Goal: Task Accomplishment & Management: Manage account settings

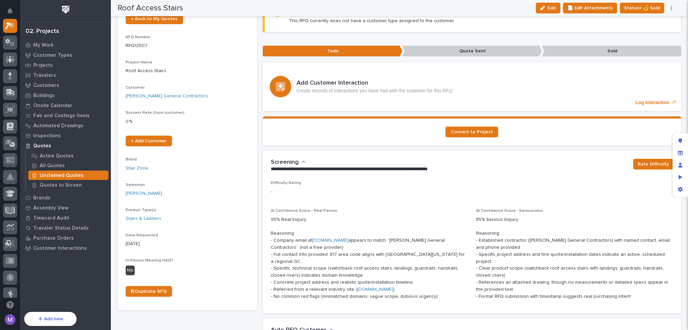
scroll to position [34, 0]
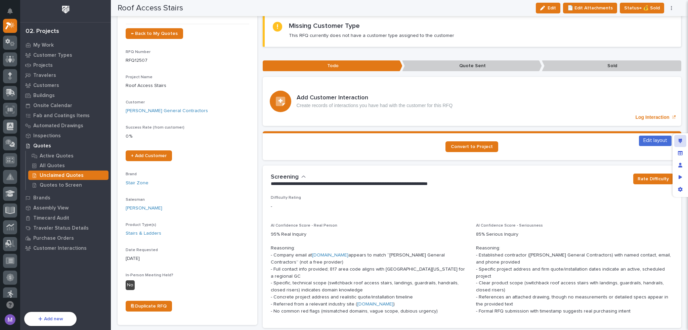
click at [682, 141] on div "Edit layout" at bounding box center [680, 141] width 12 height 12
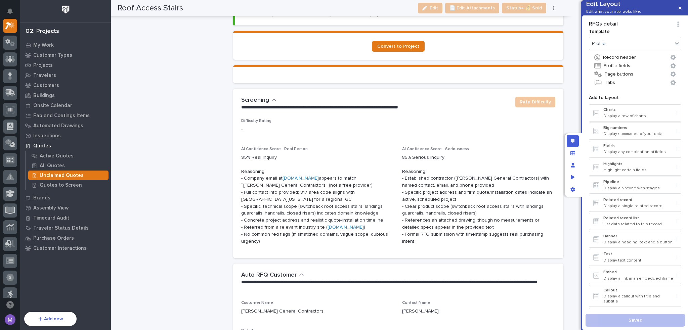
scroll to position [681, 0]
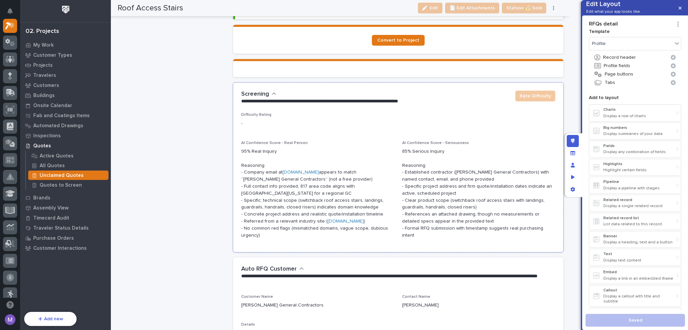
click at [396, 98] on p "**********" at bounding box center [374, 101] width 267 height 7
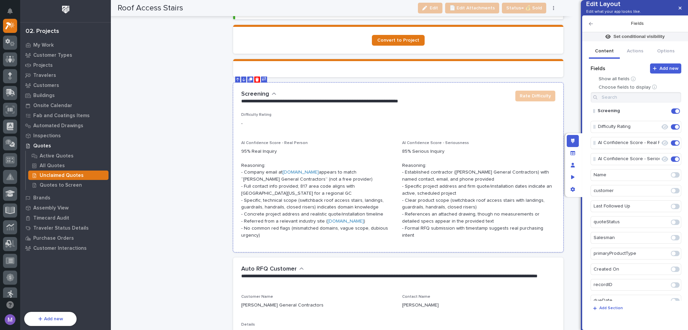
click at [476, 101] on p "**********" at bounding box center [374, 101] width 267 height 7
click at [652, 130] on icon "Edit" at bounding box center [654, 127] width 6 height 6
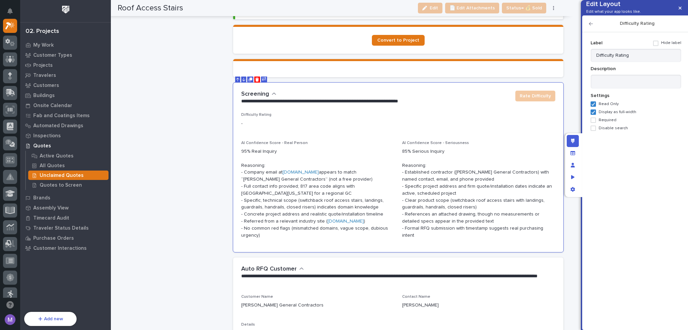
click at [590, 26] on icon "button" at bounding box center [591, 23] width 4 height 3
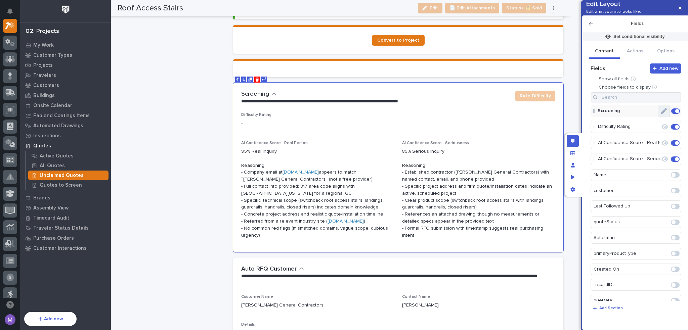
click at [661, 117] on button "Edit" at bounding box center [663, 110] width 11 height 11
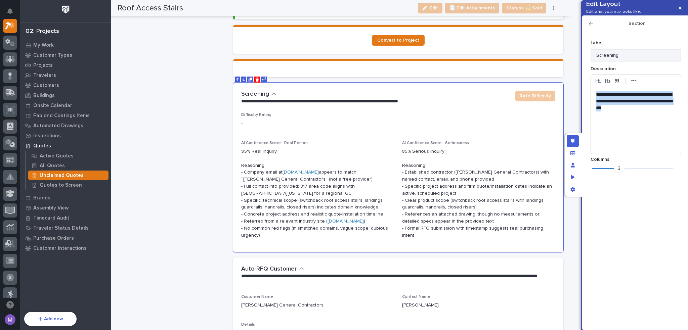
drag, startPoint x: 595, startPoint y: 105, endPoint x: 644, endPoint y: 119, distance: 51.4
click at [644, 119] on div "**********" at bounding box center [636, 120] width 90 height 67
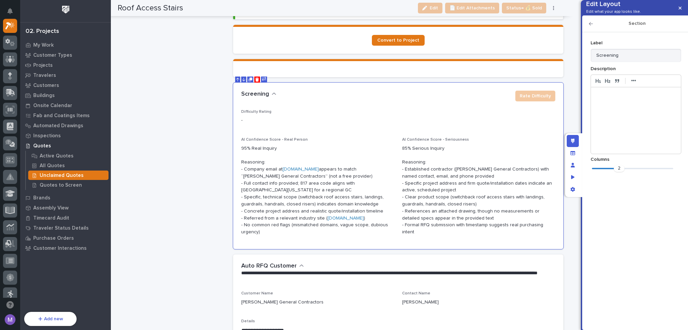
scroll to position [680, 0]
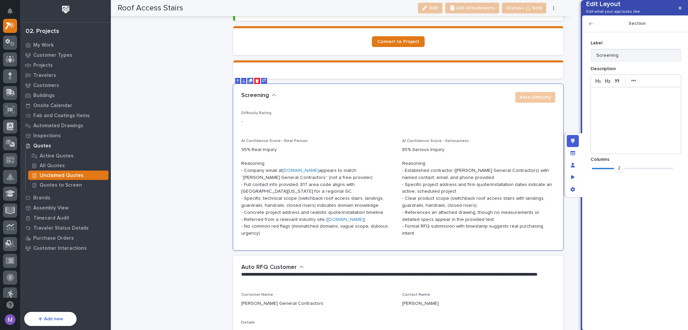
click at [592, 26] on icon "button" at bounding box center [591, 23] width 4 height 5
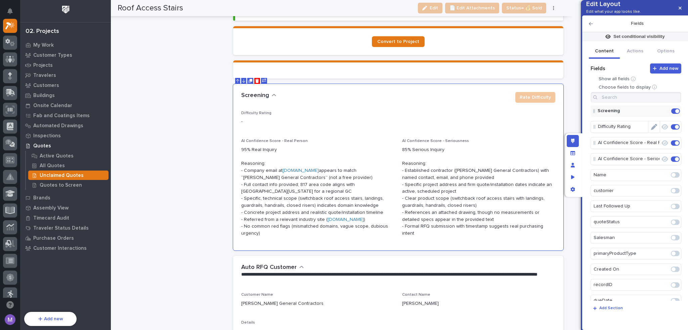
click at [651, 130] on icon "Edit" at bounding box center [654, 127] width 6 height 6
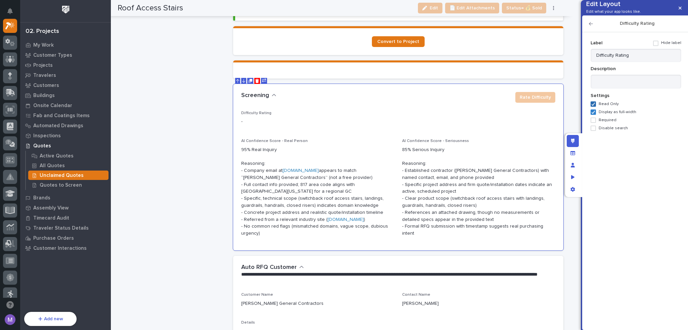
click at [595, 107] on span at bounding box center [592, 103] width 5 height 5
click at [590, 26] on icon "button" at bounding box center [591, 23] width 4 height 3
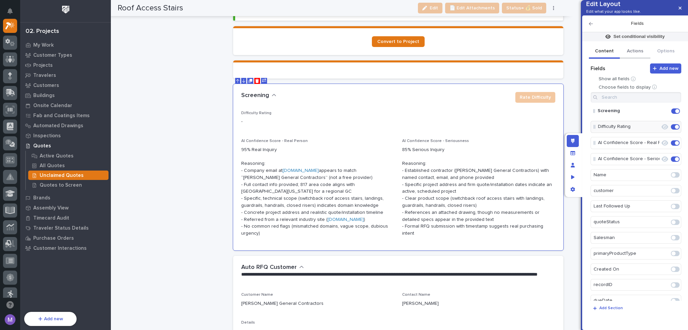
click at [635, 59] on button "Actions" at bounding box center [635, 52] width 31 height 14
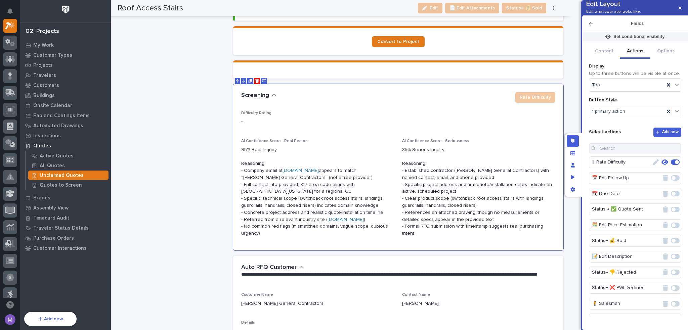
click at [671, 165] on span at bounding box center [675, 162] width 9 height 5
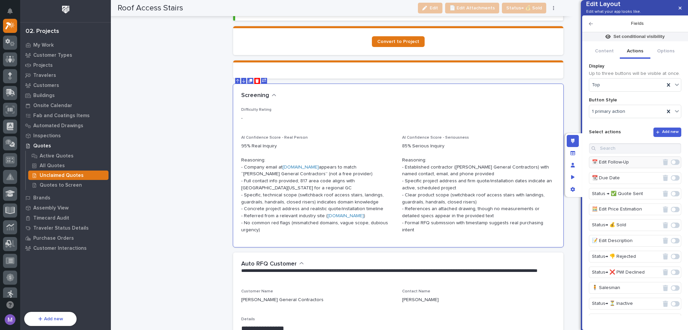
scroll to position [678, 0]
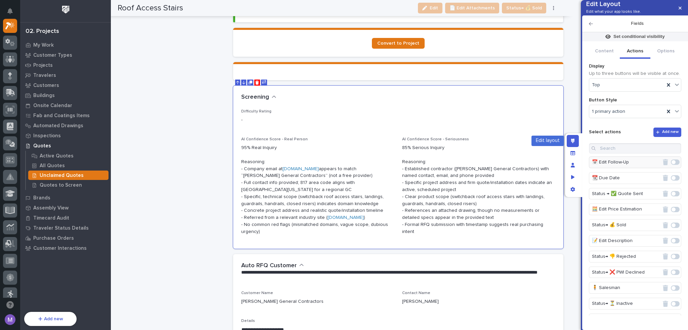
click at [573, 140] on icon "Edit layout" at bounding box center [573, 141] width 4 height 5
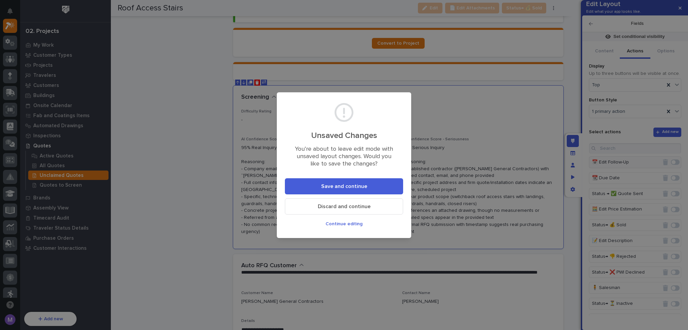
click at [395, 191] on button "Save and continue" at bounding box center [344, 186] width 118 height 16
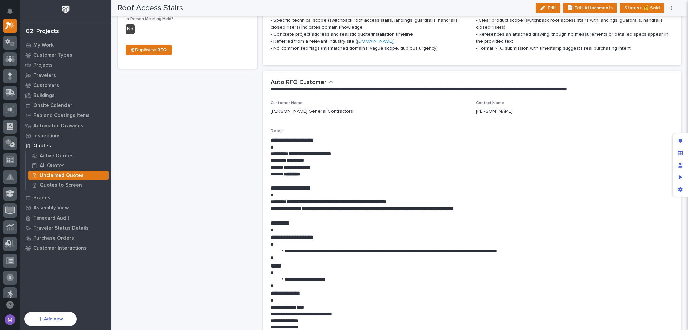
scroll to position [291, 0]
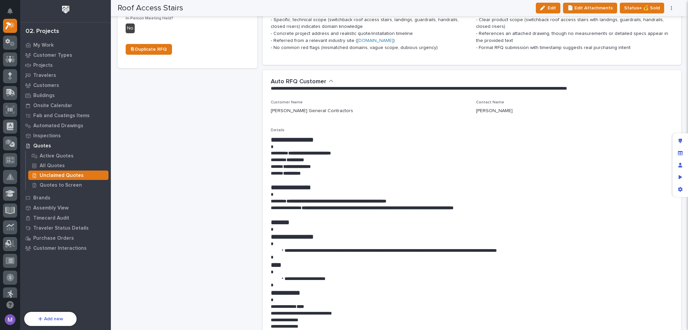
drag, startPoint x: 557, startPoint y: 9, endPoint x: 501, endPoint y: 120, distance: 124.2
click at [556, 9] on span "Edit" at bounding box center [551, 8] width 8 height 6
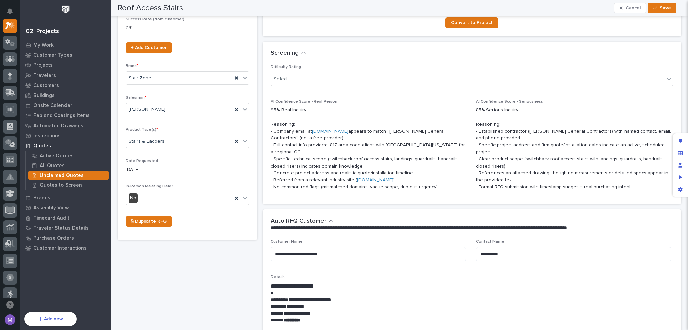
scroll to position [157, 0]
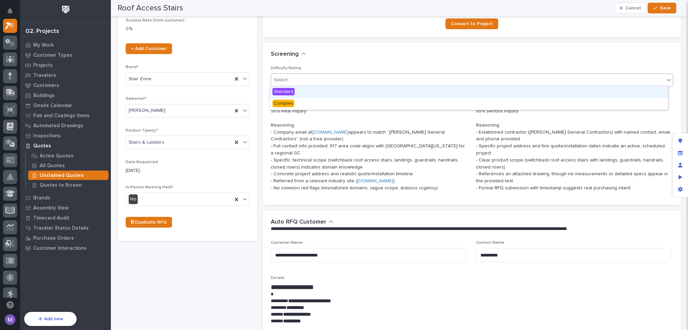
click at [389, 80] on div "Select..." at bounding box center [468, 80] width 394 height 11
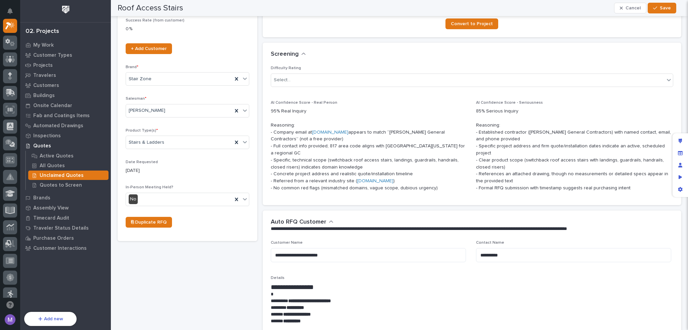
click at [419, 64] on div "Screening •••" at bounding box center [472, 55] width 419 height 24
click at [629, 4] on button "Cancel" at bounding box center [630, 8] width 32 height 11
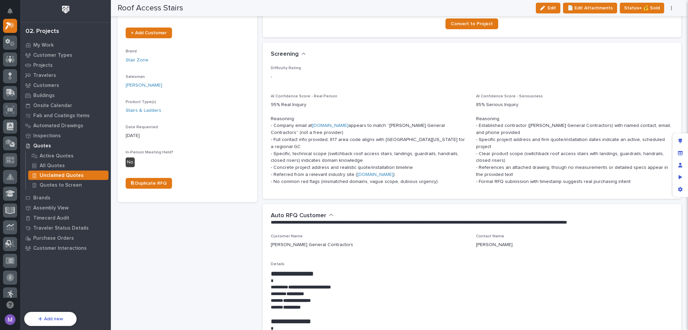
scroll to position [0, 0]
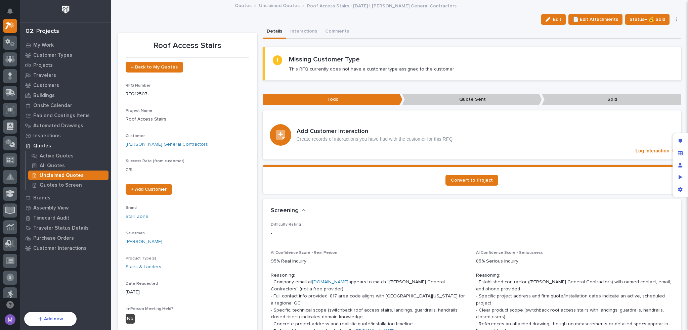
click at [64, 174] on p "Unclaimed Quotes" at bounding box center [62, 176] width 44 height 6
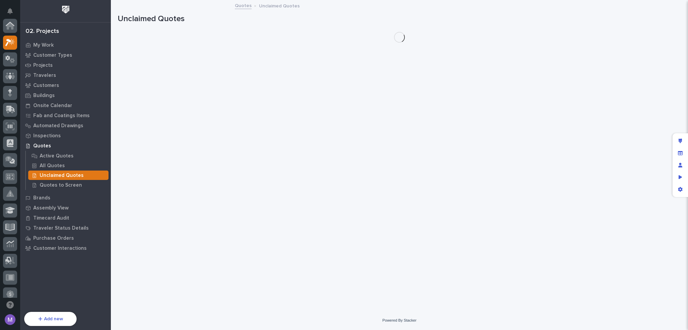
scroll to position [17, 0]
click at [64, 184] on p "Quotes to Screen" at bounding box center [61, 185] width 42 height 6
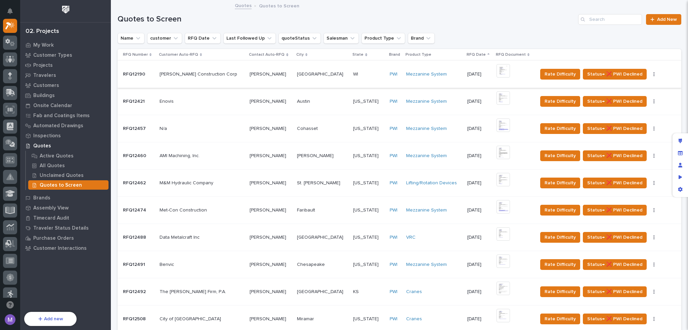
click at [653, 75] on icon "button" at bounding box center [653, 74] width 1 height 5
click at [566, 37] on div "Name customer RFQ Date Last Followed Up quoteStatus Salesman Product Type Brand" at bounding box center [400, 38] width 564 height 11
click at [683, 139] on div "Edit layout" at bounding box center [680, 141] width 12 height 12
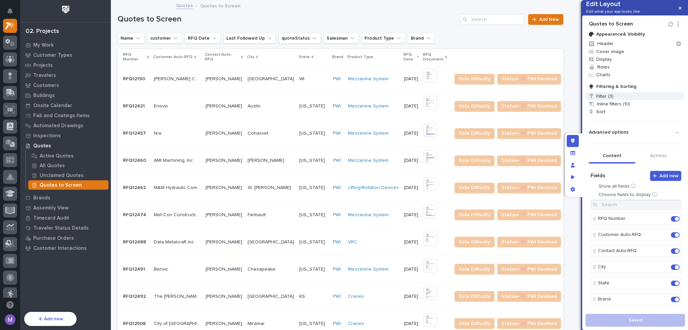
click at [630, 100] on span "Filter (3)" at bounding box center [635, 96] width 98 height 8
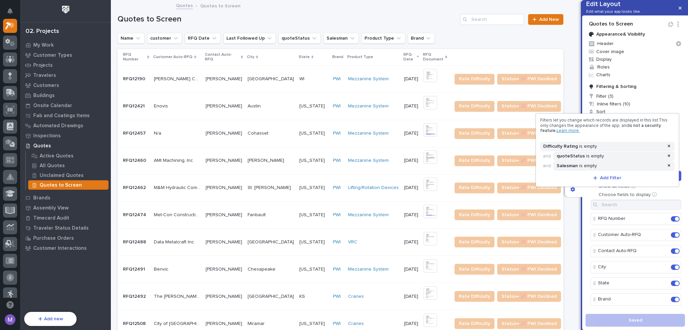
click at [586, 194] on div at bounding box center [344, 165] width 688 height 330
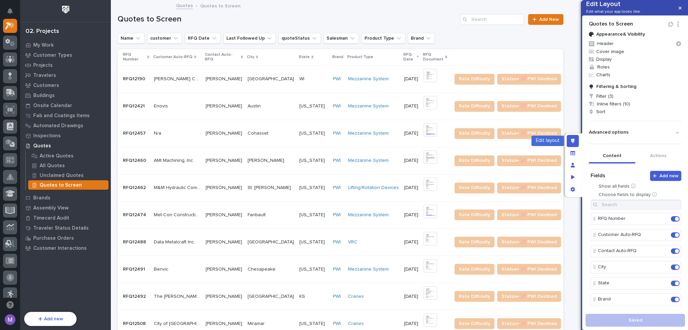
click at [575, 142] on div "Edit layout" at bounding box center [573, 141] width 12 height 12
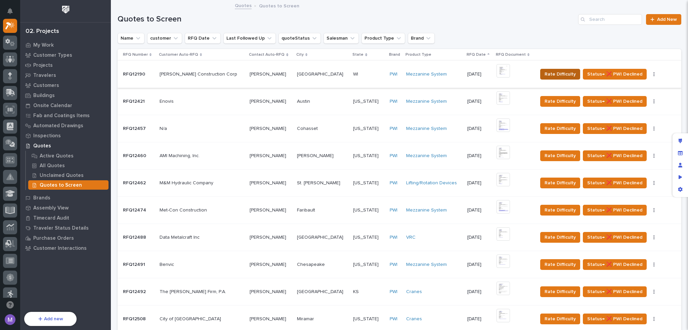
click at [553, 77] on span "Rate Difficulty" at bounding box center [559, 74] width 31 height 8
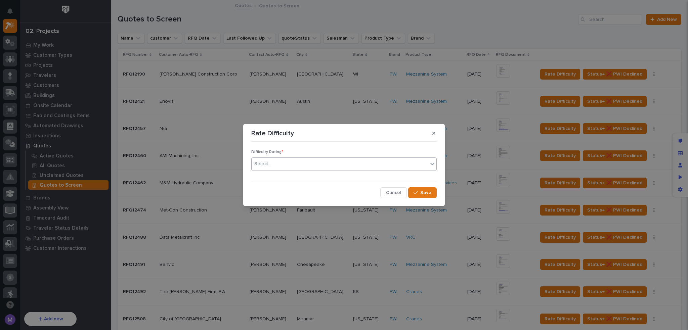
click at [309, 164] on div "Select..." at bounding box center [340, 164] width 176 height 11
click at [390, 149] on div "Difficulty Rating * Select... Cancel Save" at bounding box center [343, 170] width 185 height 53
click at [398, 195] on span "Cancel" at bounding box center [393, 193] width 15 height 6
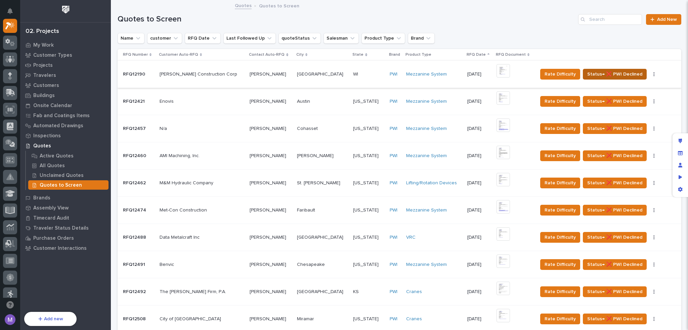
click at [587, 76] on span "Status→ ❌ PWI Declined" at bounding box center [614, 74] width 55 height 8
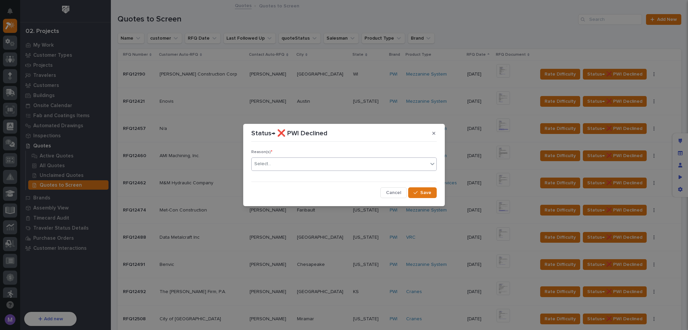
click at [386, 169] on div "Select..." at bounding box center [340, 164] width 176 height 11
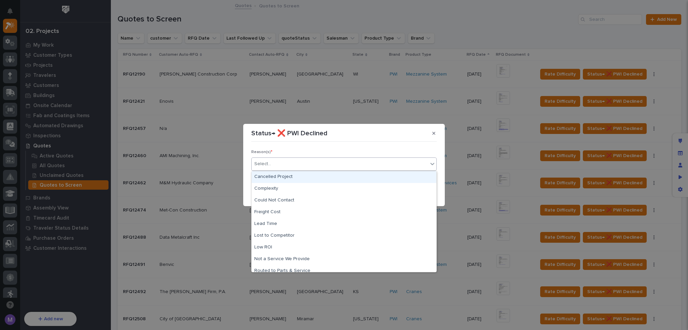
click at [396, 147] on div "Reason(s) * option Cancelled Project focused, 1 of 11. 11 results available. Us…" at bounding box center [343, 170] width 185 height 53
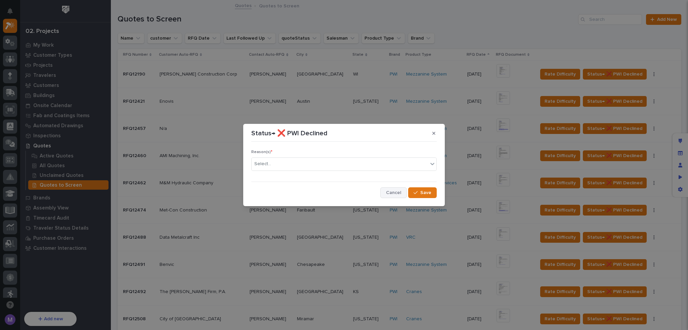
click at [400, 193] on span "Cancel" at bounding box center [393, 193] width 15 height 6
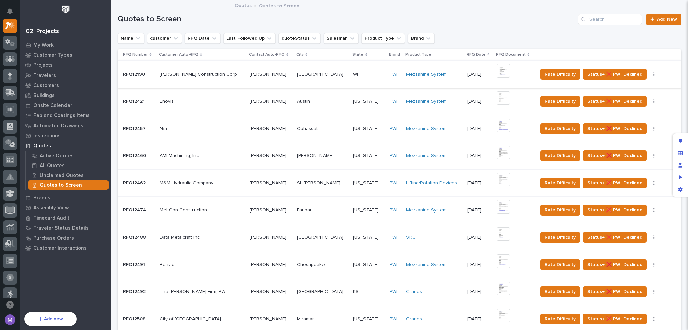
click at [649, 75] on button "button" at bounding box center [653, 74] width 9 height 5
click at [617, 36] on div "Name customer RFQ Date Last Followed Up quoteStatus Salesman Product Type Brand" at bounding box center [400, 38] width 564 height 11
click at [496, 72] on img at bounding box center [502, 70] width 13 height 13
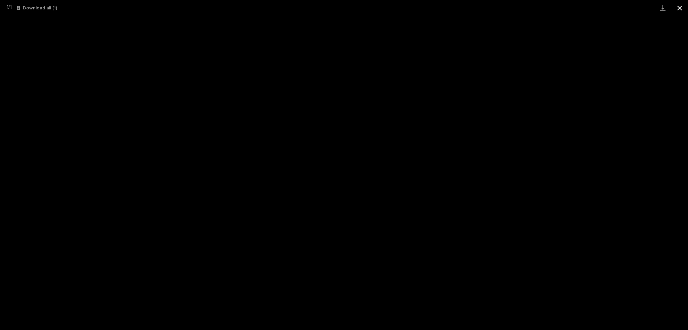
click at [683, 9] on button "Close gallery" at bounding box center [679, 8] width 17 height 16
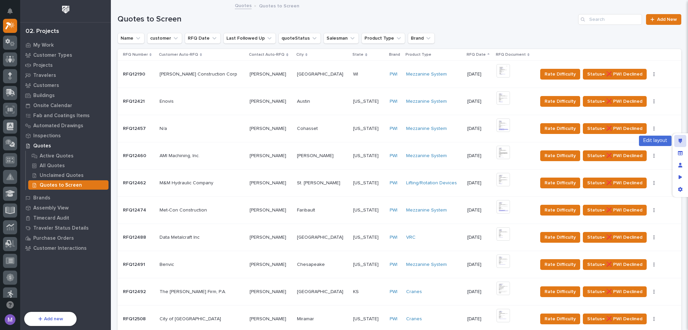
click at [678, 140] on div "Edit layout" at bounding box center [680, 141] width 12 height 12
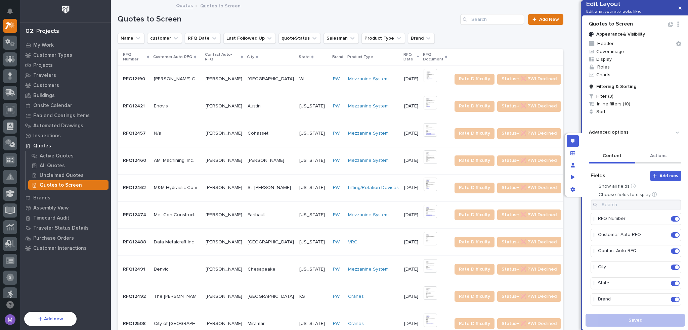
click at [652, 164] on button "Actions" at bounding box center [658, 156] width 46 height 14
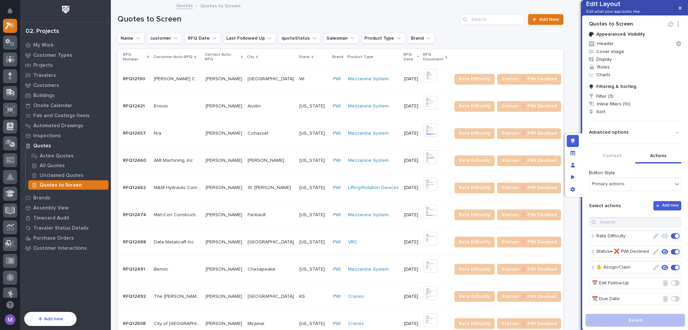
click at [653, 239] on icon "button" at bounding box center [656, 236] width 6 height 6
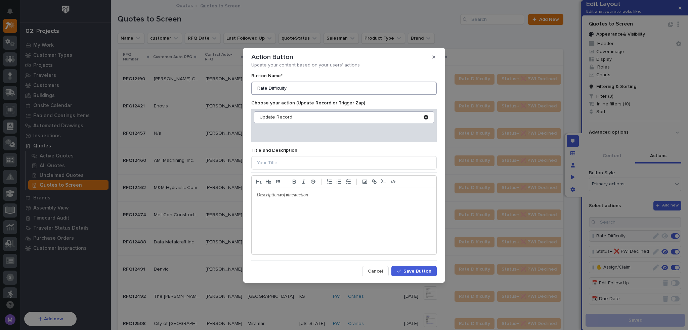
click at [328, 95] on input "Rate Difficulty" at bounding box center [343, 88] width 185 height 13
click at [328, 94] on input "Rate Difficulty" at bounding box center [343, 88] width 185 height 13
click at [327, 94] on input "Rate Difficulty" at bounding box center [343, 88] width 185 height 13
type input "Screen"
click at [406, 273] on span "Save Button" at bounding box center [417, 271] width 28 height 6
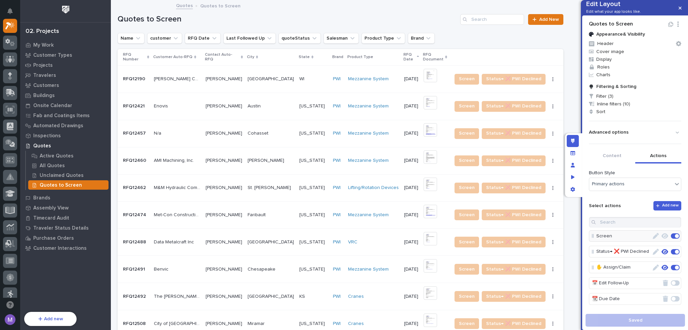
click at [653, 239] on icon "button" at bounding box center [656, 236] width 6 height 6
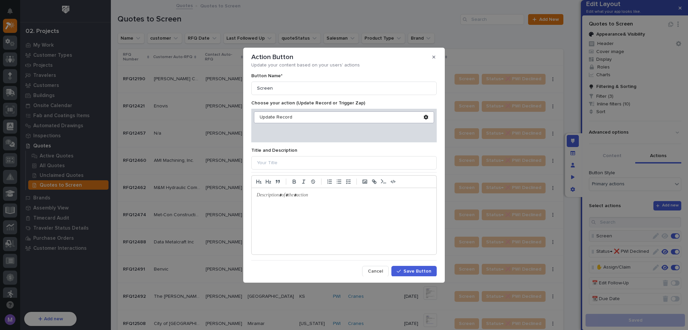
click at [269, 121] on div "Update Record" at bounding box center [344, 118] width 180 height 12
click at [269, 120] on div "Update Record" at bounding box center [342, 118] width 164 height 6
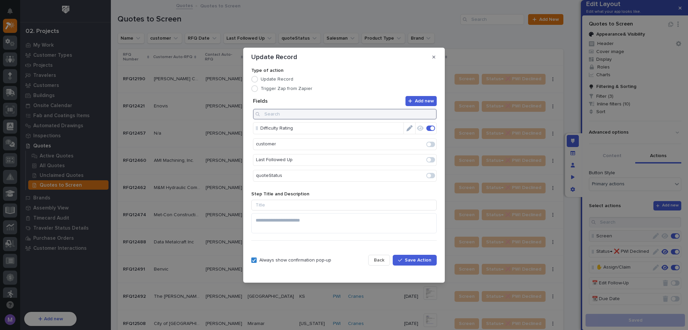
click at [379, 116] on input at bounding box center [345, 114] width 184 height 11
type input "a"
click at [430, 129] on span at bounding box center [429, 128] width 4 height 4
type input "sale"
click at [410, 129] on icon "Edit" at bounding box center [409, 128] width 6 height 6
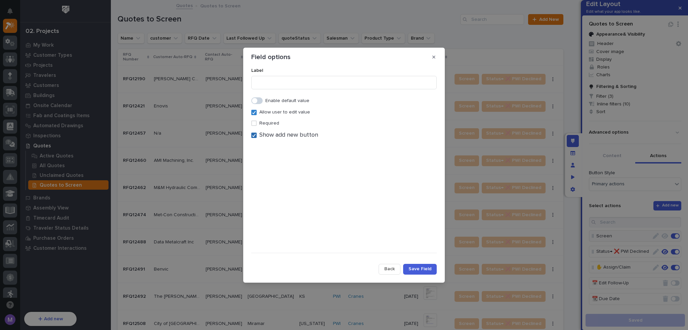
click at [255, 137] on div at bounding box center [254, 135] width 4 height 4
click at [414, 266] on span "Save Field" at bounding box center [419, 269] width 23 height 6
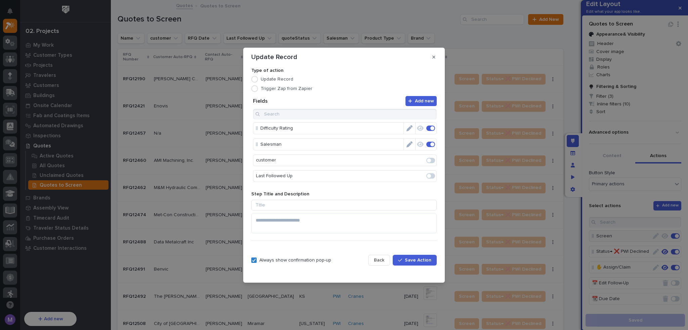
click at [404, 263] on button "Save Action" at bounding box center [415, 260] width 44 height 11
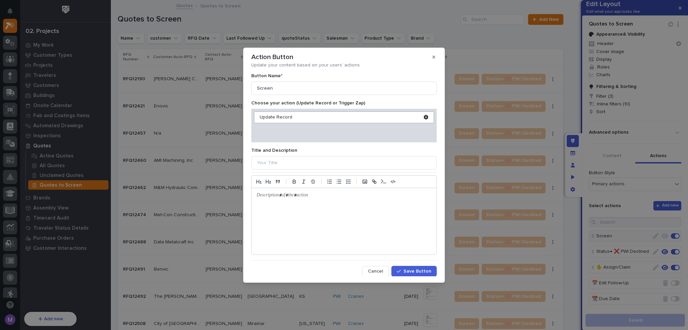
click at [415, 272] on span "Save Button" at bounding box center [417, 271] width 28 height 6
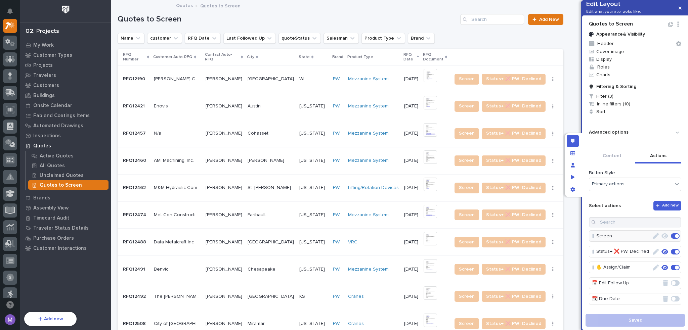
click at [653, 239] on icon "button" at bounding box center [656, 236] width 6 height 6
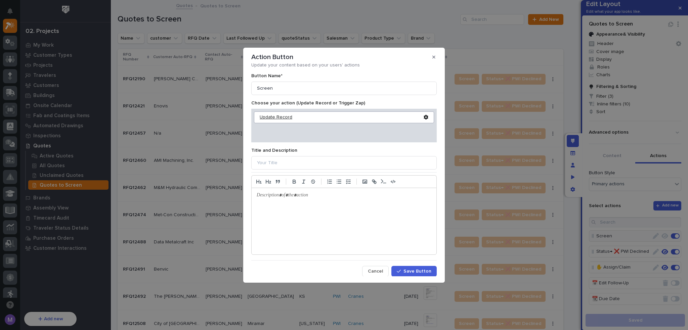
click at [275, 117] on div "Update Record" at bounding box center [342, 118] width 164 height 6
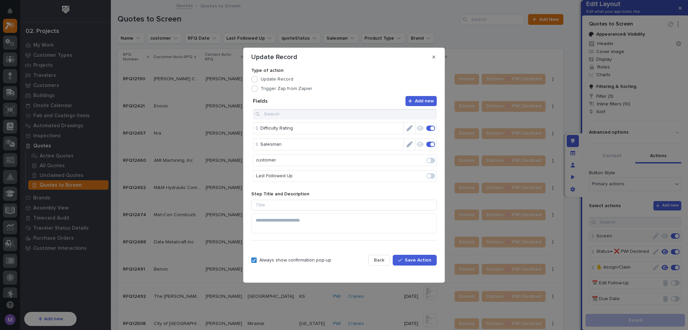
click at [408, 145] on icon "Edit" at bounding box center [409, 144] width 6 height 6
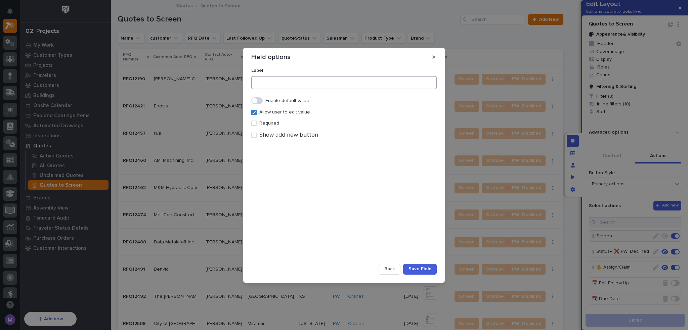
click at [295, 86] on input at bounding box center [343, 82] width 185 height 13
drag, startPoint x: 276, startPoint y: 82, endPoint x: 248, endPoint y: 84, distance: 28.3
click at [248, 84] on section "Field options Label Salesman (optional) Enable default value Allow user to edit…" at bounding box center [344, 165] width 202 height 235
type input "Assign To (optional)"
click at [429, 272] on button "Save Field" at bounding box center [420, 269] width 34 height 11
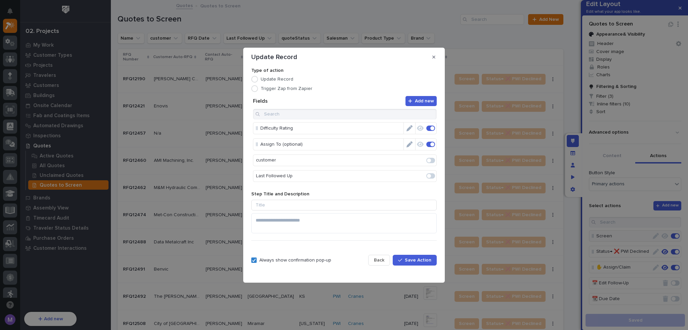
click at [423, 266] on div "Back Save Action" at bounding box center [402, 260] width 69 height 29
click at [423, 263] on span "Save Action" at bounding box center [418, 260] width 27 height 6
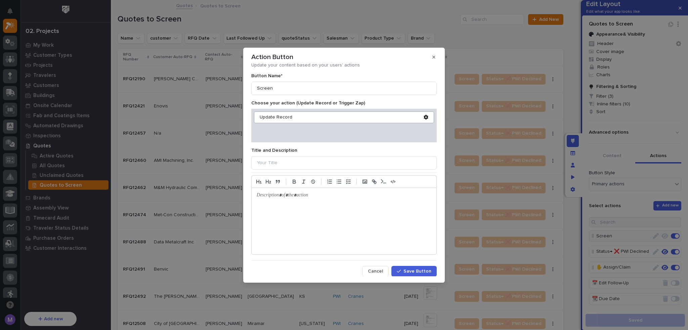
click at [423, 269] on span "Save Button" at bounding box center [417, 271] width 28 height 6
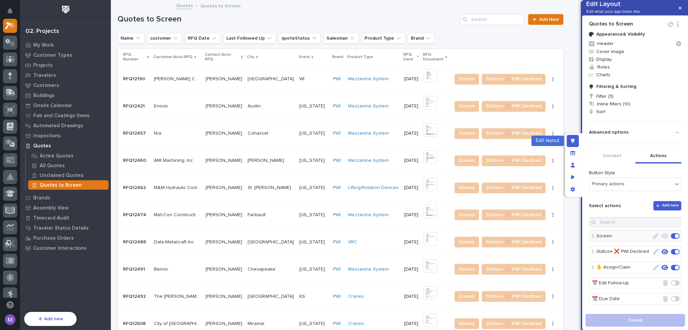
click at [574, 142] on icon "Edit layout" at bounding box center [573, 141] width 4 height 5
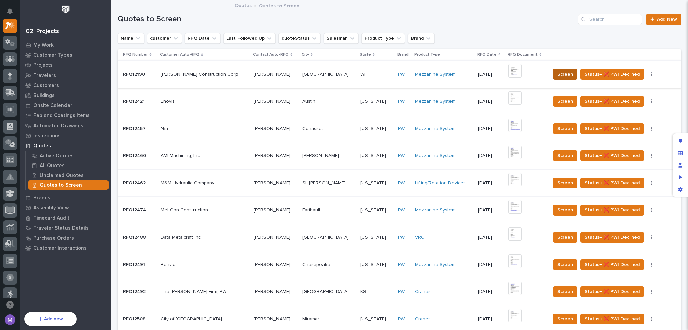
click at [560, 74] on span "Screen" at bounding box center [565, 74] width 16 height 8
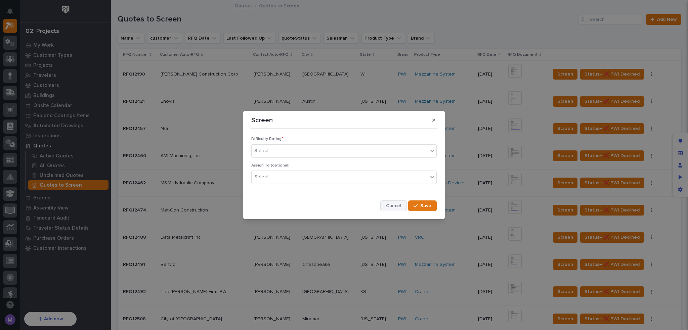
click at [388, 205] on span "Cancel" at bounding box center [393, 206] width 15 height 6
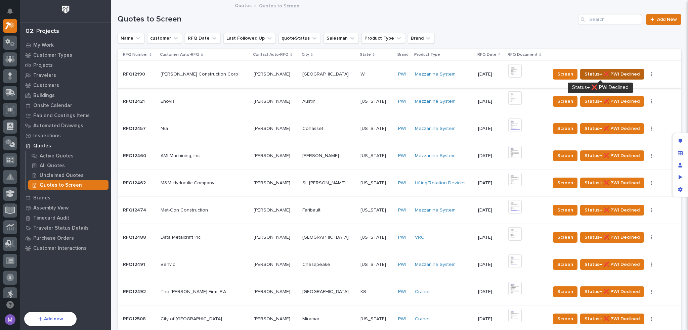
click at [625, 75] on span "Status→ ❌ PWI Declined" at bounding box center [611, 74] width 55 height 8
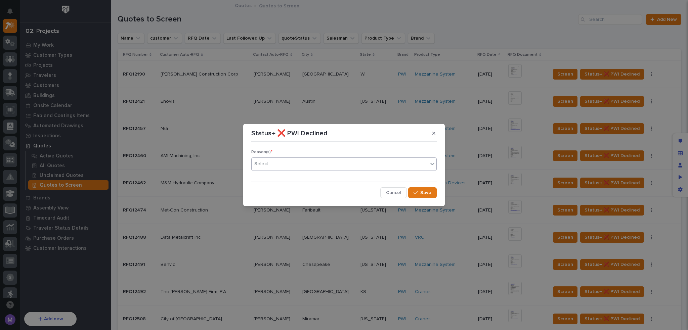
click at [359, 168] on div "Select..." at bounding box center [340, 164] width 176 height 11
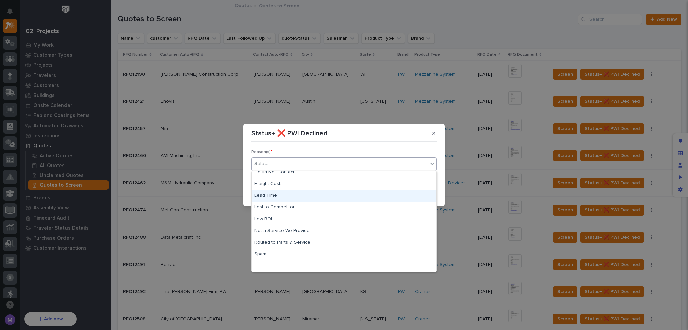
scroll to position [0, 0]
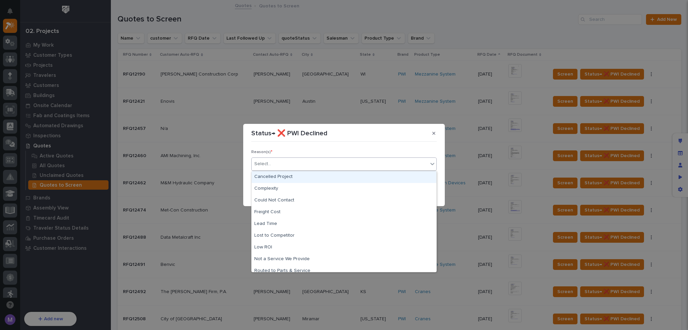
click at [380, 146] on div "Reason(s) * option Cancelled Project focused, 1 of 11. 11 results available. Us…" at bounding box center [343, 170] width 185 height 53
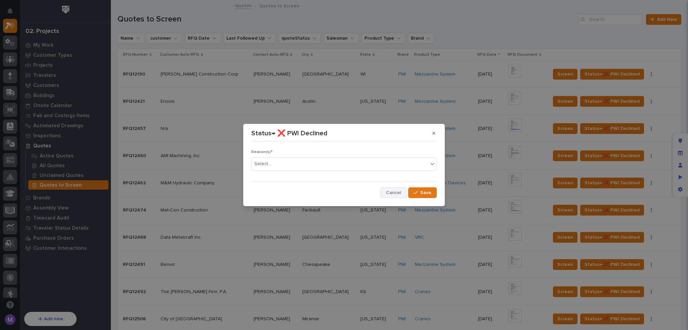
click at [393, 193] on span "Cancel" at bounding box center [393, 193] width 15 height 6
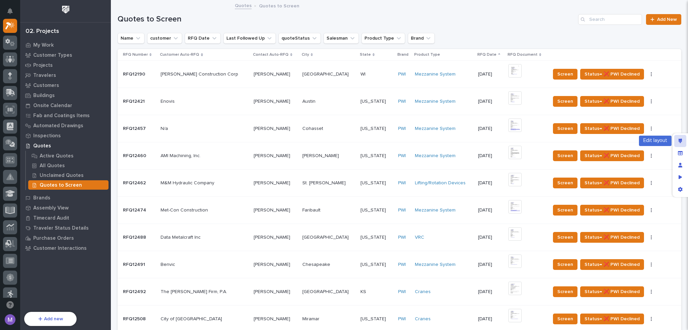
click at [678, 140] on icon "Edit layout" at bounding box center [680, 141] width 4 height 5
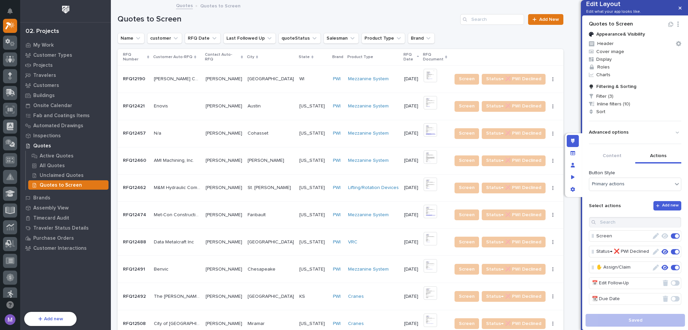
click at [656, 164] on button "Actions" at bounding box center [658, 156] width 46 height 14
click at [572, 141] on icon "Edit layout" at bounding box center [573, 141] width 4 height 5
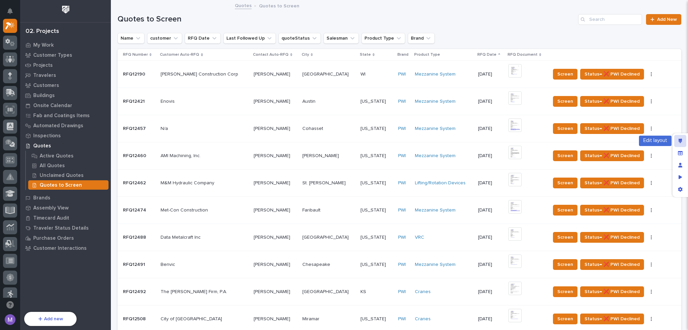
click at [679, 139] on icon "Edit layout" at bounding box center [680, 141] width 4 height 5
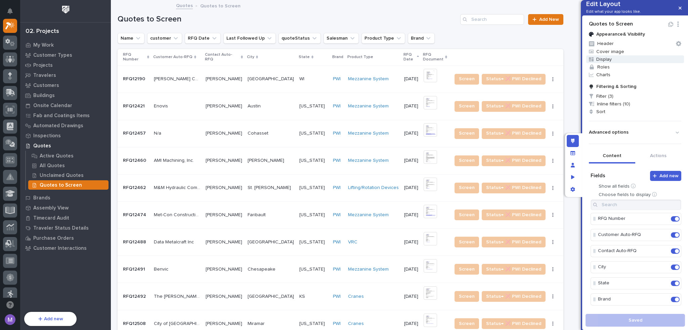
click at [610, 63] on span "Display" at bounding box center [635, 59] width 98 height 8
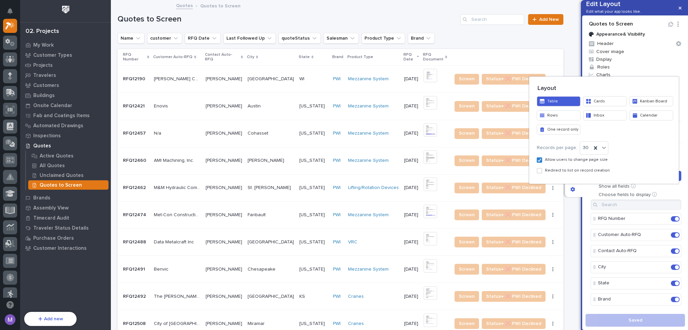
click at [611, 117] on button "Inbox" at bounding box center [605, 115] width 44 height 10
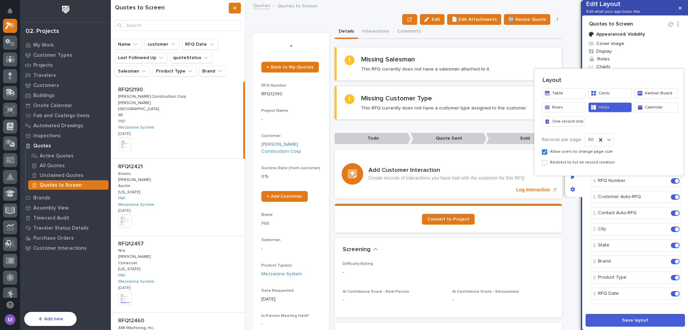
click at [585, 200] on div at bounding box center [344, 165] width 688 height 330
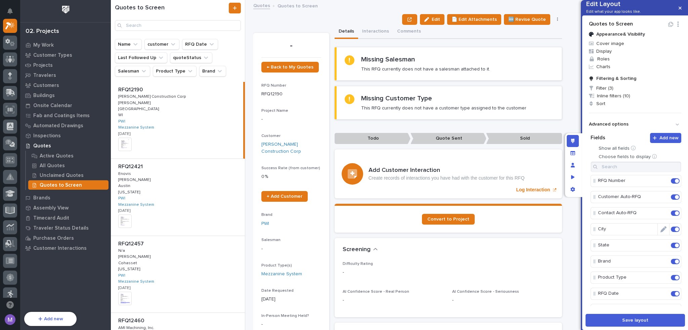
click at [675, 231] on span at bounding box center [677, 229] width 4 height 4
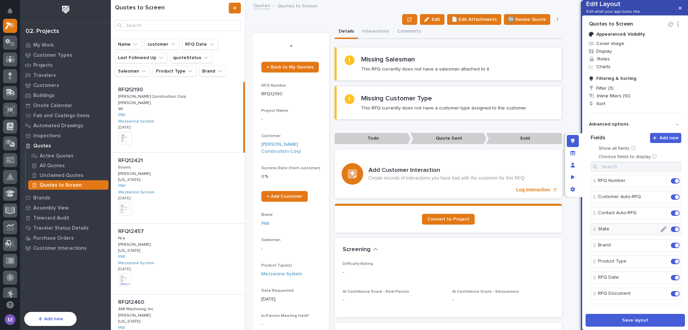
click at [675, 231] on span at bounding box center [677, 229] width 4 height 4
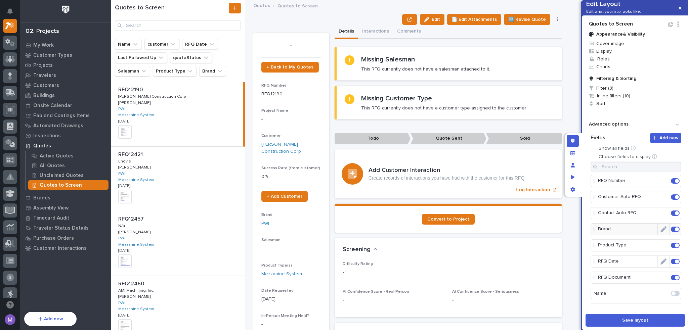
click at [675, 264] on span at bounding box center [677, 262] width 4 height 4
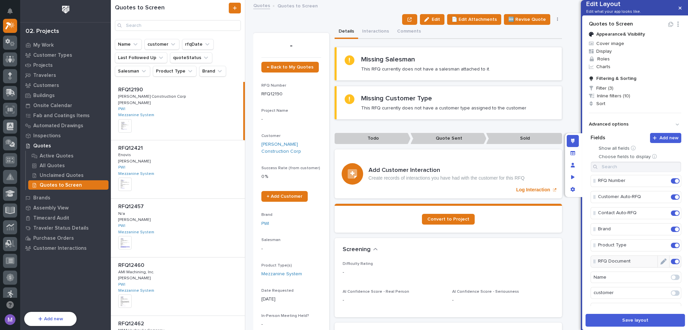
click at [675, 264] on span at bounding box center [677, 262] width 4 height 4
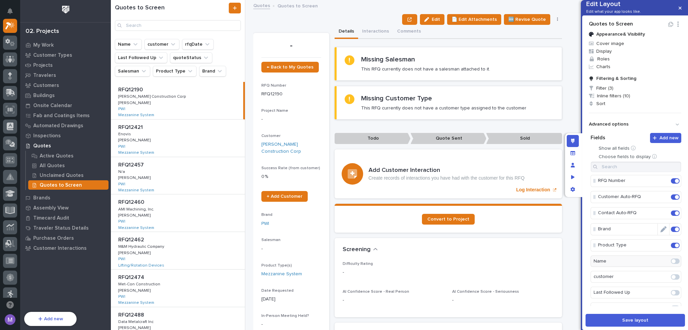
click at [673, 232] on span at bounding box center [675, 229] width 9 height 5
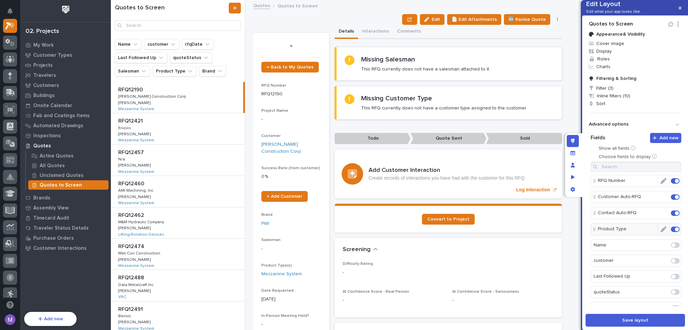
click at [675, 183] on span at bounding box center [677, 181] width 4 height 4
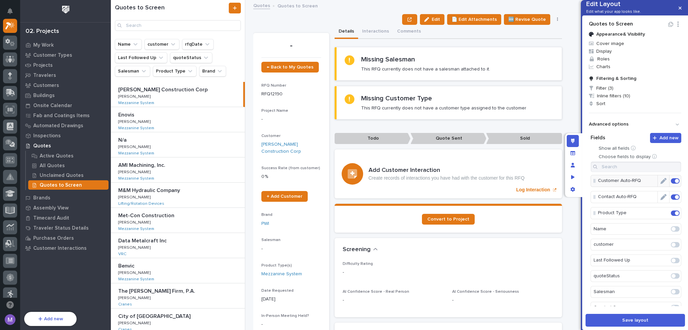
click at [671, 200] on span at bounding box center [675, 196] width 9 height 5
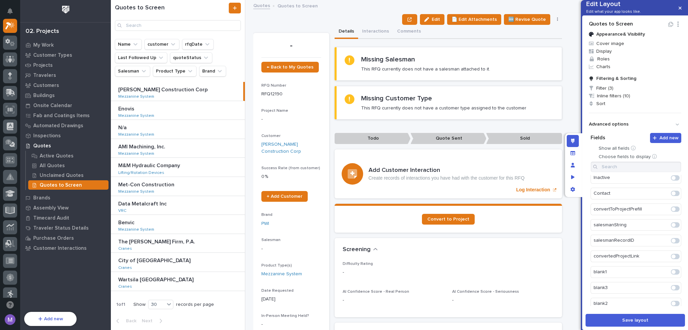
scroll to position [202, 0]
click at [655, 172] on input at bounding box center [635, 167] width 91 height 11
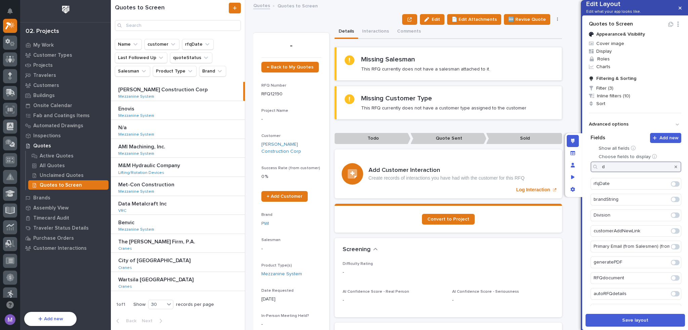
scroll to position [0, 0]
click at [674, 214] on span at bounding box center [673, 212] width 4 height 4
type input "date"
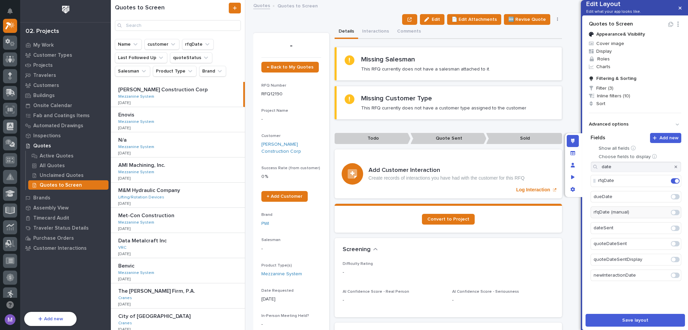
click at [676, 169] on icon "button" at bounding box center [675, 167] width 3 height 4
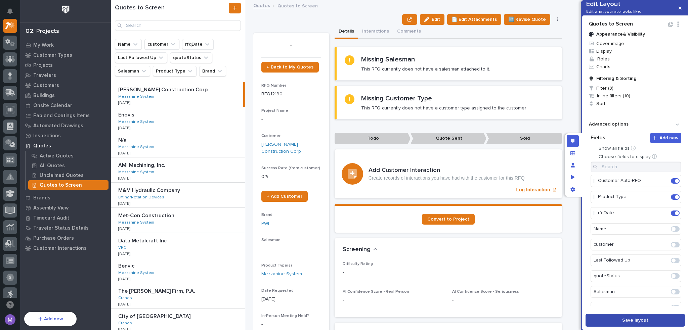
click at [650, 319] on button "Save layout" at bounding box center [634, 320] width 99 height 13
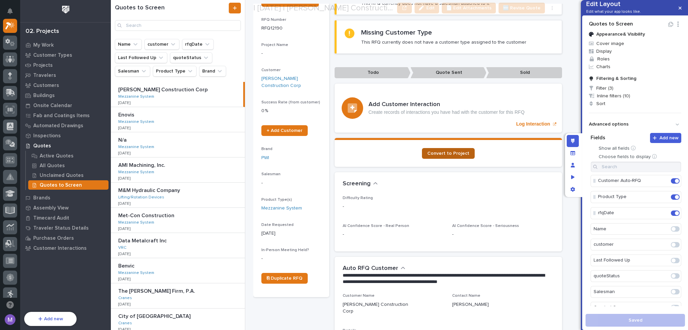
scroll to position [67, 0]
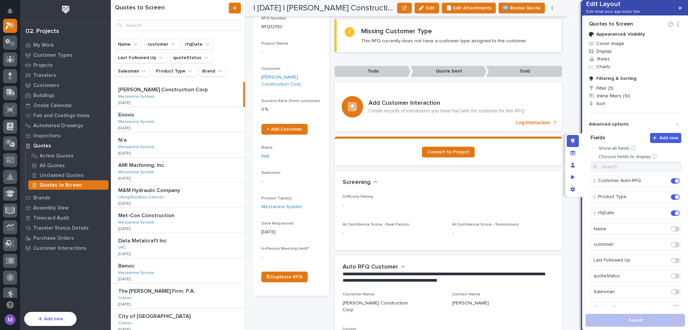
click at [466, 192] on div "Screening •••" at bounding box center [448, 183] width 227 height 24
click at [406, 6] on button "button" at bounding box center [404, 8] width 15 height 11
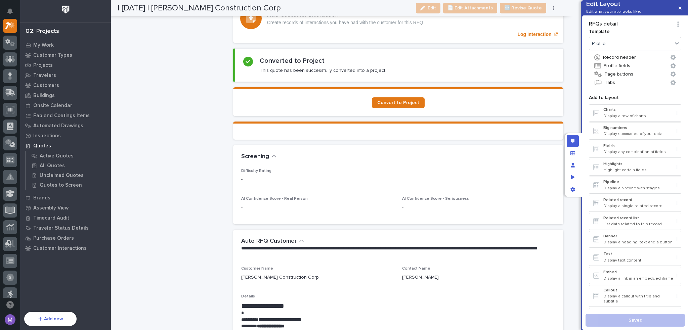
scroll to position [672, 0]
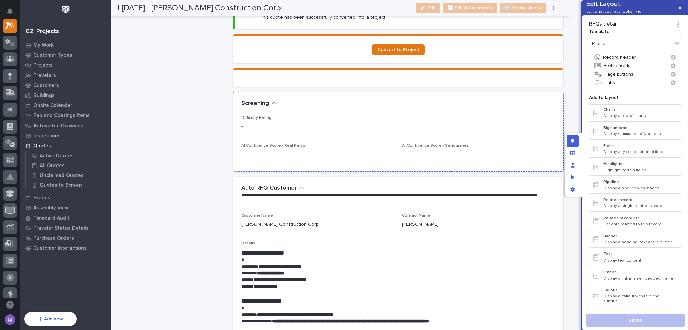
click at [512, 123] on p "-" at bounding box center [398, 126] width 314 height 7
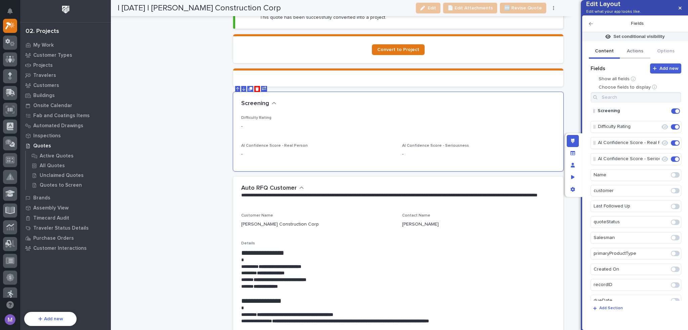
click at [635, 59] on button "Actions" at bounding box center [635, 52] width 31 height 14
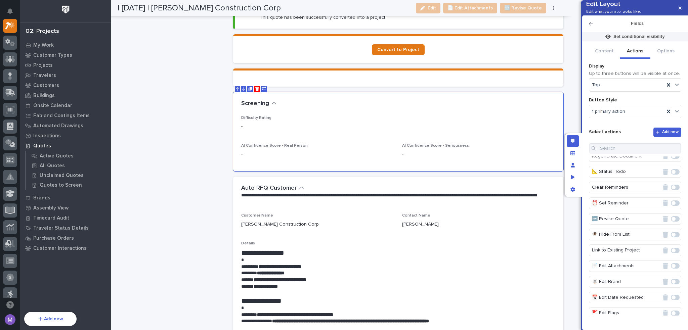
scroll to position [318, 0]
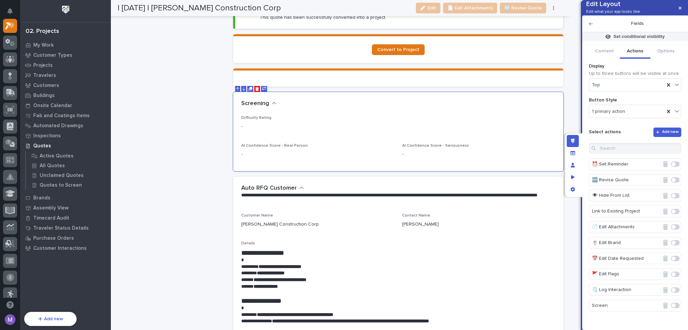
click at [674, 305] on span at bounding box center [675, 305] width 9 height 5
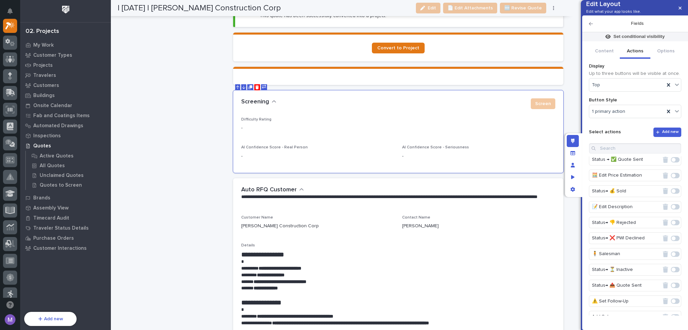
scroll to position [0, 0]
click at [360, 111] on div "Screening ••• Screen" at bounding box center [398, 103] width 330 height 27
click at [236, 85] on icon "Move Up" at bounding box center [237, 87] width 3 height 4
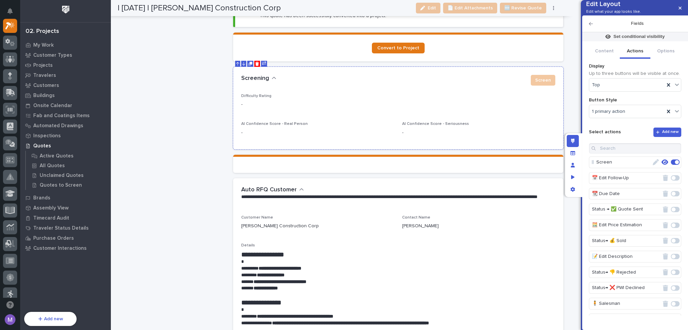
click at [238, 61] on button at bounding box center [237, 64] width 5 height 6
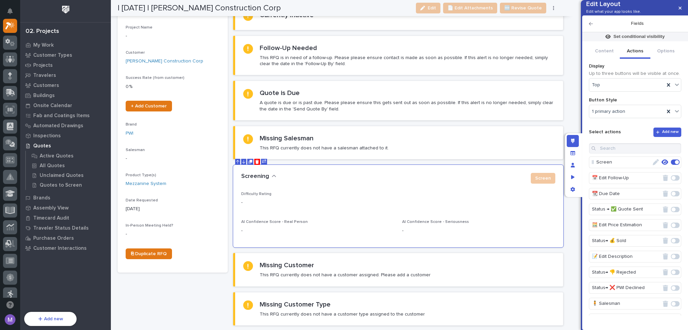
scroll to position [2, 0]
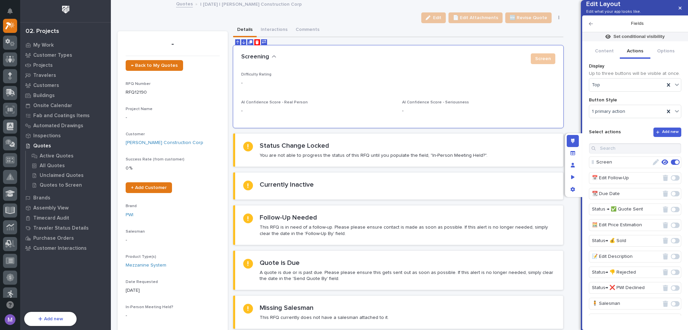
click at [369, 24] on div "Details Interactions Comments" at bounding box center [398, 30] width 330 height 14
click at [574, 140] on icon "Edit layout" at bounding box center [573, 141] width 4 height 5
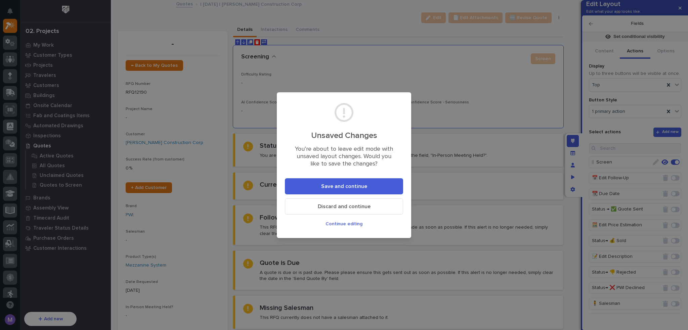
click at [368, 183] on button "Save and continue" at bounding box center [344, 186] width 118 height 16
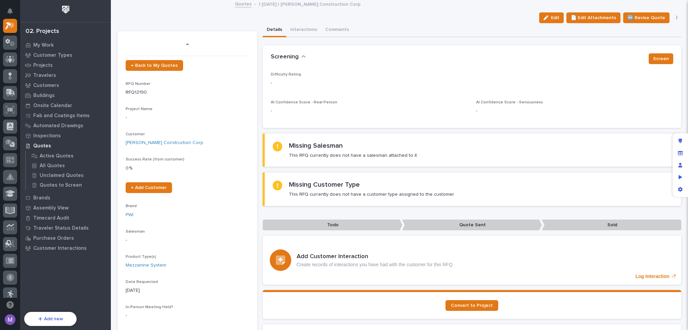
click at [305, 55] on div "Screening •••" at bounding box center [457, 56] width 373 height 7
click at [302, 57] on icon "button" at bounding box center [303, 57] width 5 height 6
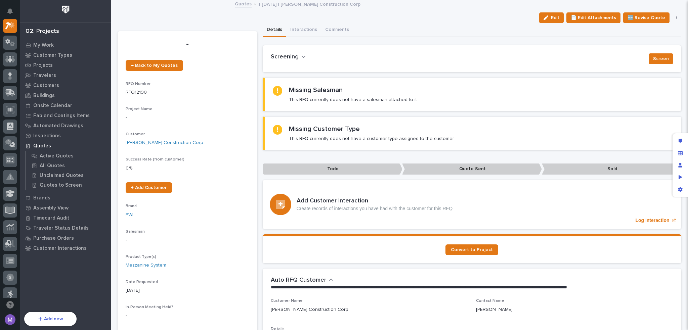
click at [303, 56] on icon "button" at bounding box center [303, 57] width 5 height 6
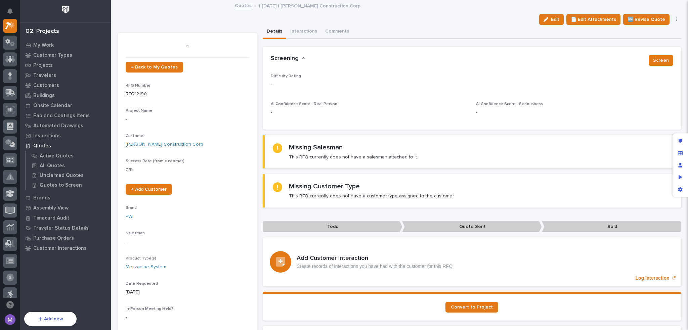
scroll to position [0, 0]
click at [672, 15] on div "Edit 📄 Edit Attachments 🆕 Revise Quote 📝 Edit Description 📞 Edit Contact Info 📅…" at bounding box center [608, 19] width 145 height 11
click at [672, 17] on div "Edit 📄 Edit Attachments 🆕 Revise Quote 📝 Edit Description 📞 Edit Contact Info 📅…" at bounding box center [608, 19] width 145 height 11
click at [672, 18] on button "button" at bounding box center [676, 19] width 9 height 5
click at [576, 36] on div "Details Interactions Comments" at bounding box center [472, 32] width 419 height 14
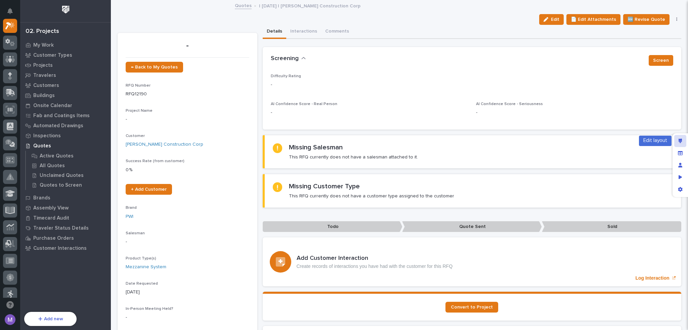
click at [679, 141] on icon "Edit layout" at bounding box center [680, 141] width 4 height 5
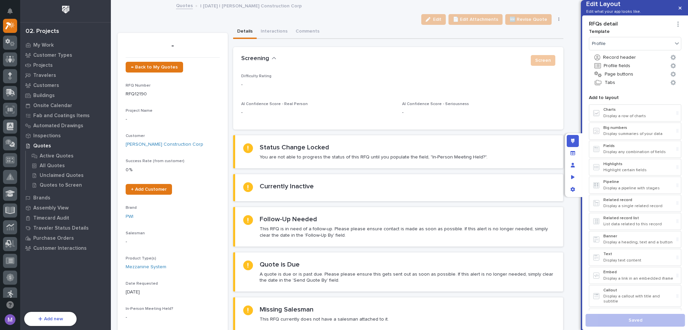
click at [517, 79] on div "Difficulty Rating -" at bounding box center [398, 84] width 314 height 20
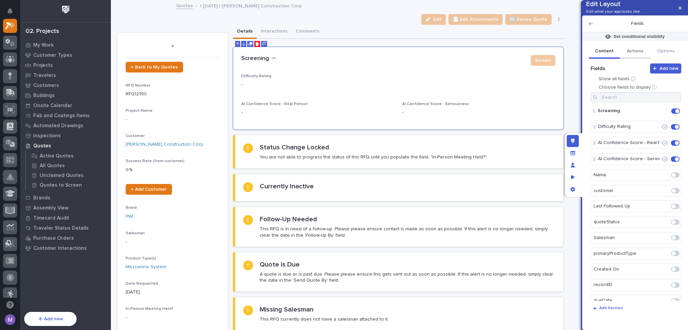
click at [637, 59] on button "Actions" at bounding box center [635, 52] width 31 height 14
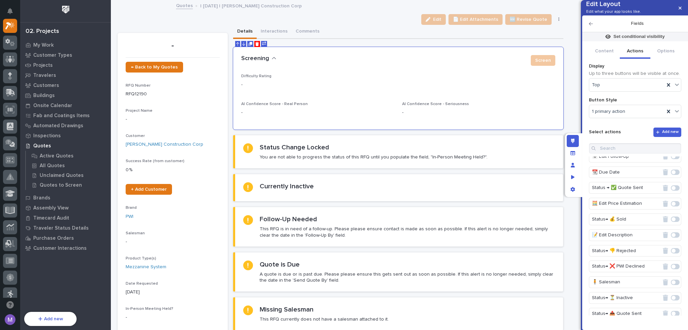
scroll to position [34, 0]
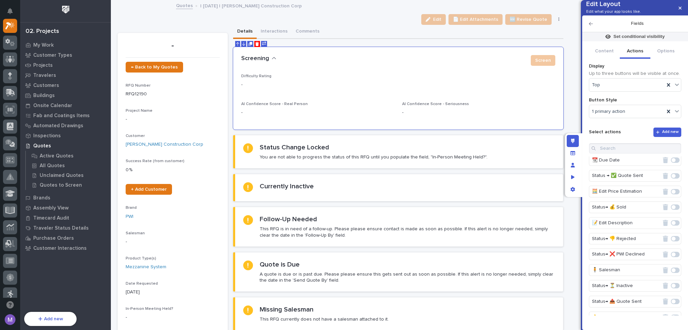
click at [672, 257] on span at bounding box center [675, 254] width 9 height 5
click at [653, 181] on icon "button" at bounding box center [656, 178] width 6 height 6
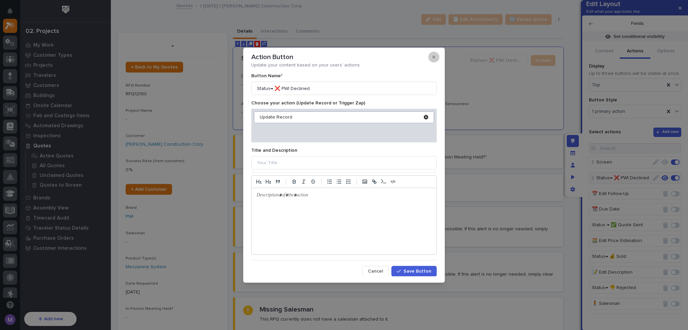
click at [436, 56] on button "button" at bounding box center [433, 57] width 11 height 11
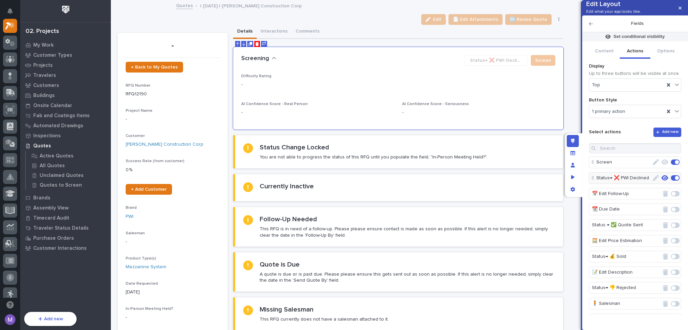
click at [661, 181] on icon "button" at bounding box center [664, 177] width 7 height 5
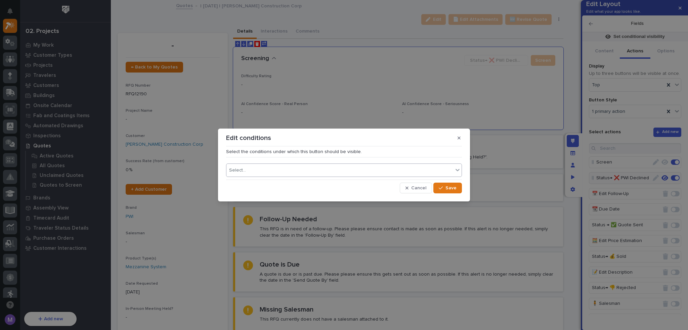
click at [391, 168] on div "Select..." at bounding box center [339, 171] width 227 height 10
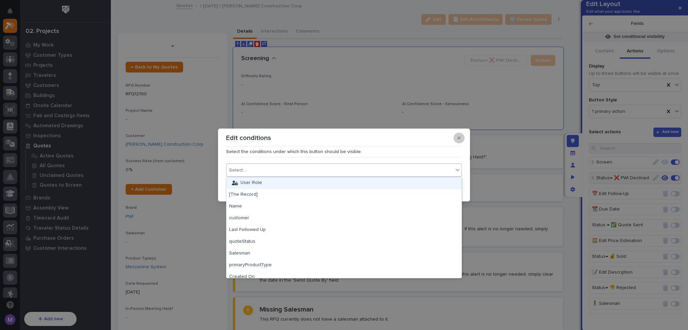
click at [462, 139] on button "button" at bounding box center [458, 138] width 11 height 11
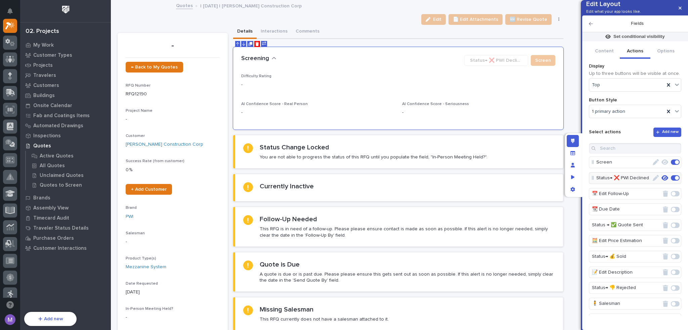
click at [663, 181] on icon "button" at bounding box center [664, 177] width 7 height 5
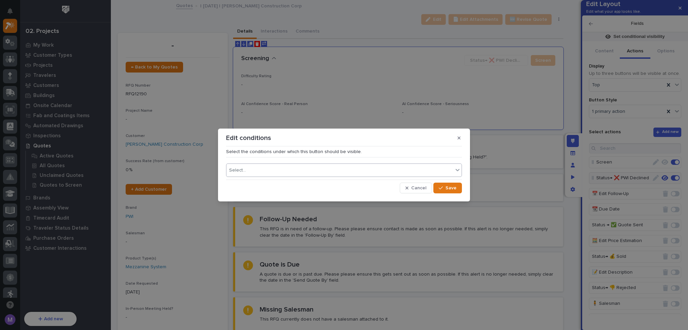
click at [413, 172] on div "Select..." at bounding box center [339, 171] width 227 height 10
click at [443, 147] on section "Edit conditions Select the conditions under which this button should be visible…" at bounding box center [344, 165] width 252 height 73
click at [425, 188] on span "Cancel" at bounding box center [418, 188] width 15 height 6
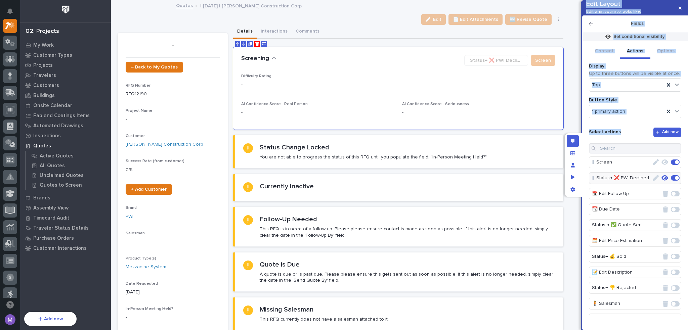
drag, startPoint x: 576, startPoint y: 142, endPoint x: 622, endPoint y: 149, distance: 46.5
click at [619, 149] on div "Edit Layout Edit what your app looks like. Fields Set conditional visibility Co…" at bounding box center [618, 165] width 107 height 330
click at [623, 149] on div "Select actions Add new Screen Status→ ❌ PWI Declined 📅 Edit Follow-Up 📆 Due Dat…" at bounding box center [635, 221] width 92 height 194
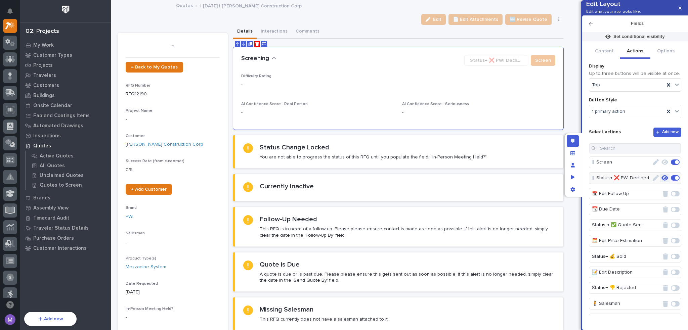
click at [663, 182] on button "button" at bounding box center [664, 178] width 9 height 9
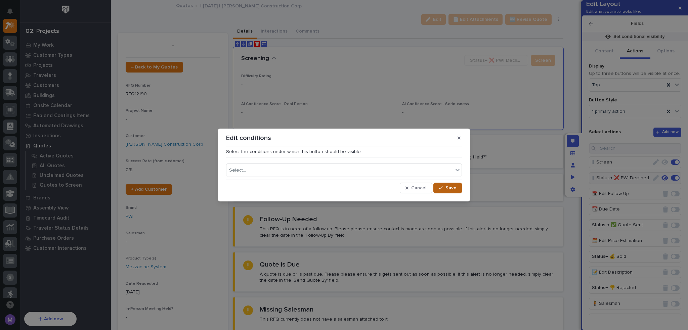
click at [455, 188] on span "Save" at bounding box center [450, 188] width 11 height 6
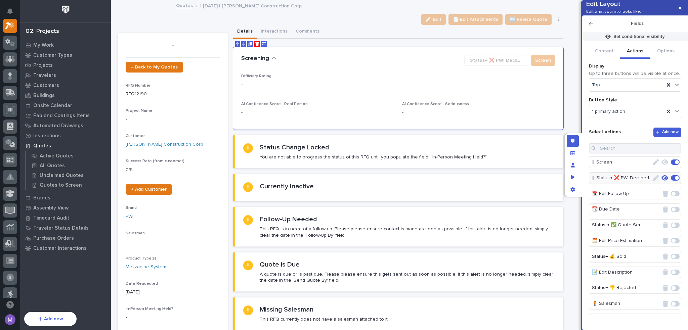
click at [662, 181] on icon "button" at bounding box center [664, 177] width 7 height 5
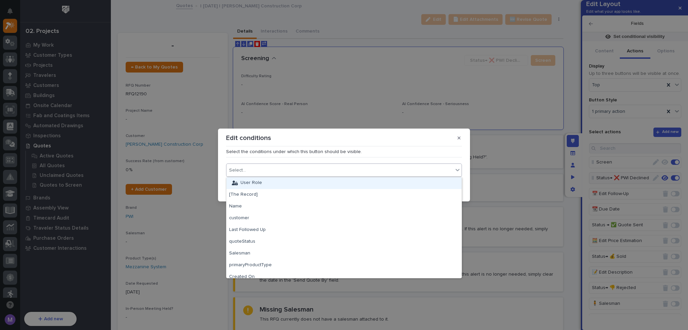
click at [429, 171] on div "Select..." at bounding box center [339, 171] width 227 height 10
click at [281, 185] on div "User Role" at bounding box center [343, 183] width 235 height 12
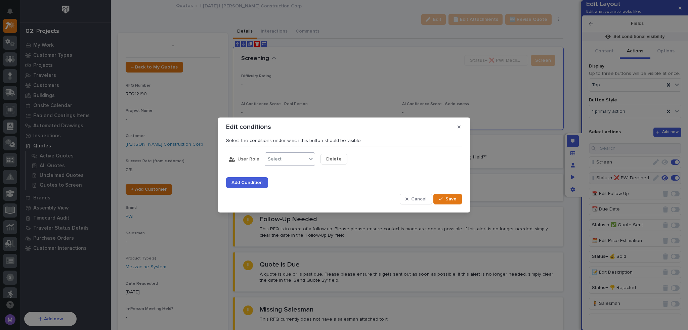
click at [296, 156] on div "Select..." at bounding box center [285, 159] width 41 height 10
click at [283, 180] on div "is not" at bounding box center [288, 184] width 50 height 12
click at [357, 161] on div "Select..." at bounding box center [341, 159] width 41 height 10
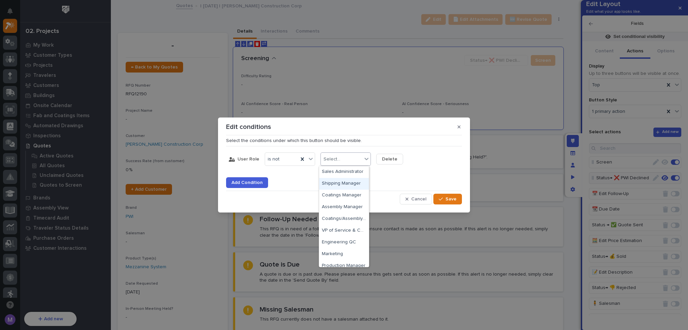
click at [344, 179] on div "Shipping Manager" at bounding box center [344, 184] width 50 height 12
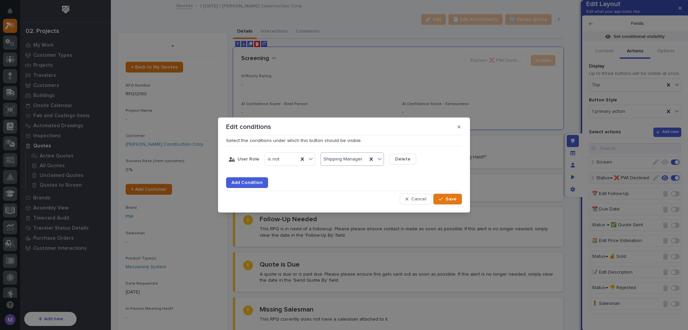
click at [405, 160] on span "Delete" at bounding box center [402, 159] width 15 height 6
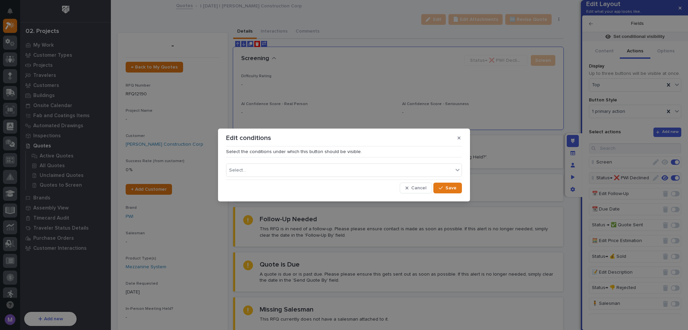
click at [443, 188] on div "button" at bounding box center [442, 188] width 7 height 5
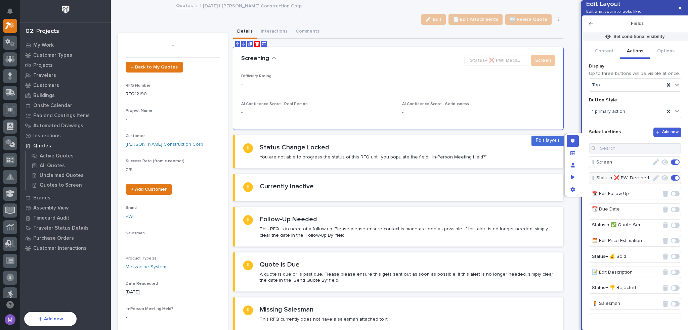
click at [570, 139] on div "Edit layout" at bounding box center [573, 141] width 12 height 12
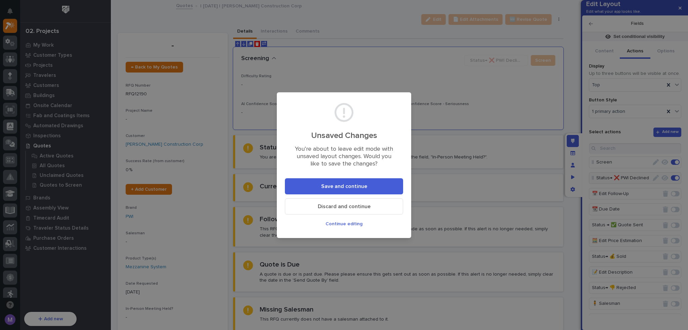
click at [352, 221] on button "Continue editing" at bounding box center [344, 224] width 118 height 11
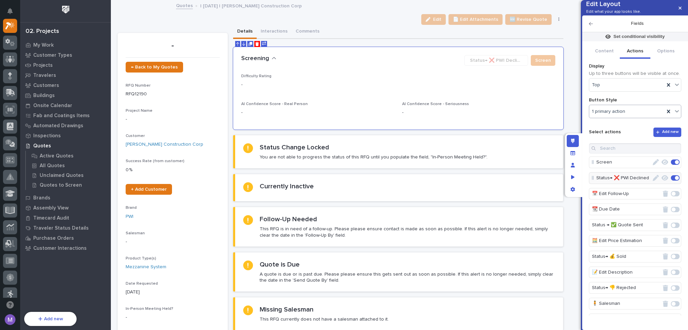
click at [639, 117] on div "1 primary action" at bounding box center [626, 112] width 75 height 10
click at [629, 146] on div "Primary actions" at bounding box center [635, 147] width 92 height 12
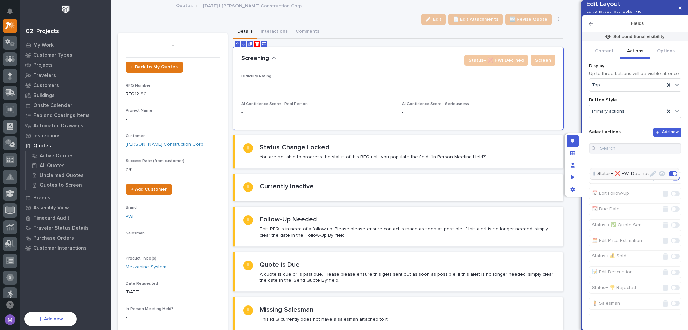
drag, startPoint x: 616, startPoint y: 187, endPoint x: 617, endPoint y: 171, distance: 16.2
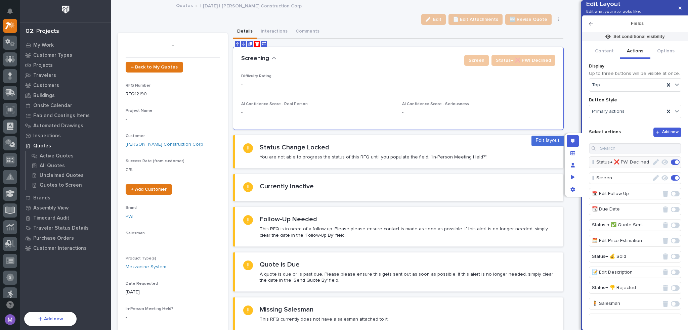
click at [575, 142] on div "Edit layout" at bounding box center [573, 141] width 12 height 12
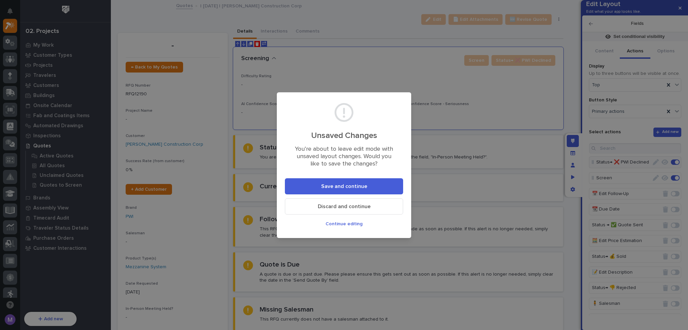
click at [340, 187] on span "Save and continue" at bounding box center [344, 186] width 46 height 7
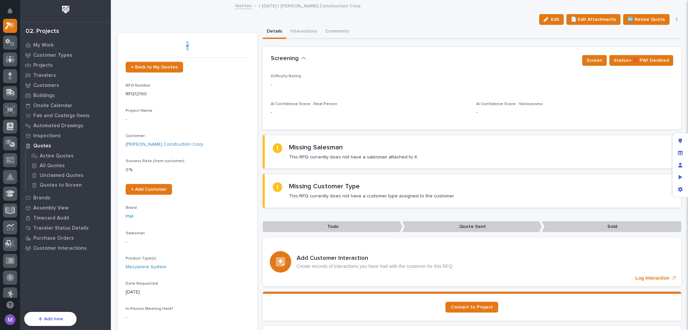
drag, startPoint x: 185, startPoint y: 46, endPoint x: 204, endPoint y: 47, distance: 18.5
click at [202, 47] on p "-" at bounding box center [188, 46] width 124 height 10
drag, startPoint x: 129, startPoint y: 294, endPoint x: 164, endPoint y: 292, distance: 35.3
click at [164, 292] on p "[DATE]" at bounding box center [188, 292] width 124 height 7
click at [186, 237] on div "-" at bounding box center [188, 241] width 124 height 8
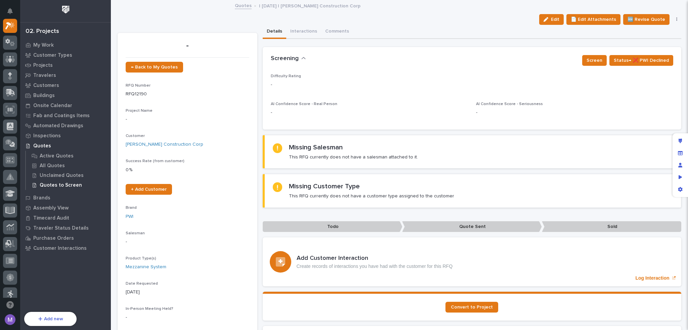
click at [52, 185] on p "Quotes to Screen" at bounding box center [61, 185] width 42 height 6
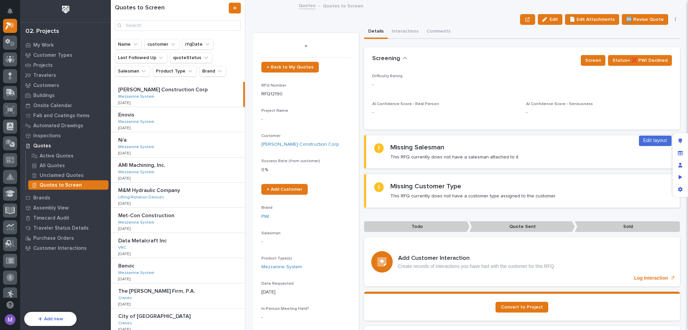
drag, startPoint x: 682, startPoint y: 143, endPoint x: 665, endPoint y: 127, distance: 22.8
click at [682, 143] on div "Edit layout" at bounding box center [680, 141] width 12 height 12
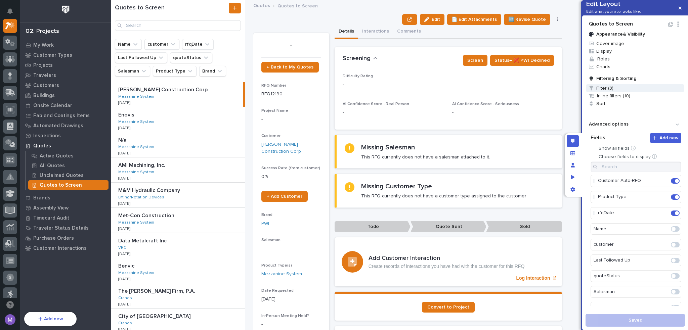
click at [614, 92] on span "Filter (3)" at bounding box center [635, 88] width 98 height 8
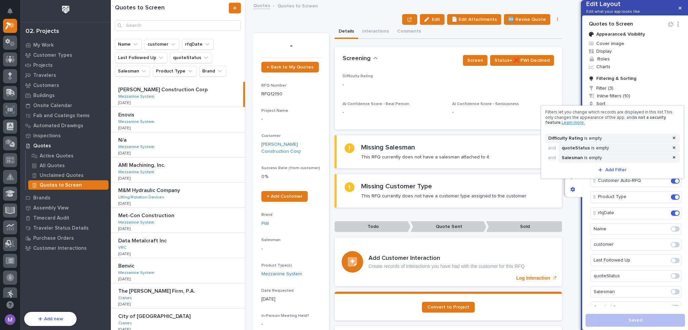
click at [586, 186] on div at bounding box center [344, 165] width 688 height 330
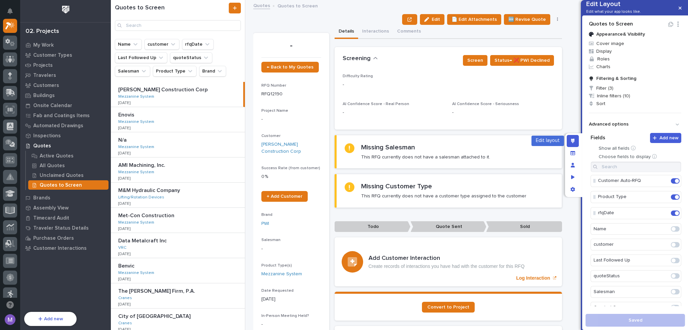
click at [574, 143] on div "Edit layout" at bounding box center [573, 141] width 12 height 12
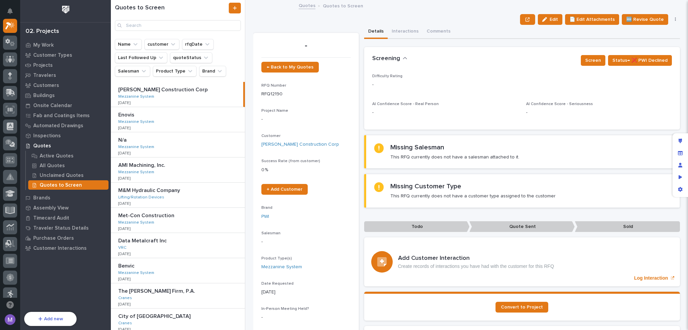
drag, startPoint x: 678, startPoint y: 142, endPoint x: 661, endPoint y: 125, distance: 24.9
click at [678, 142] on icon "Edit layout" at bounding box center [680, 141] width 4 height 5
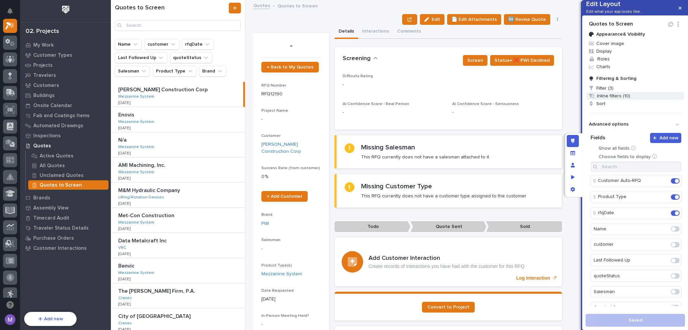
click at [626, 100] on span "Inline filters (10)" at bounding box center [635, 96] width 98 height 8
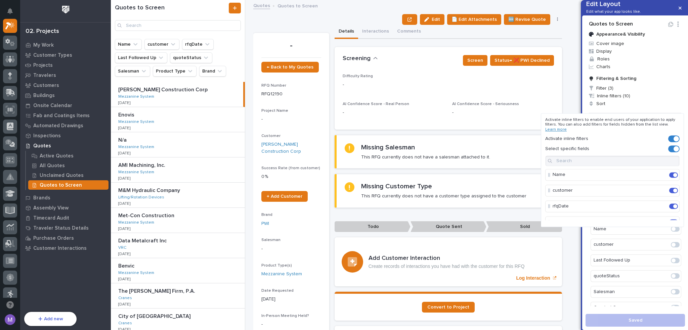
click at [673, 176] on span at bounding box center [675, 175] width 4 height 4
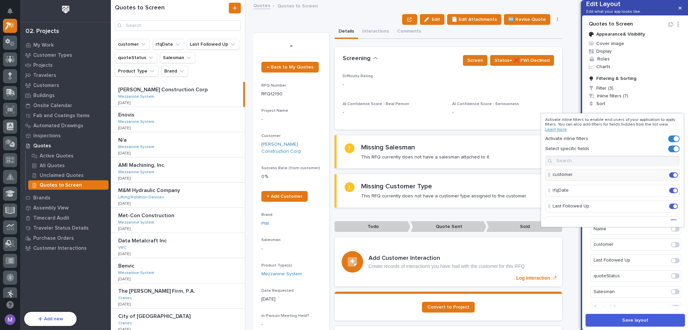
click at [673, 176] on span at bounding box center [675, 175] width 4 height 4
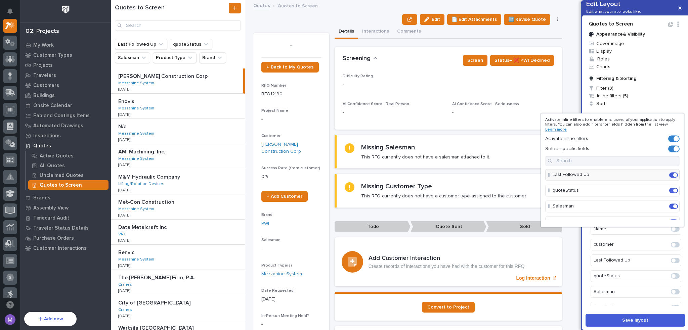
click at [673, 149] on span at bounding box center [675, 148] width 5 height 5
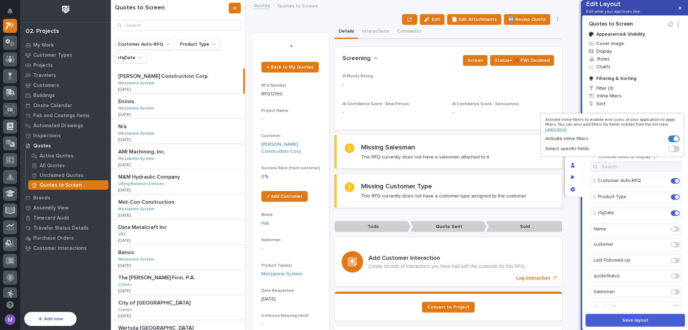
click at [658, 162] on div at bounding box center [344, 165] width 688 height 330
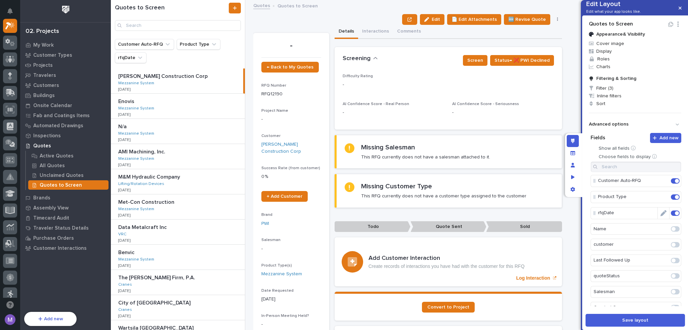
click at [660, 216] on icon "Edit" at bounding box center [663, 213] width 6 height 6
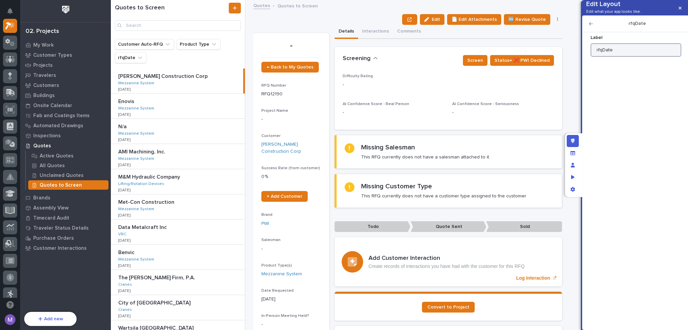
drag, startPoint x: 602, startPoint y: 63, endPoint x: 577, endPoint y: 65, distance: 24.7
click at [577, 65] on div "Edit Layout Edit what your app looks like. rfqDate Label rfqDate Display as ima…" at bounding box center [344, 165] width 688 height 330
type input "RFQ Date"
click at [592, 26] on icon "button" at bounding box center [591, 23] width 4 height 5
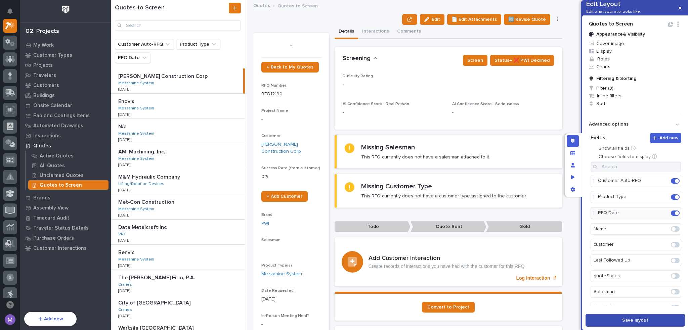
click at [630, 318] on span "Save layout" at bounding box center [635, 320] width 26 height 6
click at [606, 107] on span "Sort" at bounding box center [635, 104] width 98 height 8
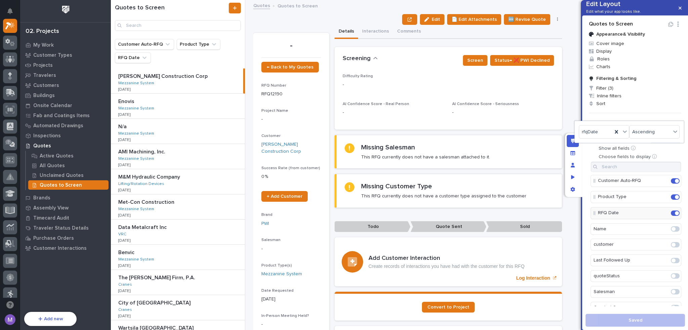
click at [584, 163] on div at bounding box center [344, 165] width 688 height 330
click at [196, 78] on p at bounding box center [178, 76] width 120 height 6
click at [573, 142] on icon "Edit layout" at bounding box center [573, 141] width 4 height 5
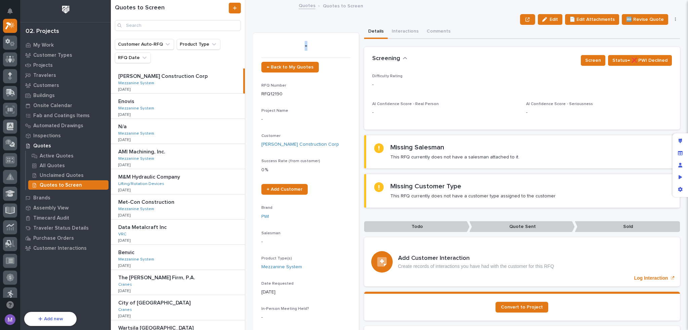
drag, startPoint x: 304, startPoint y: 46, endPoint x: 278, endPoint y: 45, distance: 25.9
click at [278, 45] on p "-" at bounding box center [305, 46] width 89 height 10
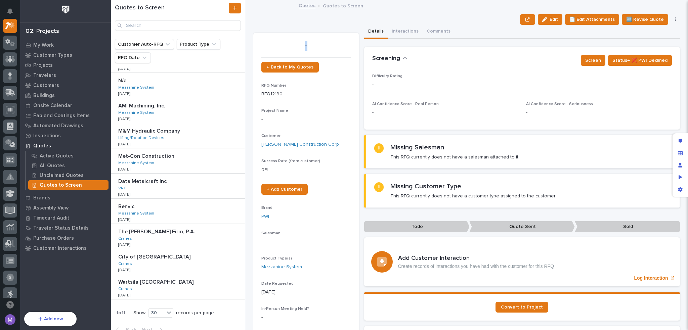
scroll to position [53, 0]
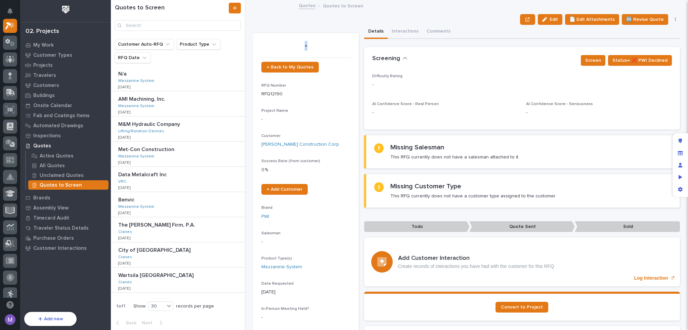
click at [179, 282] on div "Wartsila North America Wartsila [GEOGRAPHIC_DATA] Cranes [DATE]" at bounding box center [178, 280] width 134 height 25
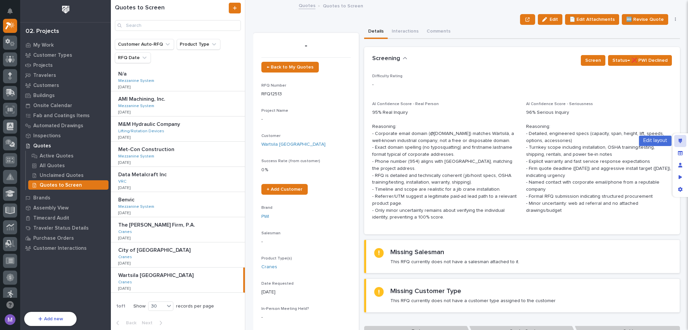
click at [683, 139] on div "Edit layout" at bounding box center [680, 141] width 12 height 12
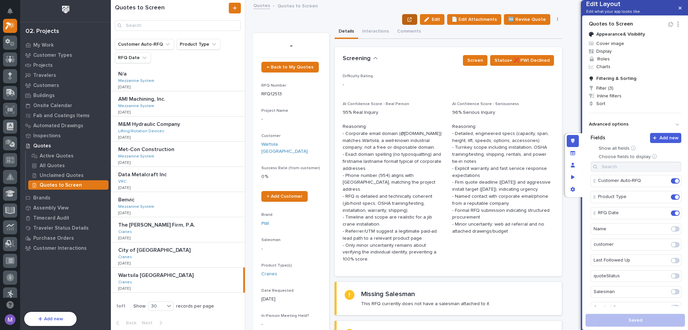
click at [411, 19] on button "button" at bounding box center [409, 19] width 15 height 11
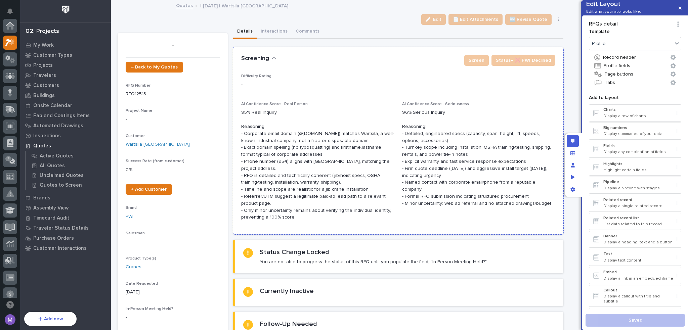
scroll to position [17, 0]
click at [384, 60] on div "Screening •••" at bounding box center [350, 58] width 218 height 7
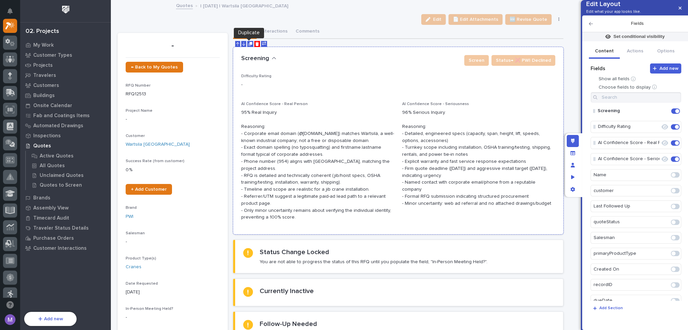
click at [250, 44] on icon "Duplicate" at bounding box center [250, 44] width 4 height 4
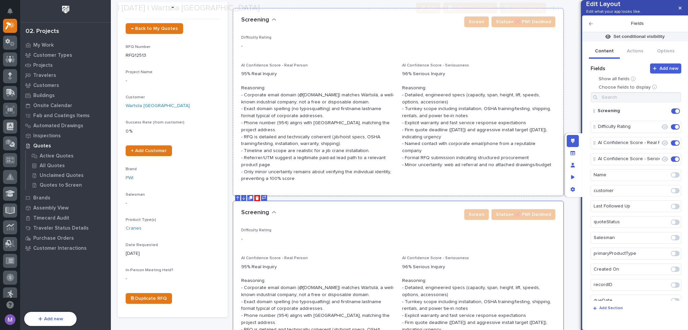
scroll to position [67, 0]
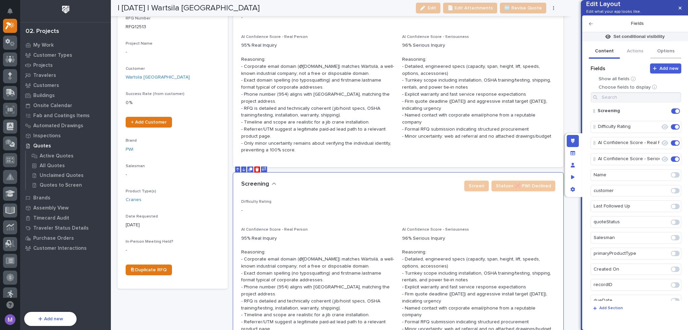
click at [660, 59] on button "Options" at bounding box center [665, 52] width 31 height 14
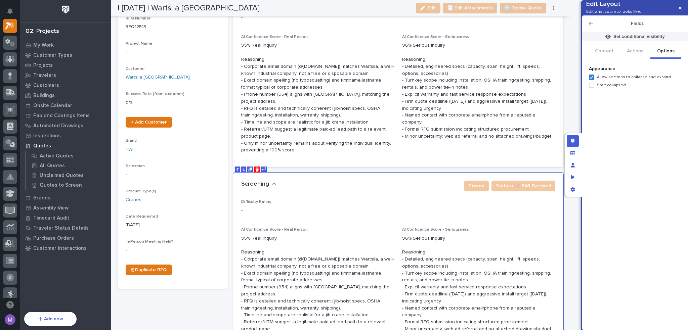
click at [593, 88] on span at bounding box center [591, 85] width 5 height 5
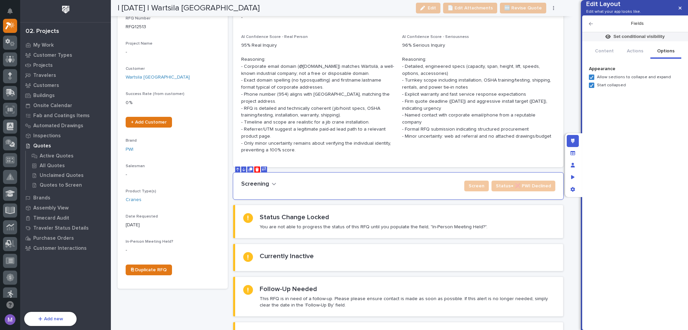
click at [593, 27] on h2 "Fields" at bounding box center [637, 24] width 88 height 6
click at [592, 26] on icon "button" at bounding box center [591, 23] width 4 height 5
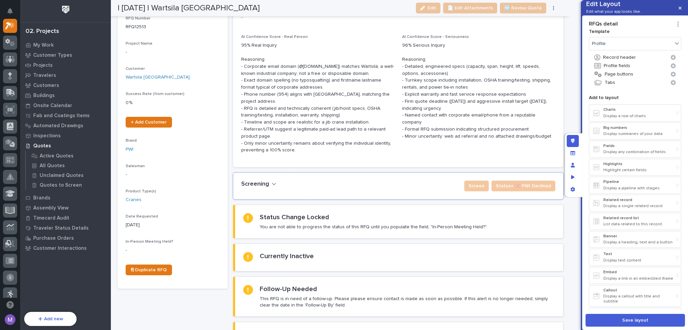
click at [429, 189] on div "Screening ••• Status→ ❌ PWI Declined Screen" at bounding box center [398, 186] width 314 height 11
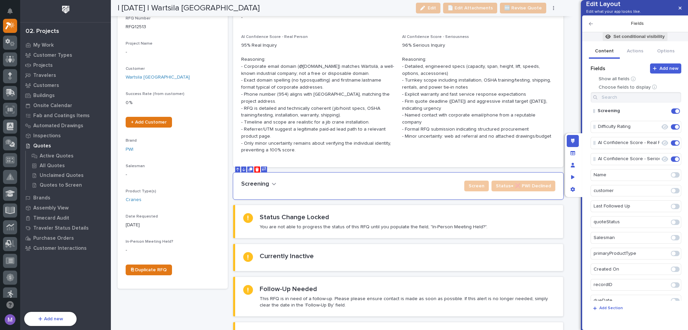
click at [629, 40] on p "Set conditional visibility" at bounding box center [638, 37] width 51 height 6
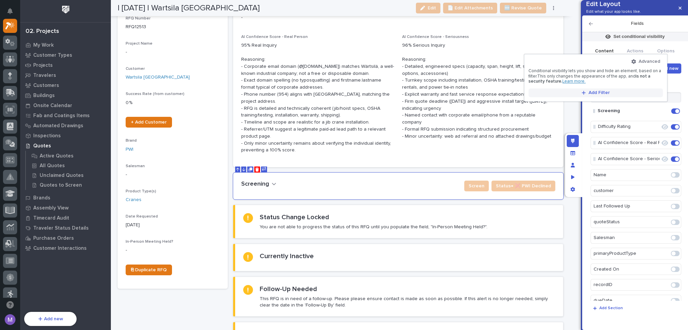
click at [608, 92] on span "Add Filter" at bounding box center [598, 93] width 21 height 6
type input "*"
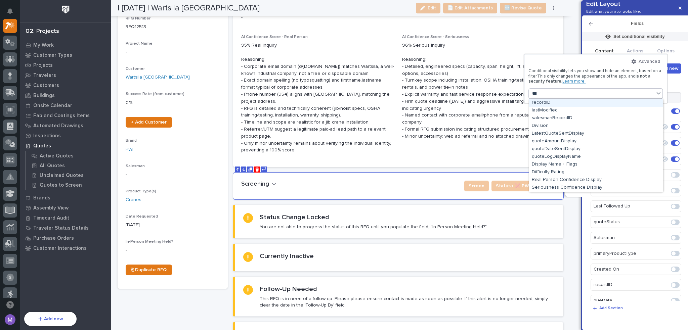
type input "****"
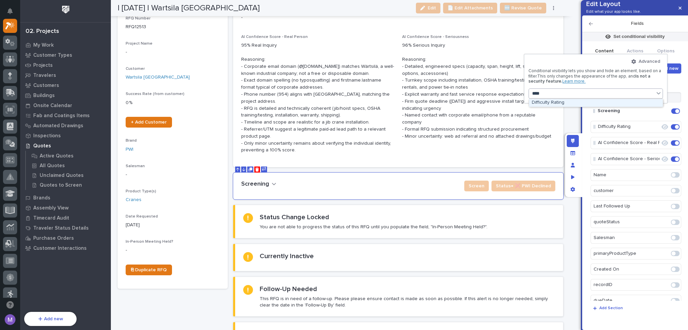
click at [567, 102] on div "Difficulty Rating" at bounding box center [596, 103] width 134 height 8
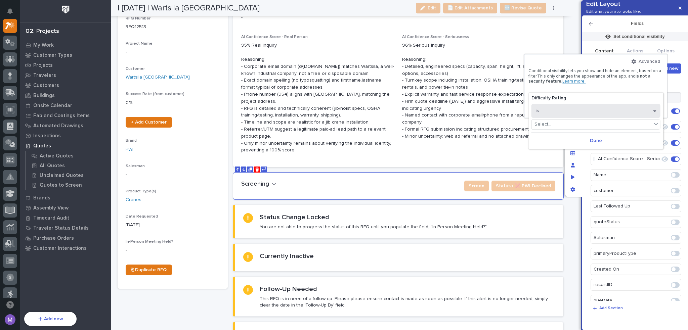
click at [572, 114] on button "is" at bounding box center [595, 111] width 129 height 14
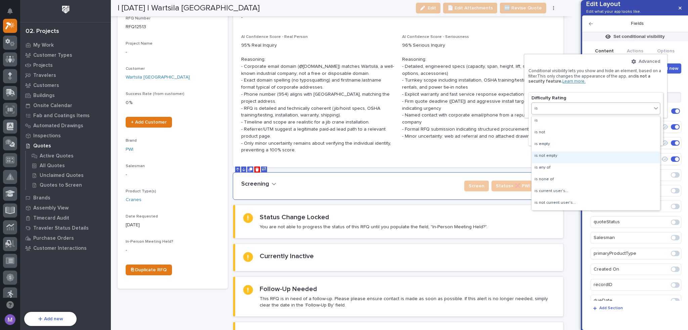
click at [561, 156] on div "is not empty" at bounding box center [596, 157] width 128 height 12
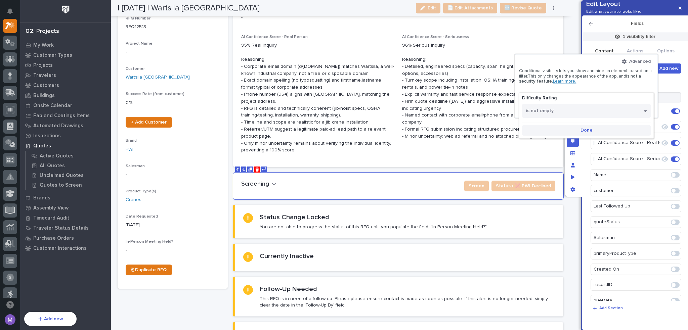
click at [596, 127] on button "Done" at bounding box center [586, 130] width 129 height 11
click at [585, 128] on div at bounding box center [344, 165] width 688 height 330
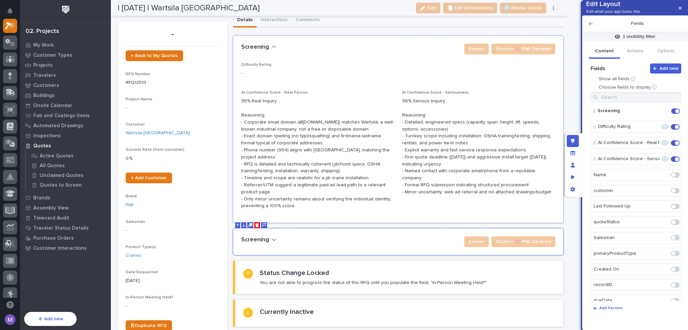
scroll to position [0, 0]
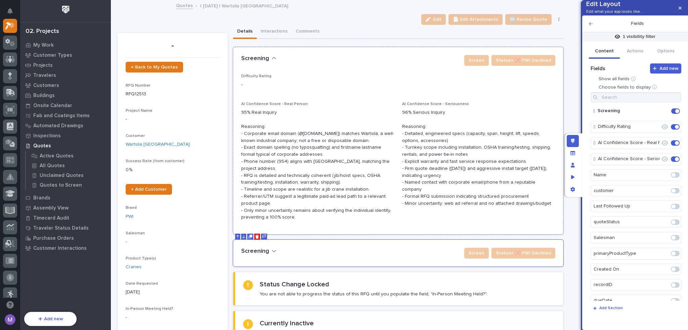
click at [409, 72] on div "Screening ••• Status→ ❌ PWI Declined Screen" at bounding box center [398, 60] width 330 height 27
click at [668, 59] on button "Options" at bounding box center [665, 52] width 31 height 14
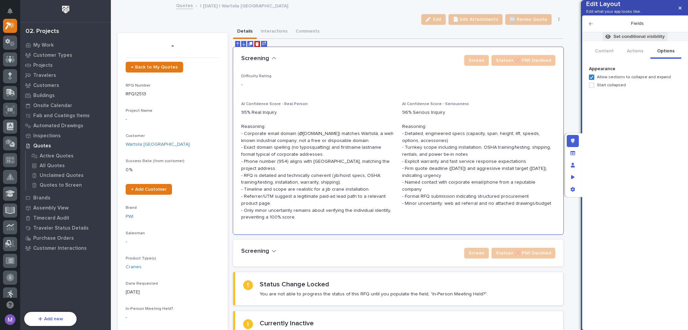
click at [631, 40] on p "Set conditional visibility" at bounding box center [638, 37] width 51 height 6
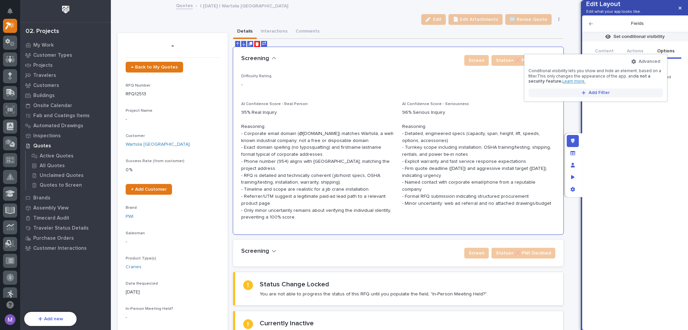
click at [603, 96] on button "Add Filter" at bounding box center [595, 92] width 134 height 9
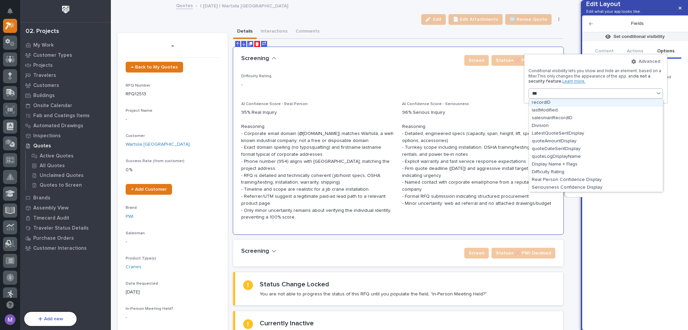
type input "****"
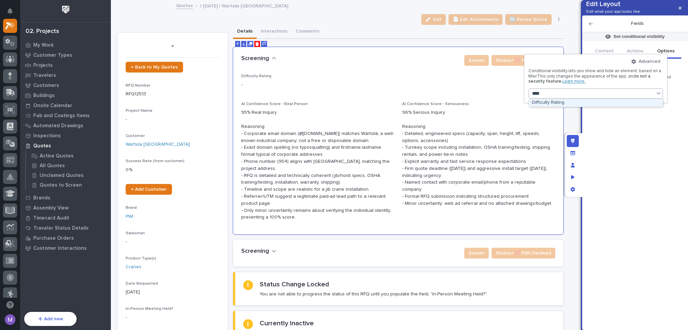
click at [554, 103] on div "Difficulty Rating" at bounding box center [596, 103] width 134 height 8
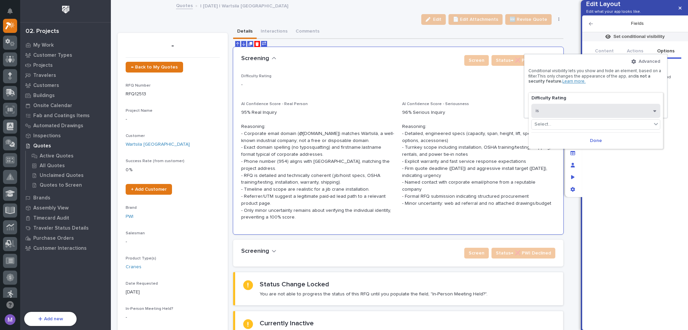
click at [563, 116] on button "is" at bounding box center [595, 111] width 129 height 14
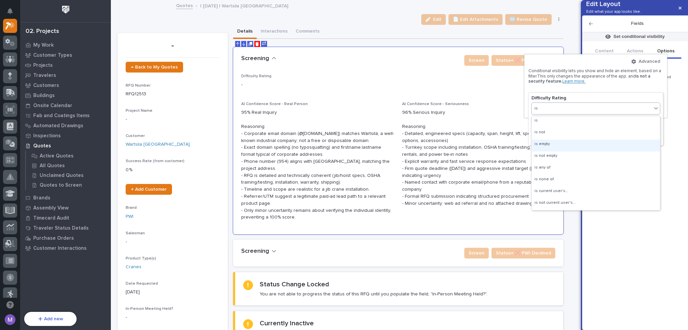
click at [554, 145] on div "is empty" at bounding box center [596, 146] width 128 height 12
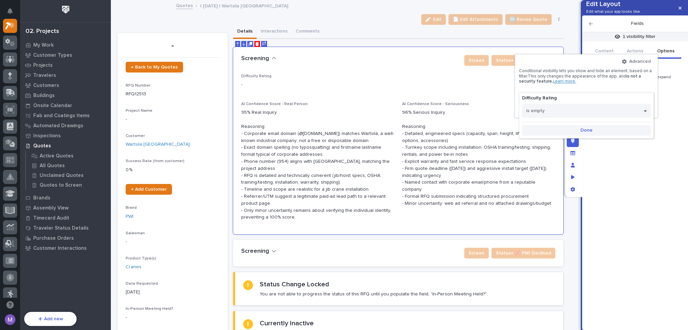
click at [605, 129] on button "Done" at bounding box center [586, 130] width 129 height 11
click at [608, 141] on div at bounding box center [344, 165] width 688 height 330
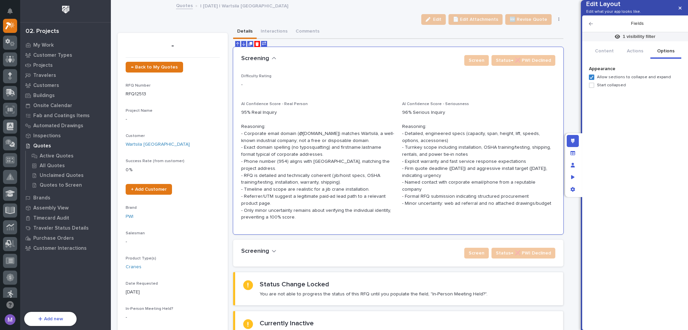
click at [574, 137] on div "Edit layout" at bounding box center [573, 141] width 12 height 12
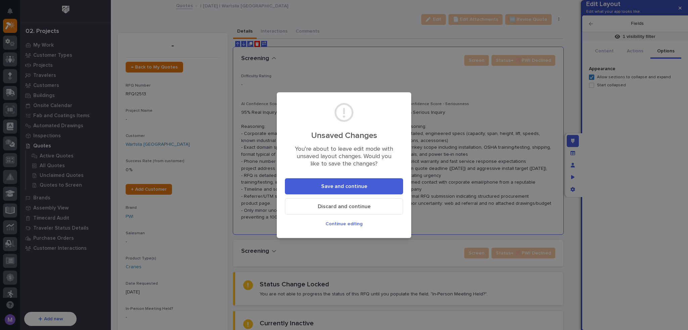
click at [392, 185] on button "Save and continue" at bounding box center [344, 186] width 118 height 16
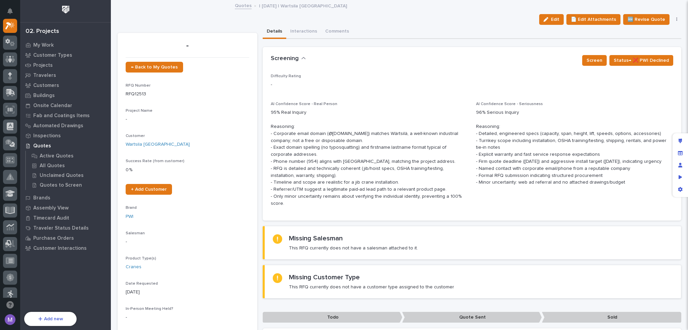
click at [302, 59] on icon "button" at bounding box center [303, 58] width 5 height 6
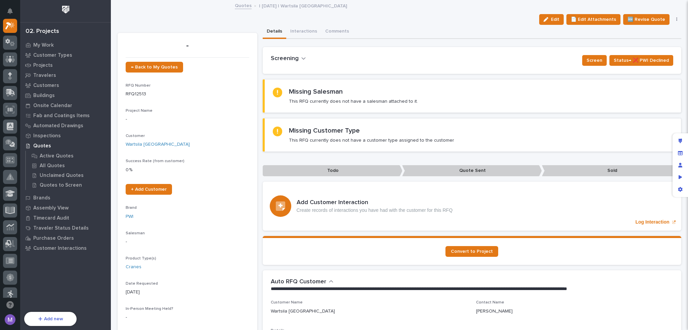
click at [302, 59] on icon "button" at bounding box center [303, 58] width 4 height 2
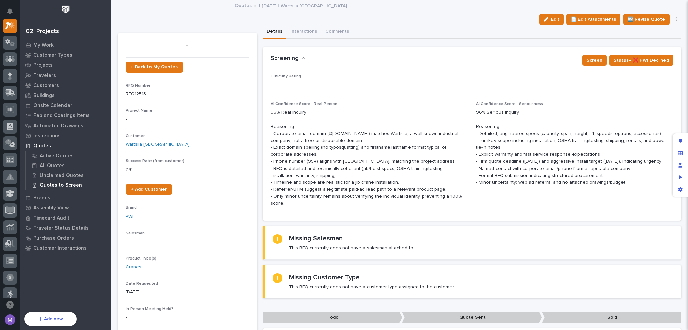
click at [63, 184] on p "Quotes to Screen" at bounding box center [61, 185] width 42 height 6
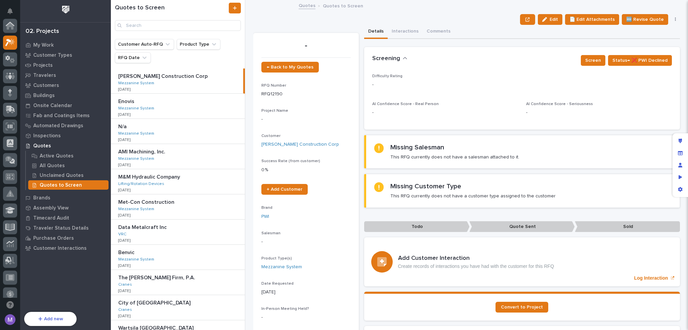
scroll to position [17, 0]
drag, startPoint x: 298, startPoint y: 50, endPoint x: 349, endPoint y: 51, distance: 51.1
click at [339, 52] on div "- ← Back to My Quotes RFQ Number RFQ12190 Project Name - Customer [PERSON_NAME]…" at bounding box center [305, 194] width 89 height 307
click at [681, 140] on icon "Edit layout" at bounding box center [680, 141] width 4 height 5
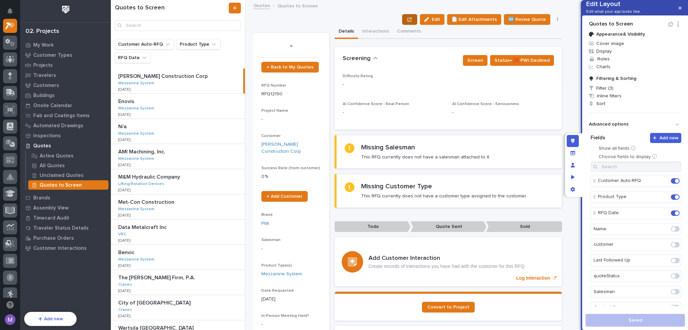
click at [406, 17] on button "button" at bounding box center [409, 19] width 15 height 11
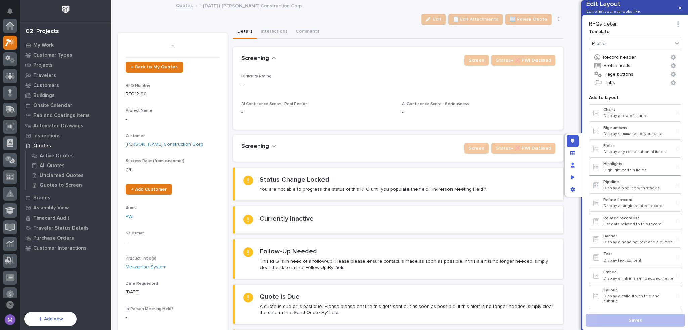
scroll to position [17, 0]
click at [614, 70] on button "Profile fields" at bounding box center [635, 65] width 92 height 9
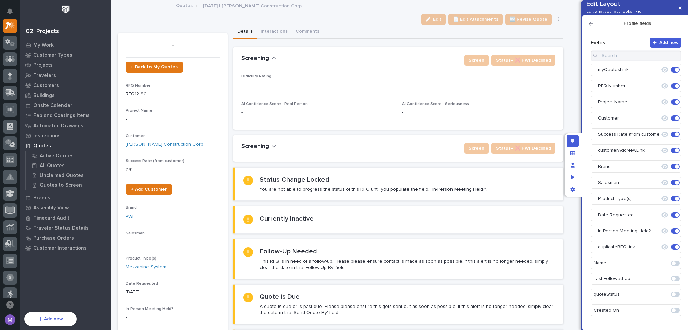
click at [592, 26] on icon "button" at bounding box center [591, 23] width 4 height 3
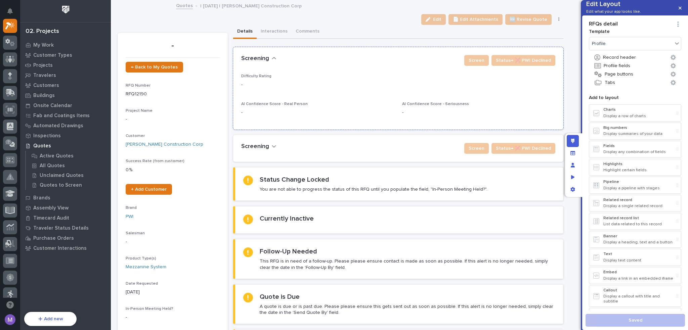
click at [431, 66] on div "Screening ••• Status→ ❌ PWI Declined Screen" at bounding box center [398, 60] width 330 height 27
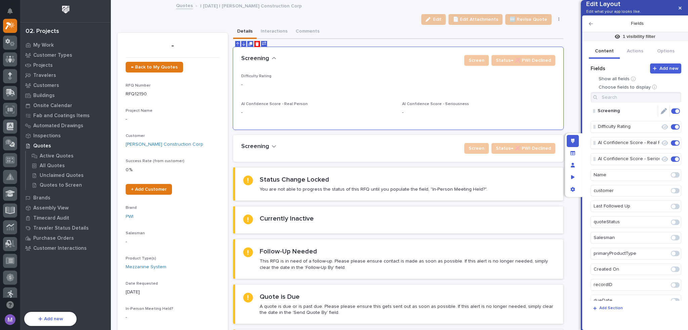
click at [662, 114] on icon "Edit" at bounding box center [664, 111] width 6 height 6
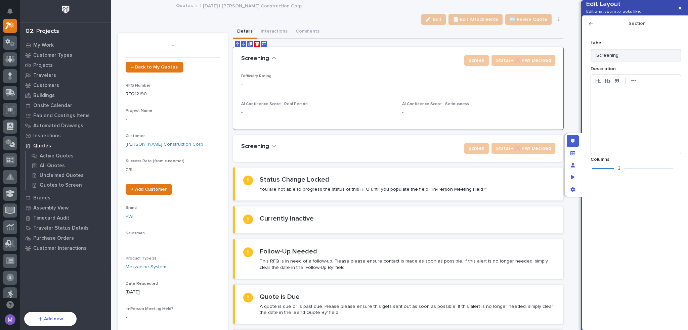
click at [609, 122] on div at bounding box center [636, 120] width 90 height 67
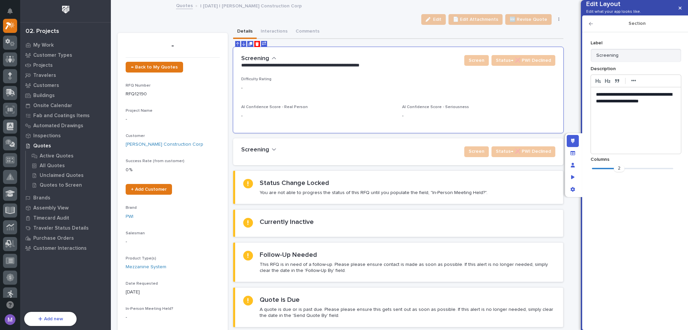
click at [628, 121] on div "**********" at bounding box center [636, 120] width 90 height 67
click at [628, 115] on div "**********" at bounding box center [636, 120] width 90 height 67
copy p "**********"
click at [410, 159] on div "Screening ••• Status→ ❌ PWI Declined Screen" at bounding box center [398, 151] width 330 height 27
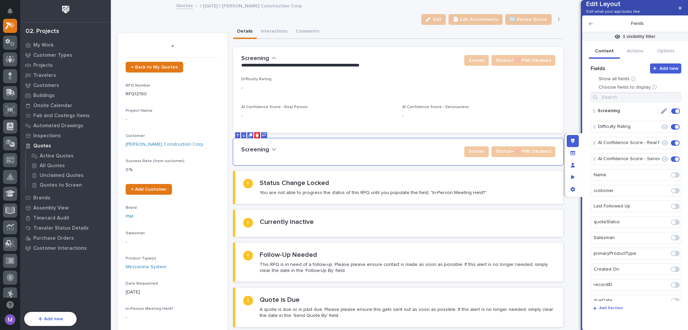
click at [661, 114] on icon "Edit" at bounding box center [664, 111] width 6 height 6
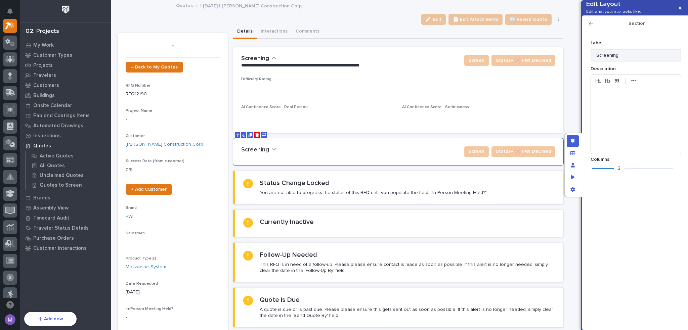
click at [616, 117] on div at bounding box center [636, 120] width 90 height 67
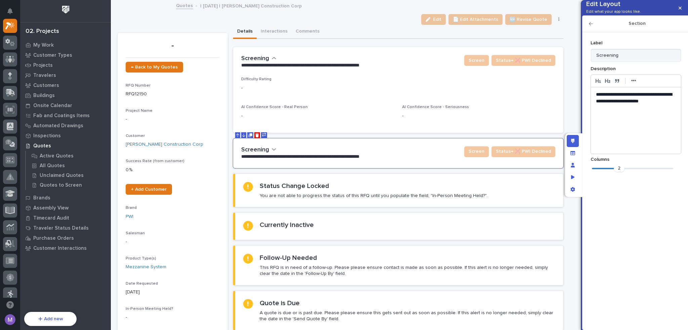
click at [570, 138] on div "Edit layout" at bounding box center [573, 141] width 12 height 12
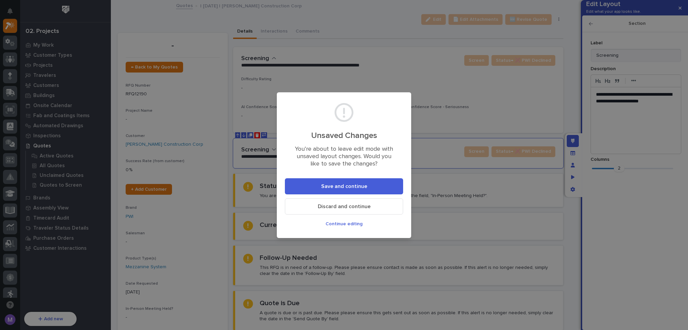
click at [389, 187] on button "Save and continue" at bounding box center [344, 186] width 118 height 16
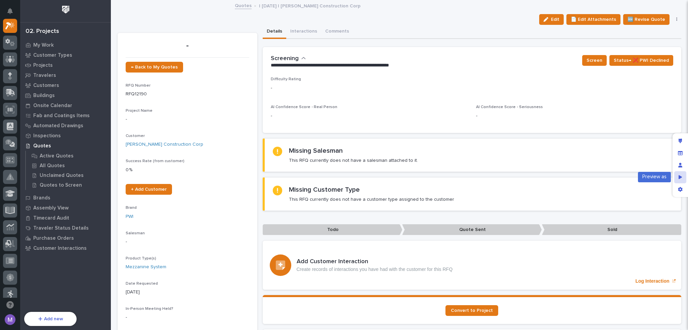
click at [679, 176] on icon "Preview as" at bounding box center [680, 177] width 4 height 4
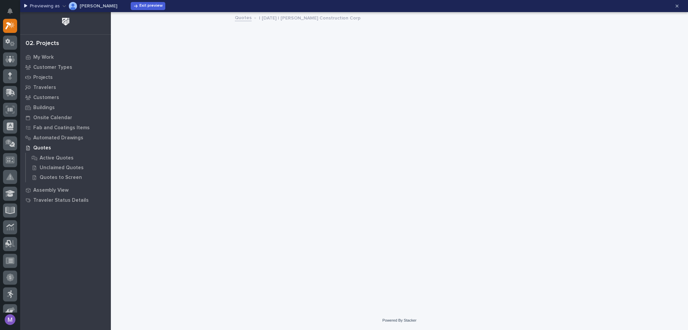
click at [82, 7] on p "[PERSON_NAME]" at bounding box center [99, 6] width 38 height 5
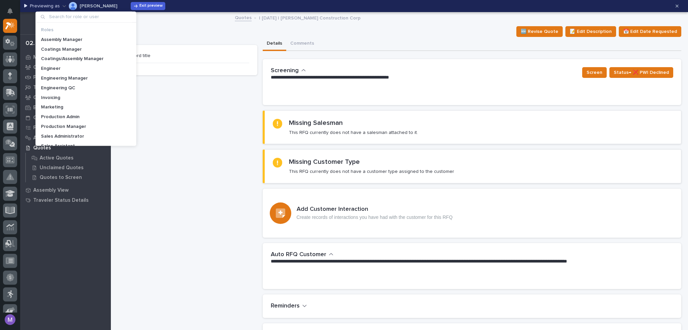
click at [177, 33] on div "Loading... 🆕 Revise Quote 📝 Edit Description 📅 Edit Date Requested" at bounding box center [400, 31] width 564 height 11
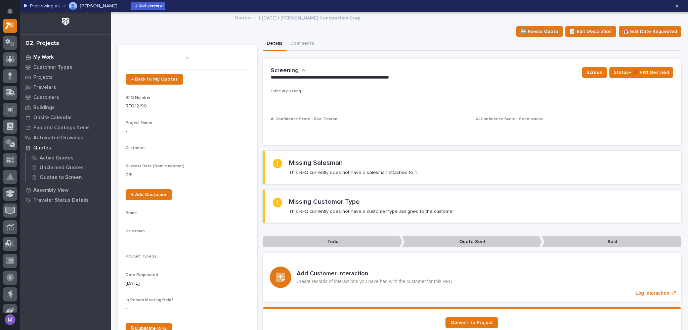
click at [39, 56] on p "My Work" at bounding box center [43, 57] width 20 height 6
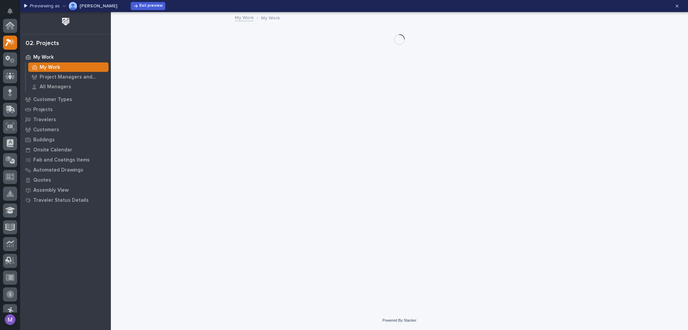
scroll to position [17, 0]
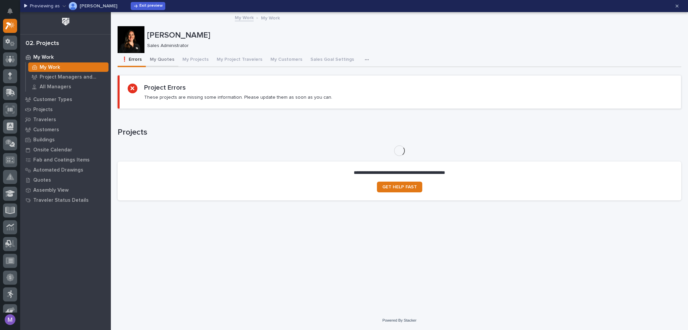
click at [160, 57] on button "My Quotes" at bounding box center [162, 60] width 33 height 14
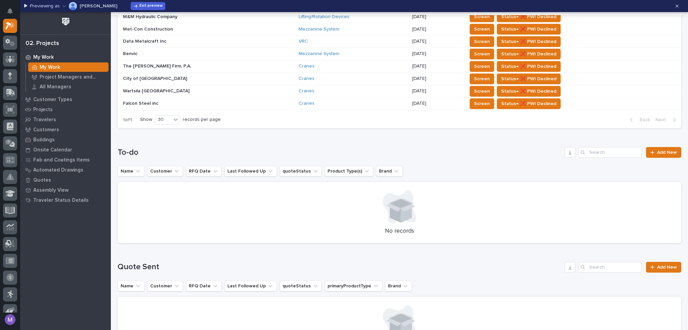
scroll to position [101, 0]
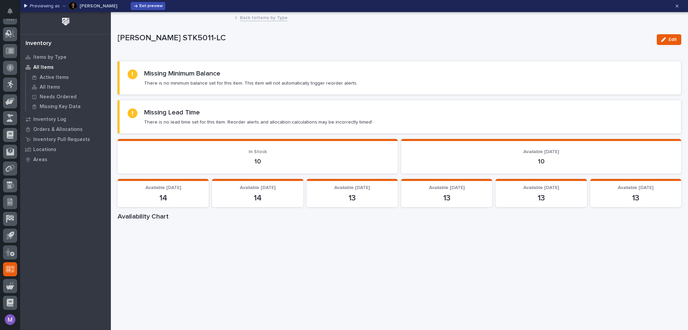
click at [146, 5] on span "Exit preview" at bounding box center [150, 6] width 23 height 4
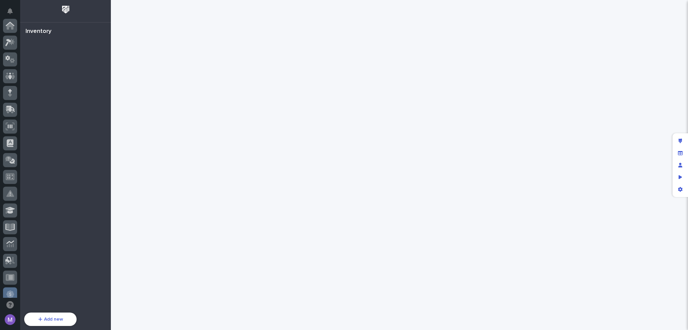
scroll to position [241, 0]
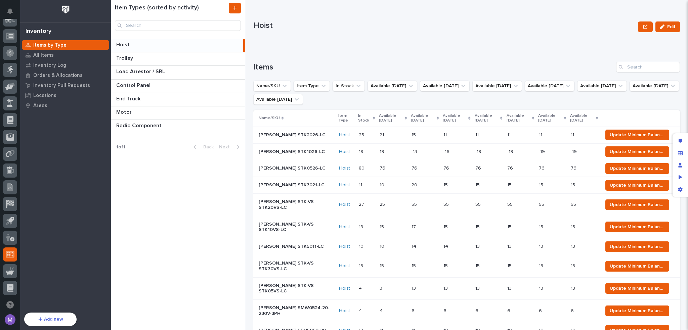
click at [320, 33] on div "Hoist Edit" at bounding box center [466, 26] width 427 height 27
click at [324, 40] on div "Hoist Edit" at bounding box center [466, 26] width 427 height 27
click at [65, 84] on p "Inventory Pull Requests" at bounding box center [61, 86] width 57 height 6
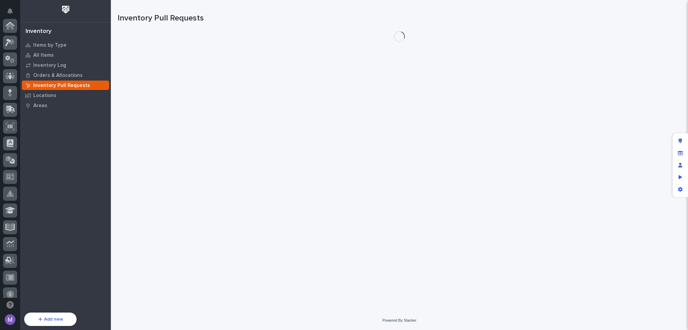
scroll to position [241, 0]
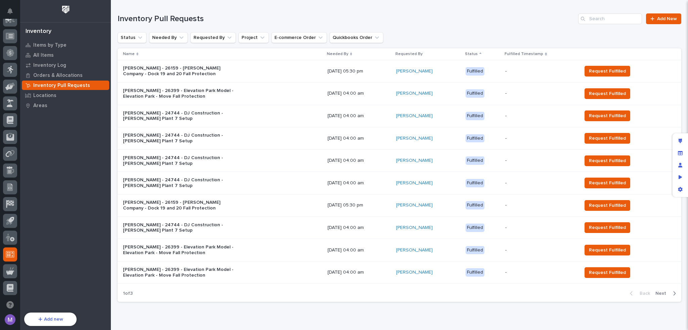
click at [661, 292] on span "Next" at bounding box center [662, 293] width 15 height 5
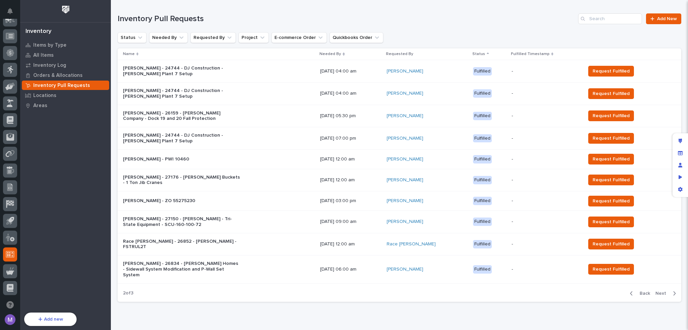
click at [661, 285] on div "Back Next" at bounding box center [652, 293] width 57 height 17
click at [660, 291] on span "Next" at bounding box center [662, 293] width 15 height 5
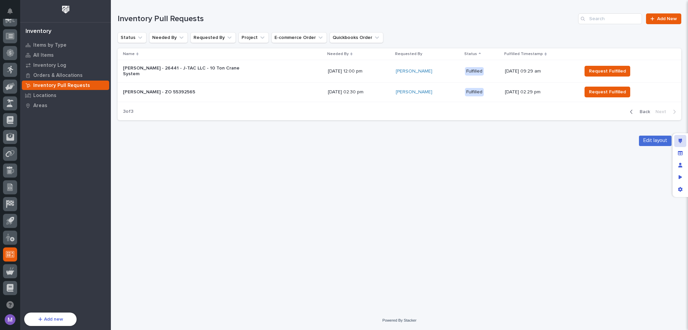
click at [681, 138] on div "Edit layout" at bounding box center [680, 141] width 12 height 12
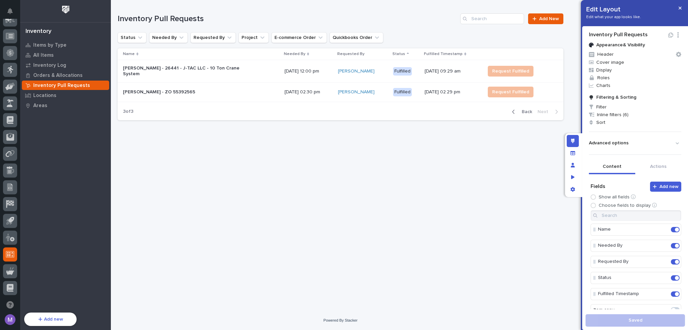
click at [546, 143] on div "**********" at bounding box center [340, 147] width 452 height 294
click at [530, 111] on button "Back" at bounding box center [520, 112] width 28 height 6
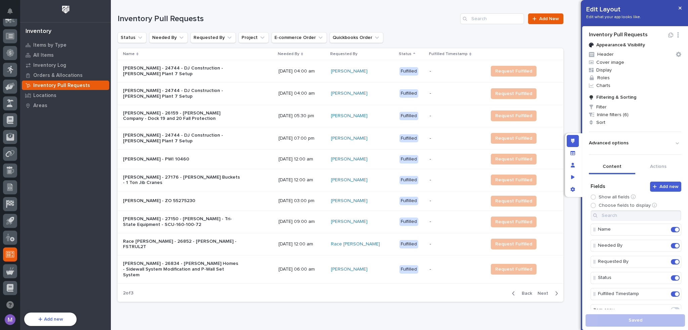
click at [518, 291] on span "Back" at bounding box center [525, 293] width 14 height 5
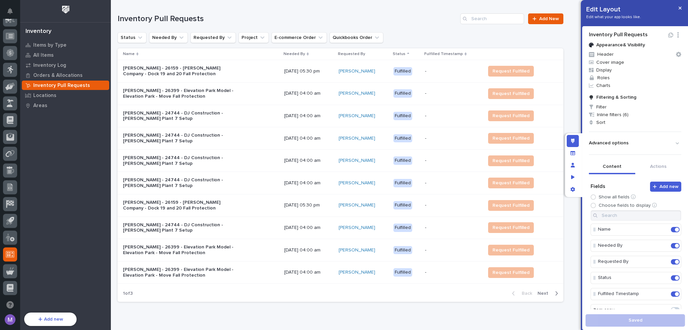
click at [537, 292] on span "Next" at bounding box center [544, 293] width 15 height 5
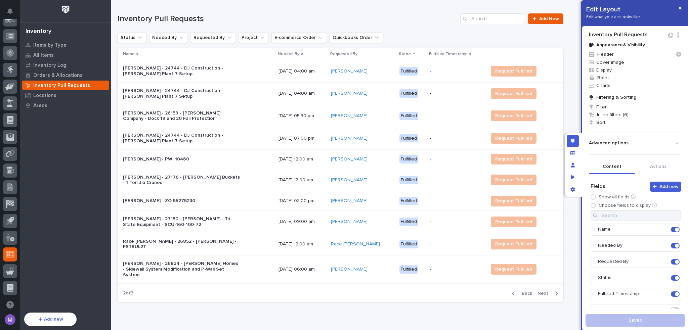
click at [541, 291] on button "Next" at bounding box center [549, 294] width 29 height 6
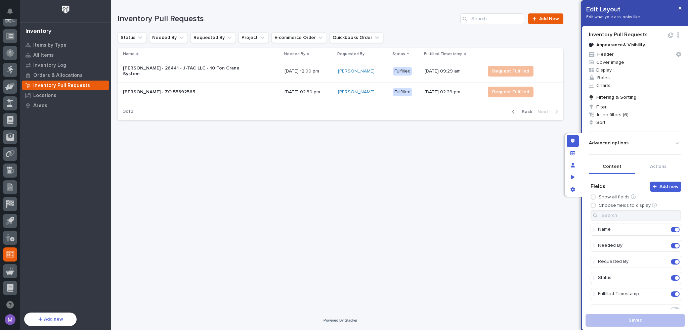
click at [533, 109] on button "Back" at bounding box center [520, 112] width 28 height 6
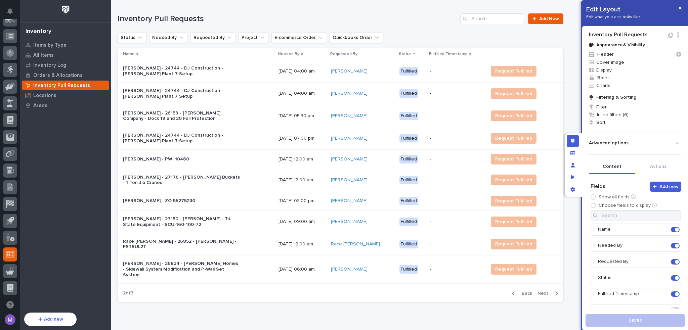
click at [524, 291] on button "Back" at bounding box center [520, 294] width 28 height 6
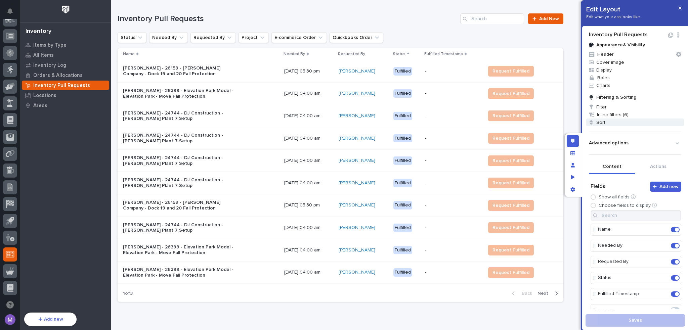
click at [607, 121] on span "Sort" at bounding box center [635, 123] width 98 height 8
click at [587, 162] on div at bounding box center [344, 165] width 688 height 330
click at [607, 122] on span "Sort" at bounding box center [635, 123] width 98 height 8
click at [652, 143] on div "Ascending" at bounding box center [644, 140] width 41 height 10
click at [647, 168] on div "Descending" at bounding box center [649, 165] width 50 height 12
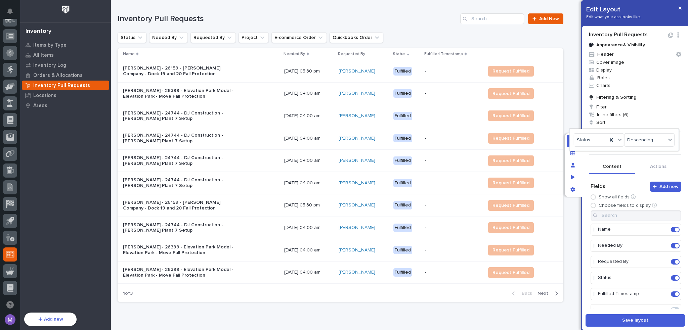
click at [587, 160] on div at bounding box center [344, 165] width 688 height 330
click at [626, 323] on span "Save layout" at bounding box center [635, 320] width 26 height 5
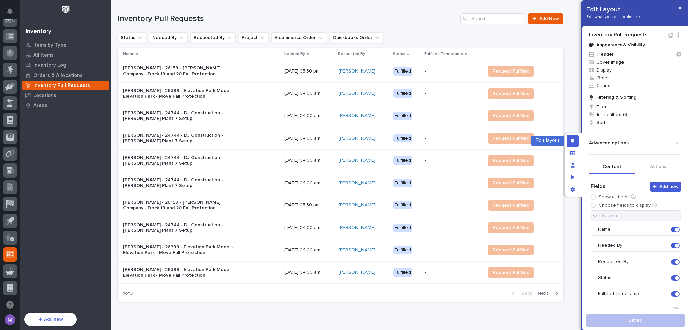
click at [574, 139] on icon "Edit layout" at bounding box center [573, 141] width 4 height 5
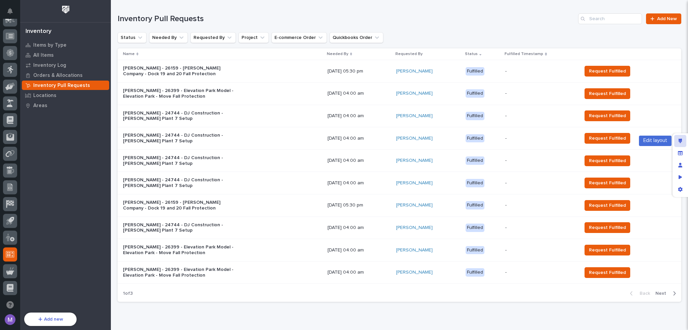
click at [679, 139] on icon "Edit layout" at bounding box center [680, 141] width 4 height 5
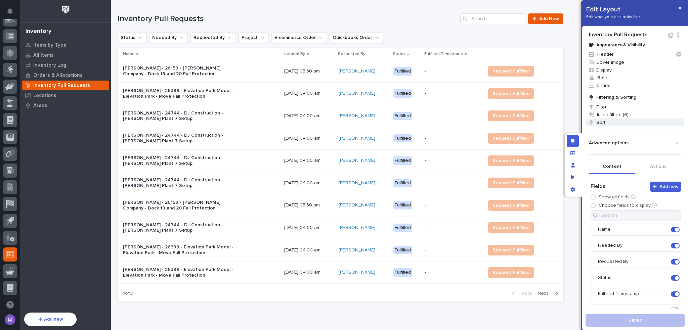
click at [621, 123] on span "Sort" at bounding box center [635, 123] width 98 height 8
click at [583, 165] on div at bounding box center [344, 165] width 688 height 330
click at [567, 137] on div "Edit layout" at bounding box center [573, 141] width 12 height 12
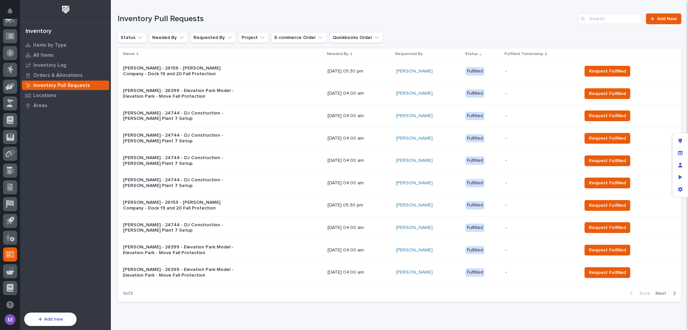
click at [580, 37] on div "Status Needed By Requested By Project E-commerce Order Quickbooks Order" at bounding box center [400, 37] width 564 height 11
click at [49, 55] on p "All Items" at bounding box center [43, 55] width 20 height 6
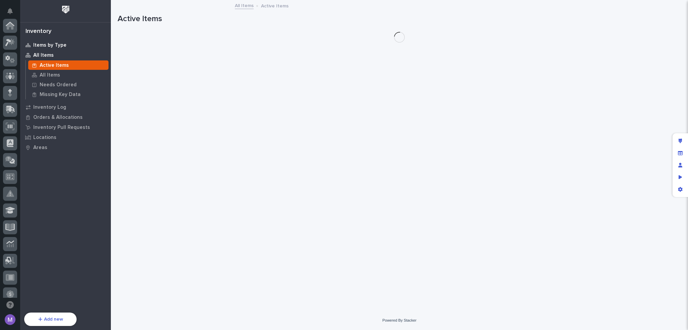
scroll to position [241, 0]
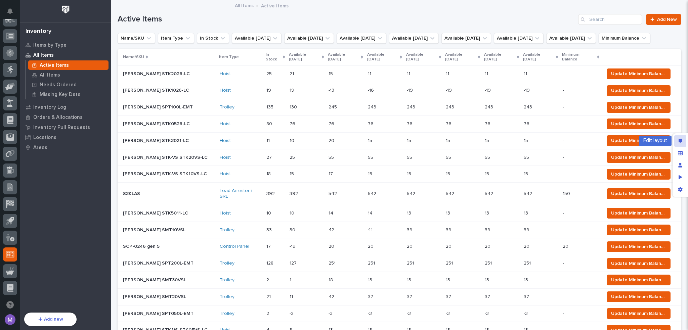
click at [676, 141] on div "Edit layout" at bounding box center [680, 141] width 12 height 12
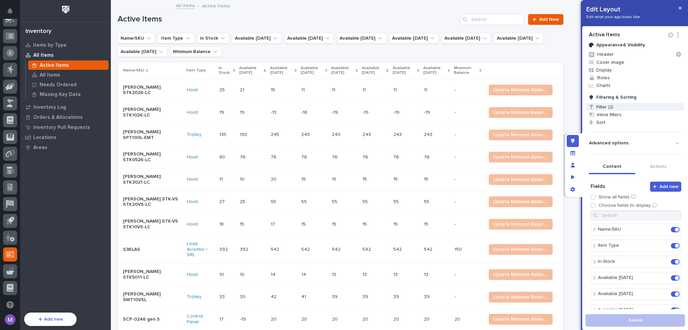
click at [622, 107] on span "Filter (2)" at bounding box center [635, 107] width 98 height 8
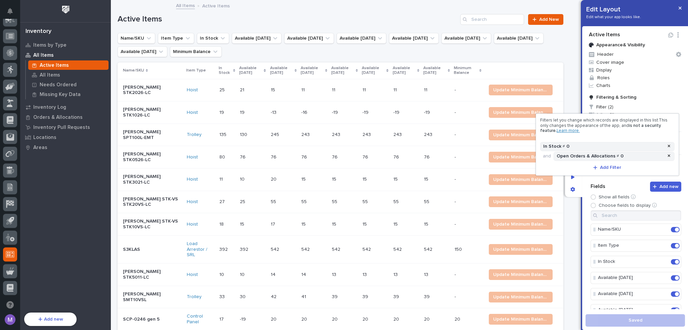
click at [562, 89] on div at bounding box center [344, 165] width 688 height 330
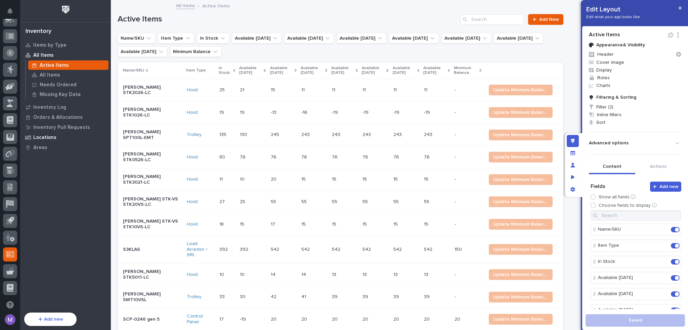
click at [50, 138] on p "Locations" at bounding box center [44, 138] width 23 height 6
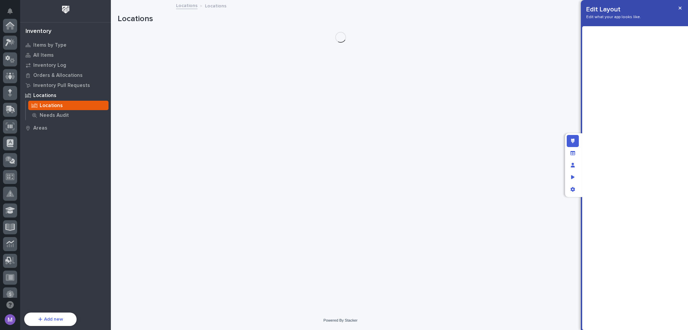
scroll to position [241, 0]
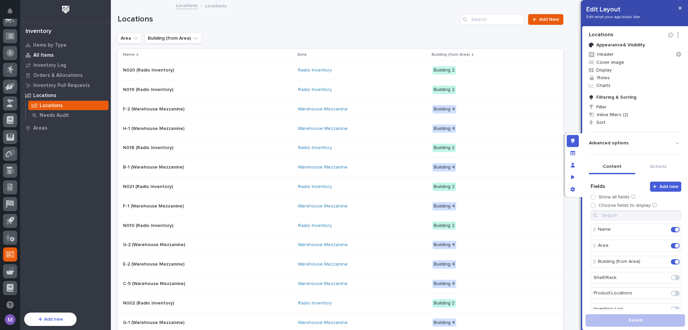
click at [54, 51] on div "All Items" at bounding box center [65, 54] width 87 height 9
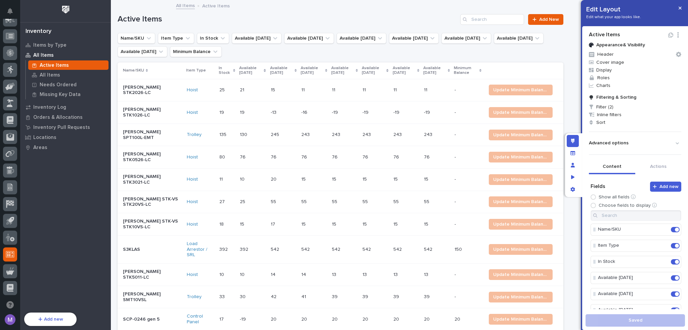
click at [153, 87] on p "Starke STK2026-LC" at bounding box center [152, 90] width 58 height 11
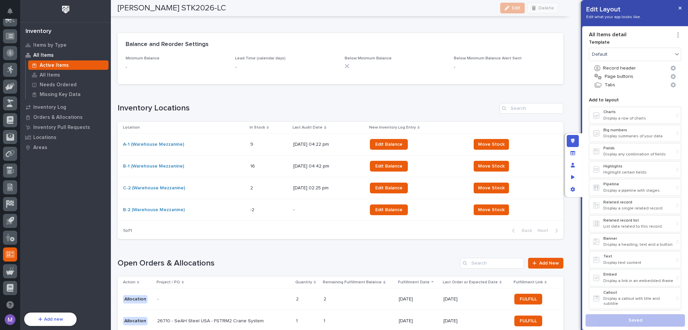
scroll to position [403, 0]
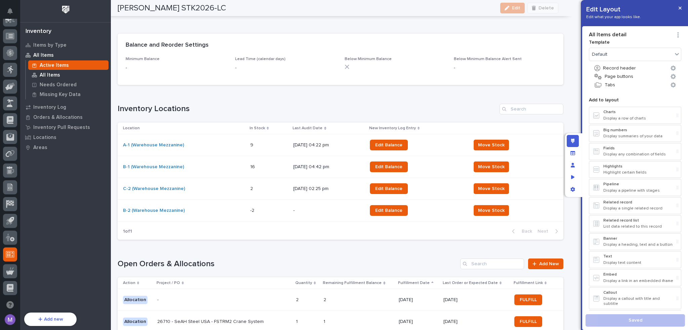
click at [65, 75] on div "All Items" at bounding box center [68, 74] width 80 height 9
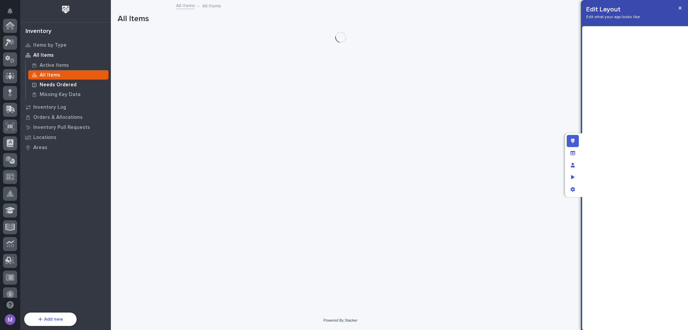
scroll to position [241, 0]
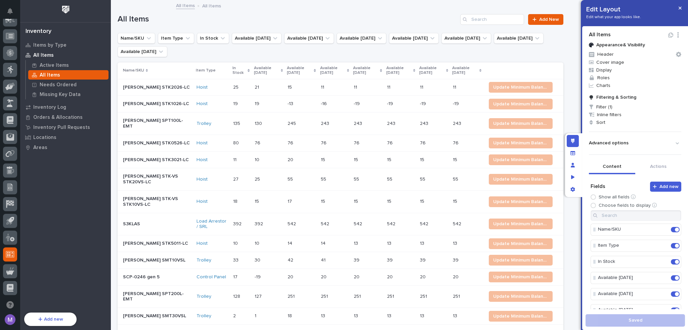
click at [263, 6] on div "All Items All Items" at bounding box center [341, 5] width 336 height 9
click at [59, 73] on div "All Items" at bounding box center [68, 74] width 80 height 9
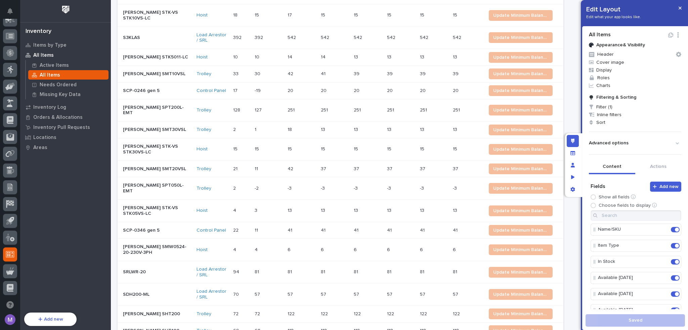
scroll to position [179, 0]
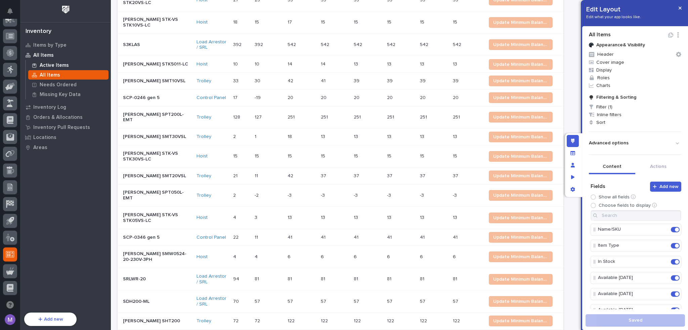
click at [47, 67] on p "Active Items" at bounding box center [54, 65] width 29 height 6
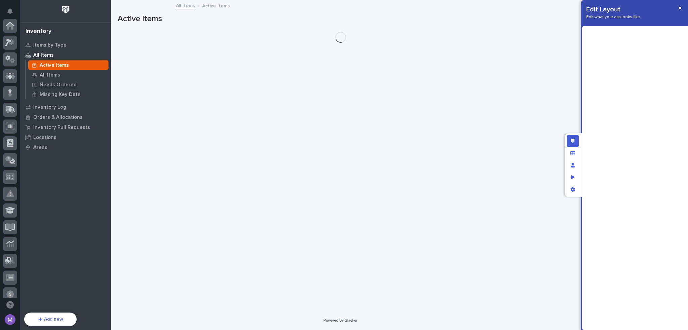
scroll to position [241, 0]
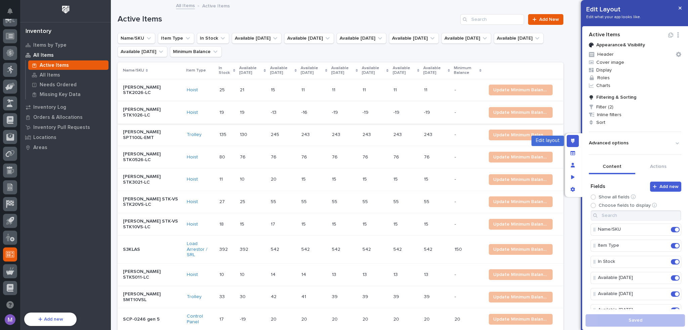
click at [572, 139] on icon "Edit layout" at bounding box center [573, 141] width 4 height 5
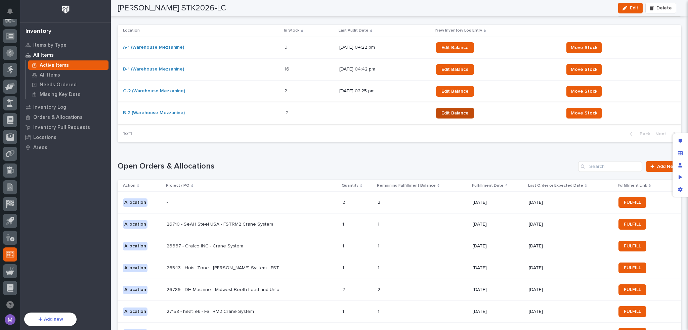
scroll to position [302, 0]
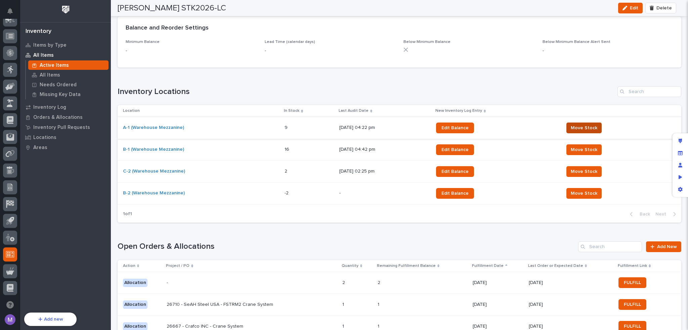
click at [590, 129] on span "Move Stock" at bounding box center [584, 128] width 27 height 7
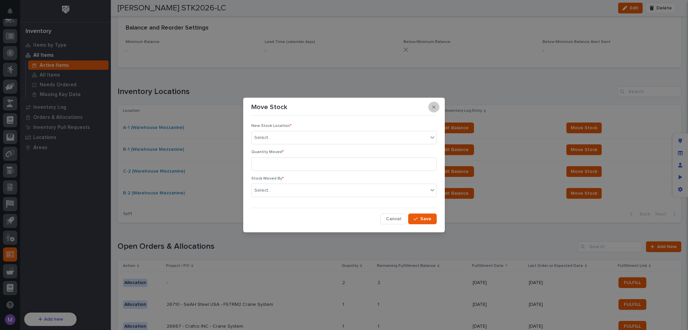
click at [435, 107] on button "button" at bounding box center [433, 107] width 11 height 11
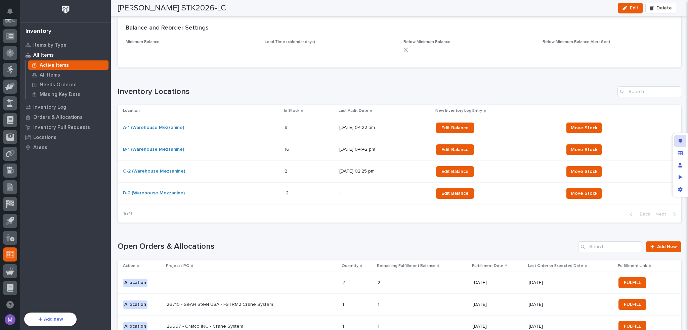
click at [681, 137] on div "Edit layout" at bounding box center [680, 141] width 12 height 12
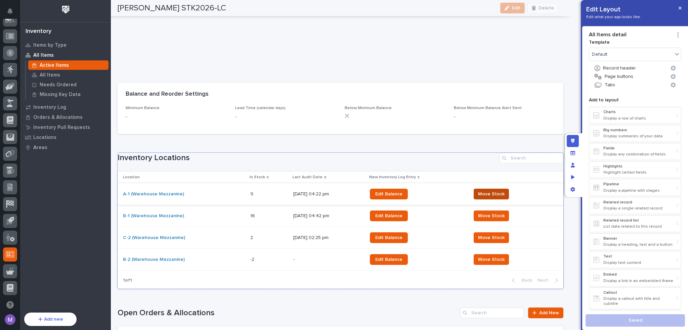
scroll to position [361, 0]
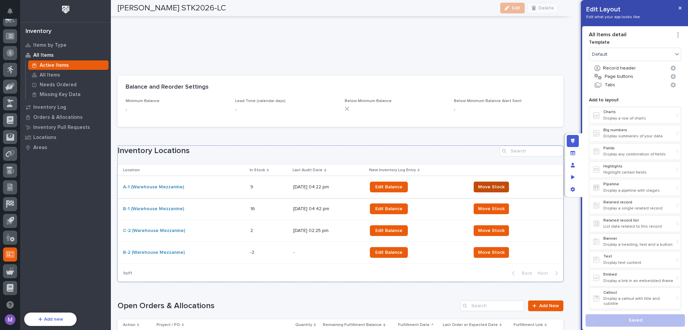
click at [503, 183] on button "Move Stock" at bounding box center [491, 187] width 35 height 11
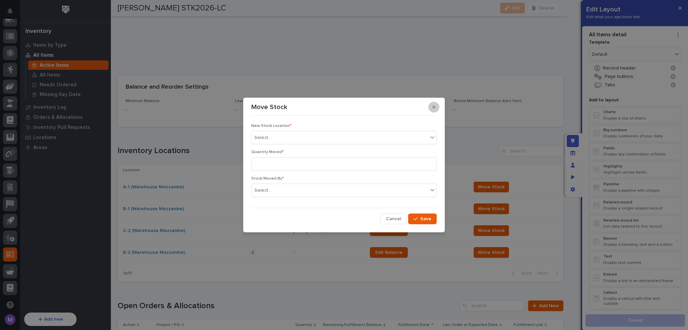
click at [435, 107] on icon "button" at bounding box center [433, 107] width 3 height 5
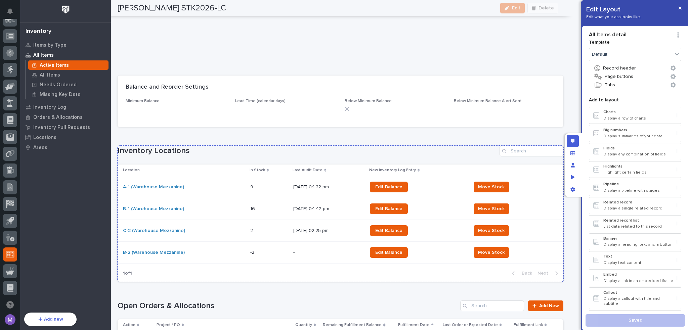
click at [348, 182] on div "09/29/2025 04:22 pm" at bounding box center [328, 187] width 71 height 11
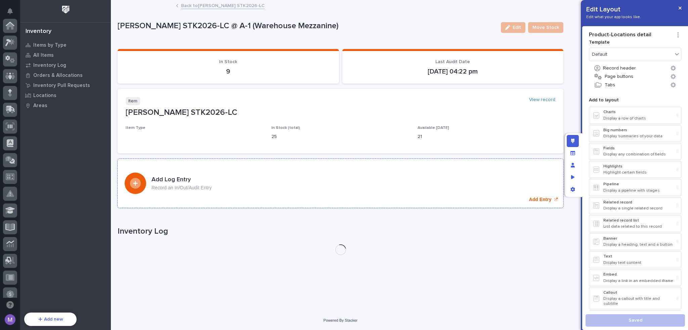
scroll to position [241, 0]
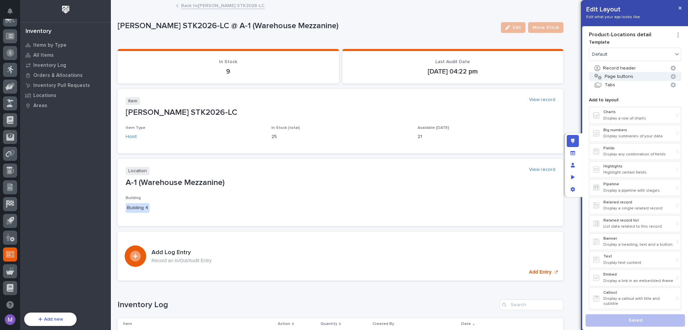
click at [614, 78] on button "Page buttons" at bounding box center [635, 76] width 92 height 9
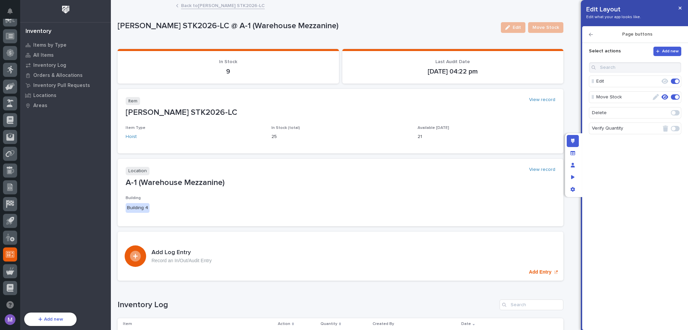
click at [656, 97] on icon "button" at bounding box center [656, 97] width 6 height 6
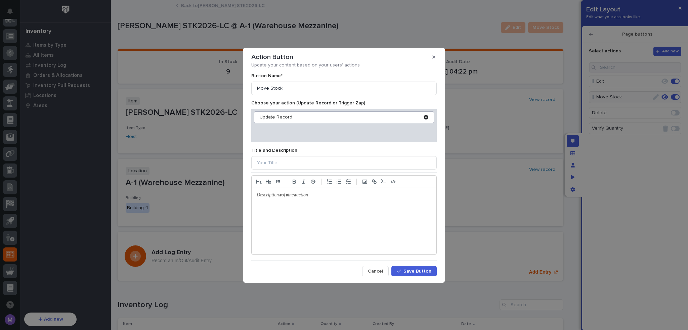
click at [284, 118] on div "Update Record" at bounding box center [342, 118] width 164 height 6
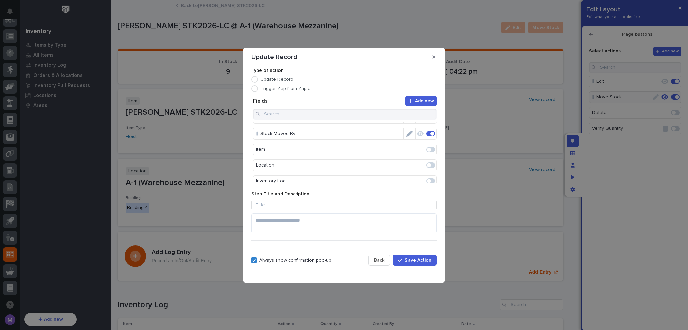
scroll to position [0, 0]
click at [435, 59] on button "button" at bounding box center [433, 57] width 11 height 11
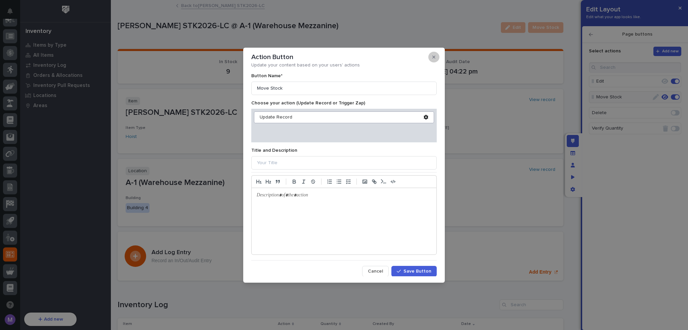
click at [432, 57] on icon "button" at bounding box center [433, 57] width 3 height 5
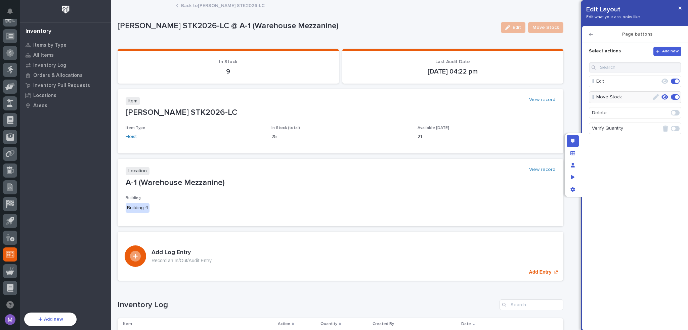
click at [222, 6] on link "Back to Starke STK2026-LC" at bounding box center [223, 5] width 84 height 8
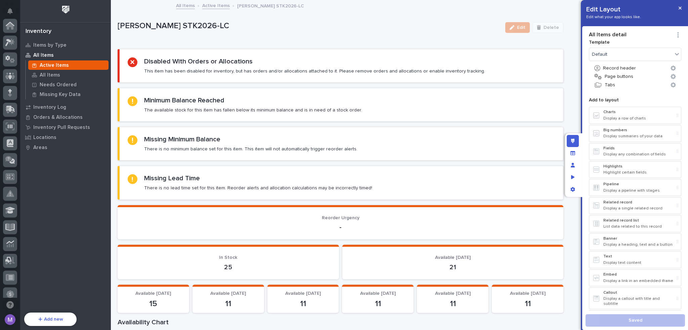
scroll to position [241, 0]
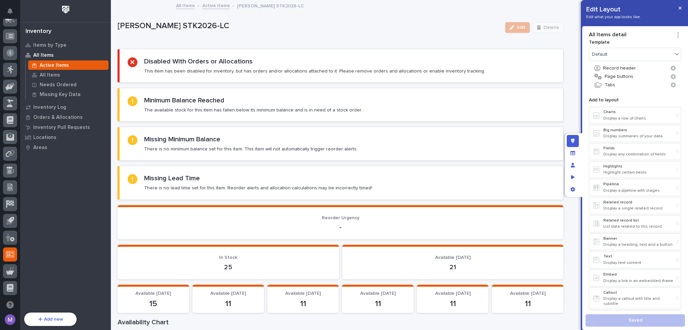
click at [80, 61] on div "Active Items" at bounding box center [68, 64] width 80 height 9
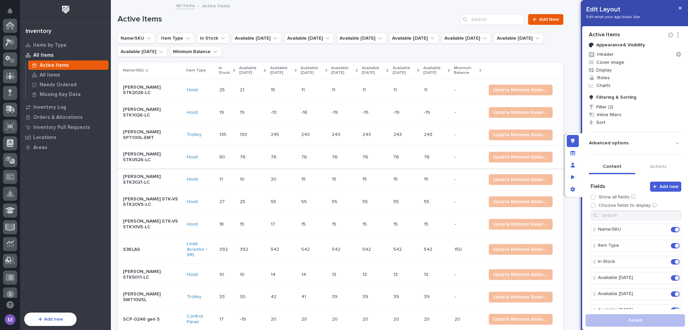
scroll to position [241, 0]
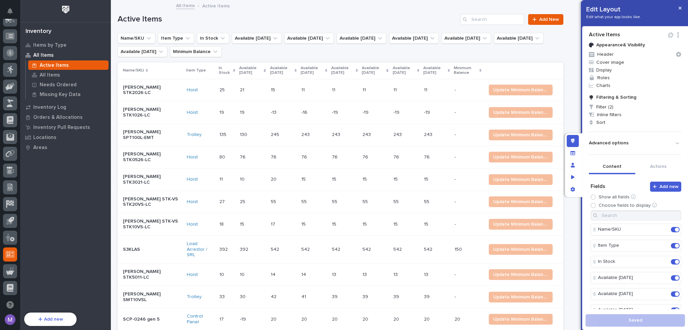
click at [567, 139] on div "Edit layout" at bounding box center [573, 141] width 12 height 12
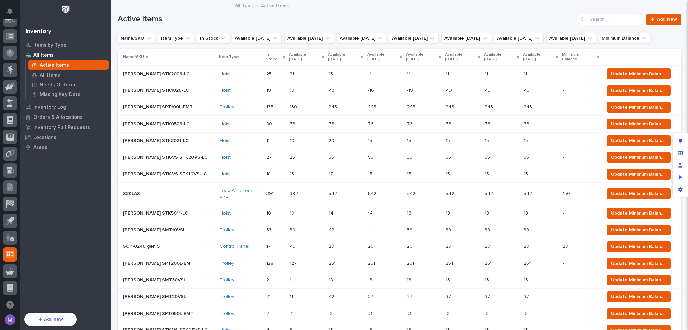
click at [368, 80] on div "11 11" at bounding box center [385, 74] width 34 height 11
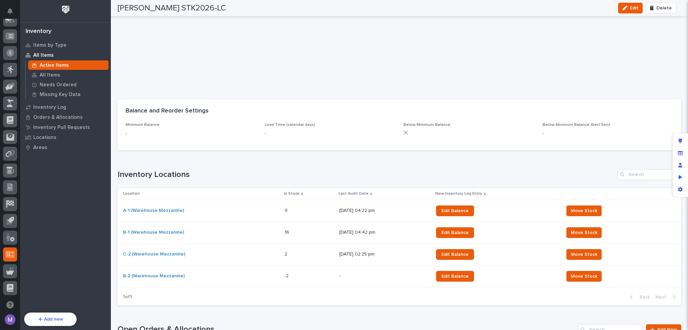
scroll to position [235, 0]
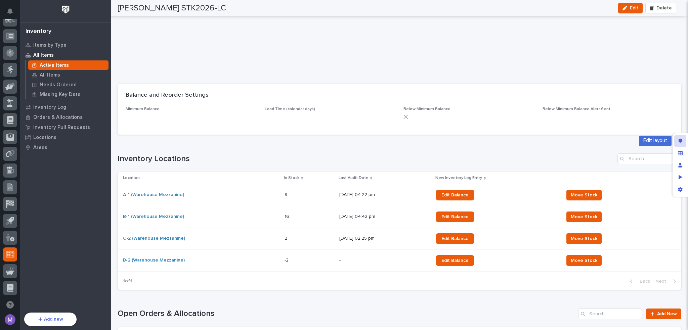
click at [684, 138] on div "Edit layout" at bounding box center [680, 141] width 12 height 12
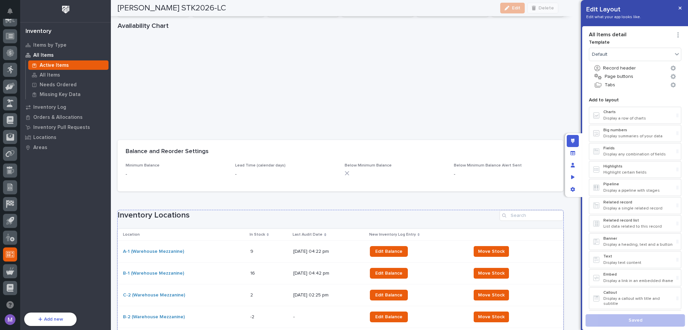
scroll to position [294, 0]
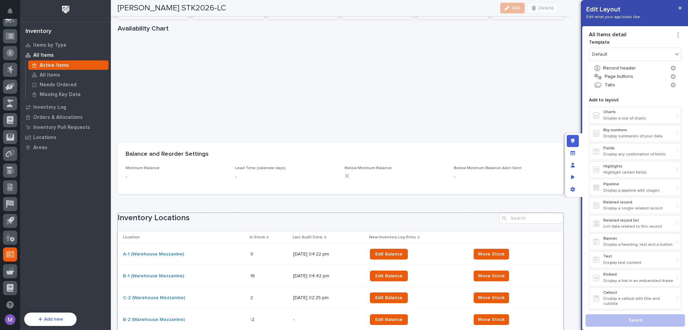
click at [458, 222] on h1 "Inventory Locations" at bounding box center [307, 218] width 379 height 10
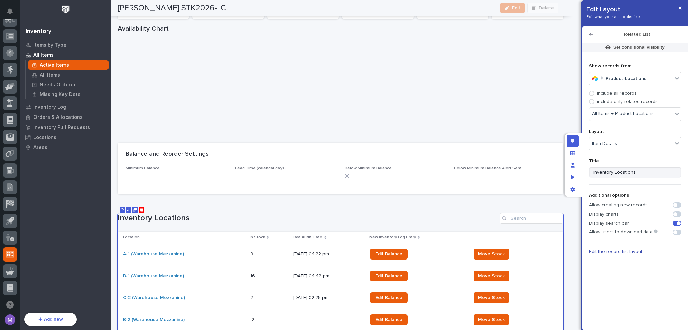
click at [614, 252] on span "Edit the record list layout" at bounding box center [615, 252] width 53 height 5
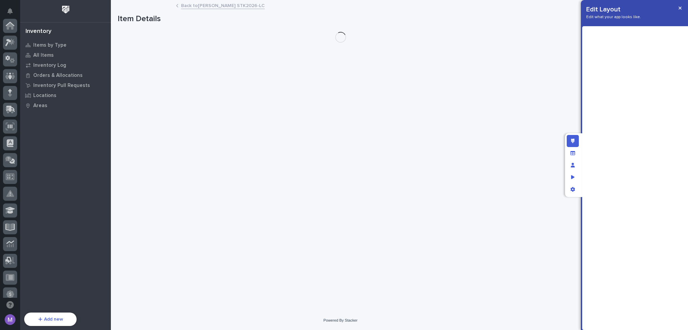
scroll to position [241, 0]
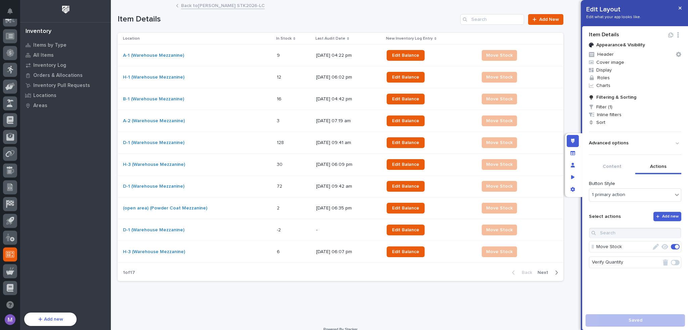
click at [657, 167] on button "Actions" at bounding box center [658, 167] width 46 height 14
click at [653, 244] on icon "button" at bounding box center [656, 247] width 6 height 6
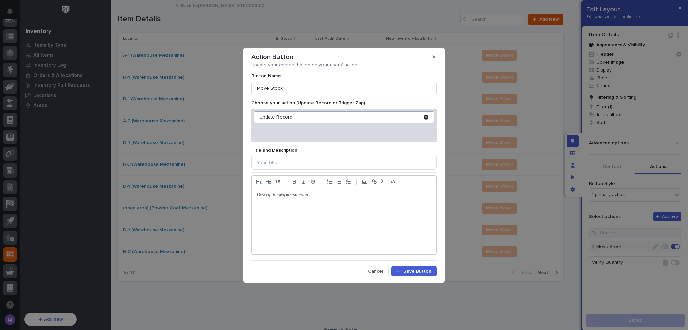
click at [265, 115] on div "Update Record" at bounding box center [342, 118] width 164 height 6
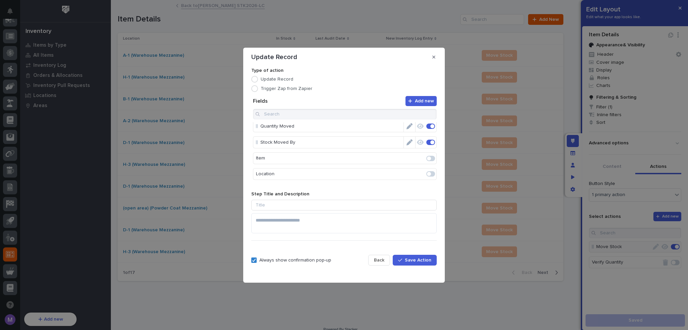
scroll to position [34, 0]
click at [427, 159] on span at bounding box center [429, 159] width 4 height 4
drag, startPoint x: 304, startPoint y: 165, endPoint x: 310, endPoint y: 127, distance: 39.1
click at [408, 131] on icon "Edit" at bounding box center [409, 128] width 6 height 6
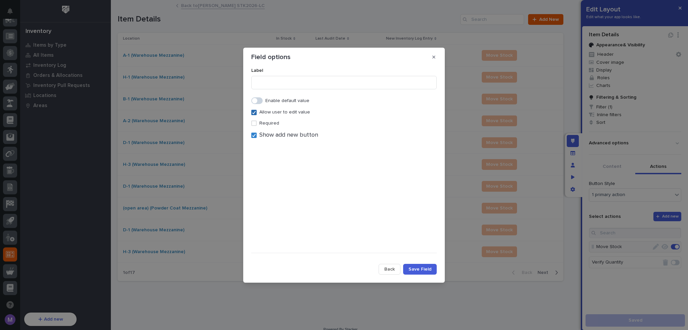
click at [254, 113] on icon at bounding box center [254, 112] width 4 height 3
click at [395, 267] on span "Back" at bounding box center [389, 269] width 10 height 5
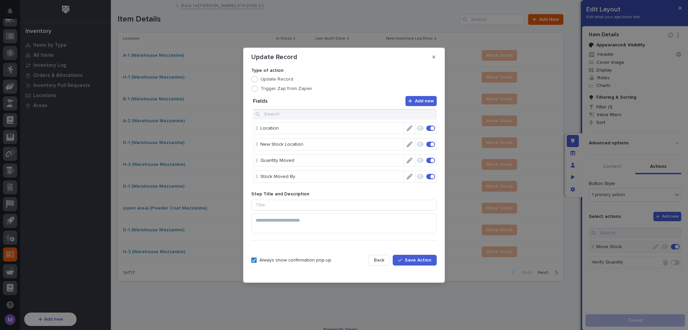
click at [407, 130] on icon "Edit" at bounding box center [409, 128] width 6 height 6
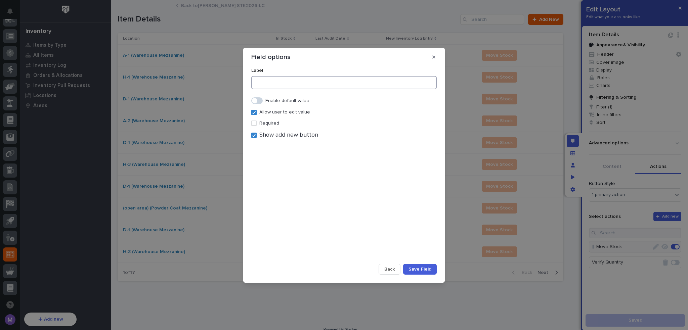
click at [259, 84] on input at bounding box center [343, 82] width 185 height 13
type input "F"
click at [268, 138] on span "Show add new button" at bounding box center [288, 135] width 59 height 7
type input "Old Location"
click at [254, 113] on icon at bounding box center [254, 112] width 4 height 3
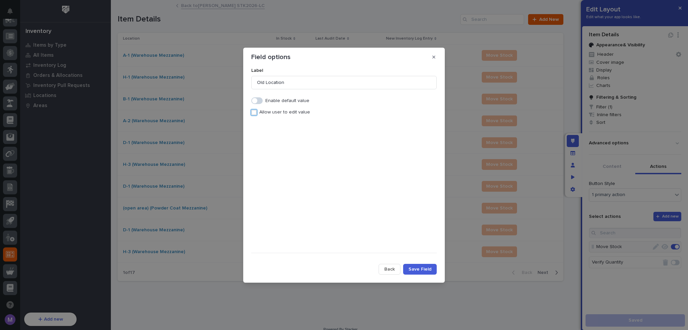
click at [416, 268] on span "Save Field" at bounding box center [419, 269] width 23 height 5
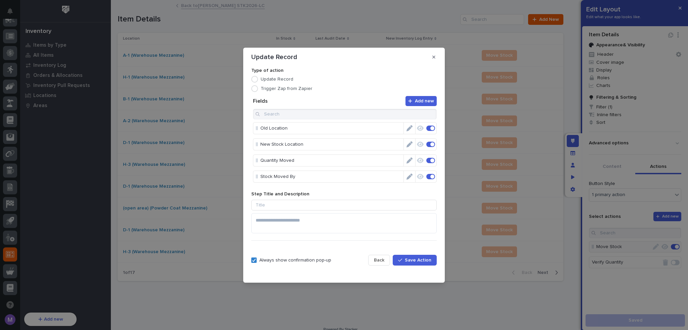
click at [414, 262] on span "Save Action" at bounding box center [418, 260] width 27 height 5
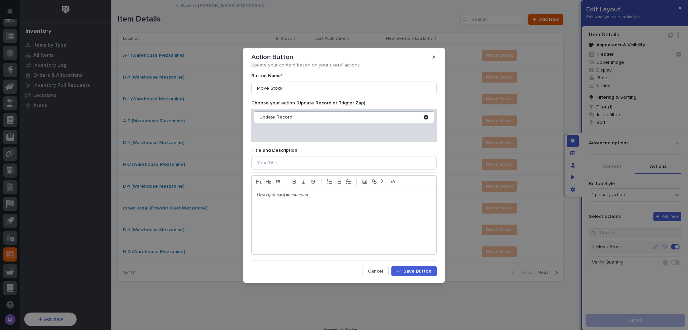
click at [426, 268] on button "Save Button" at bounding box center [413, 271] width 45 height 11
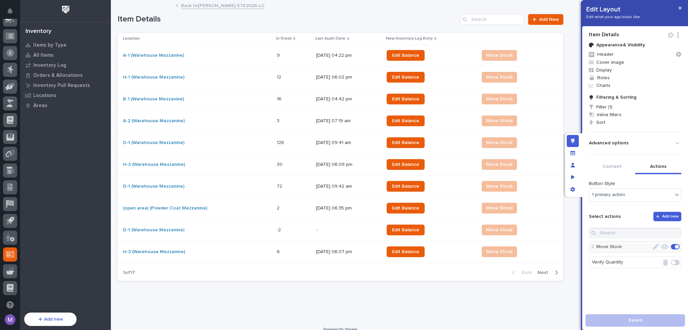
click at [570, 142] on div "Edit layout" at bounding box center [573, 141] width 12 height 12
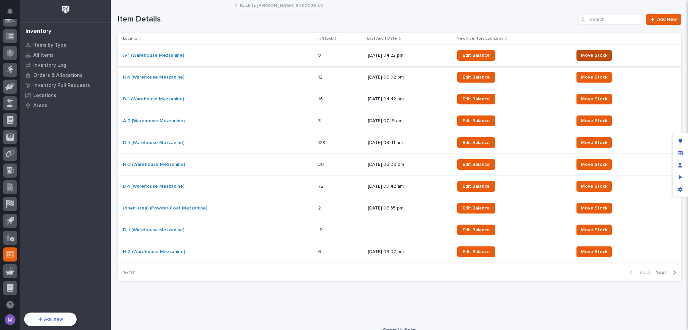
click at [585, 57] on span "Move Stock" at bounding box center [594, 55] width 27 height 7
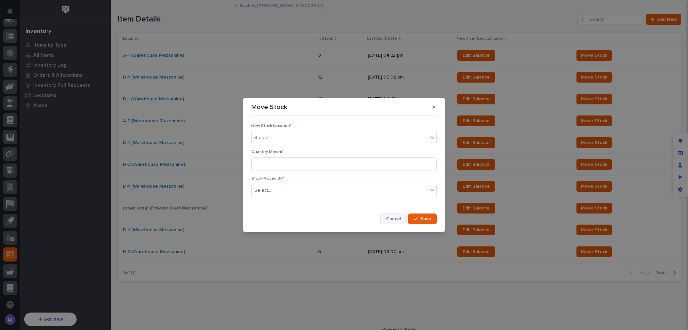
click at [396, 220] on span "Cancel" at bounding box center [393, 219] width 15 height 5
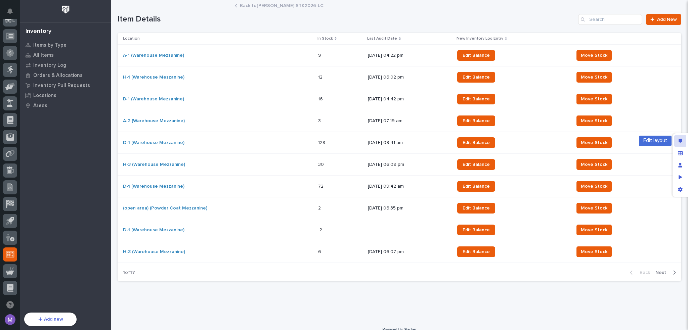
click at [678, 141] on icon "Edit layout" at bounding box center [680, 141] width 4 height 5
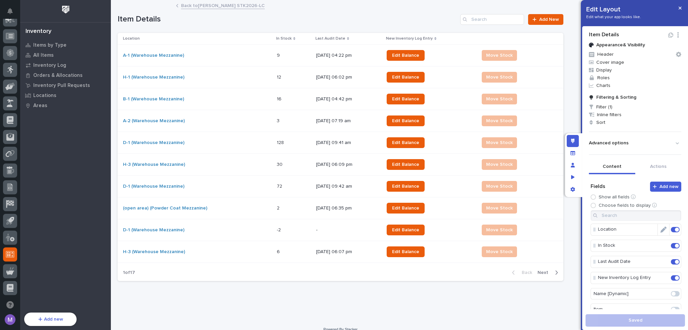
click at [660, 231] on icon "Edit" at bounding box center [663, 230] width 6 height 6
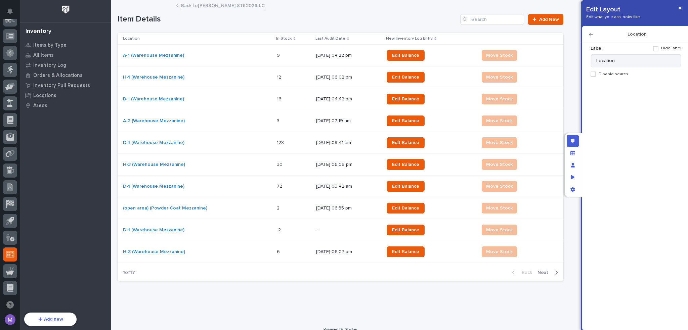
click at [593, 35] on h2 "Location" at bounding box center [637, 35] width 88 height 6
click at [591, 35] on icon "button" at bounding box center [591, 34] width 4 height 3
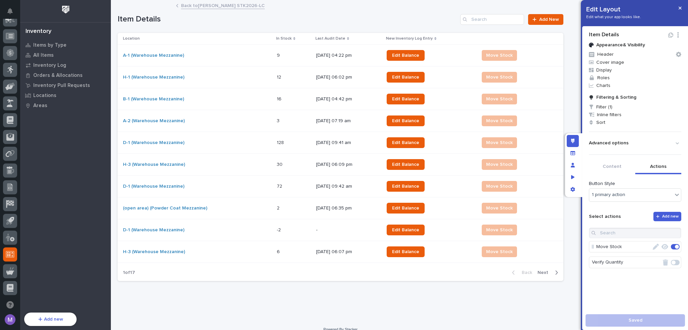
click at [657, 161] on button "Actions" at bounding box center [658, 167] width 46 height 14
click at [653, 246] on icon "button" at bounding box center [656, 247] width 6 height 6
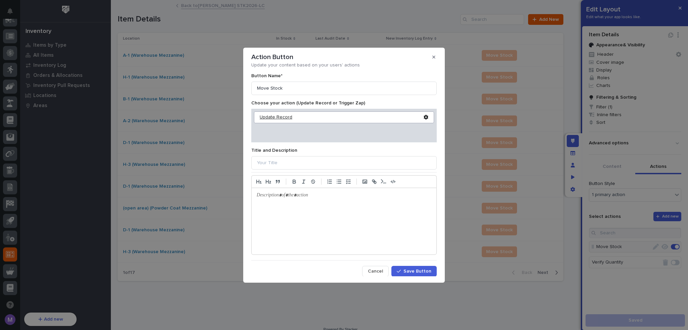
click at [286, 116] on div "Update Record" at bounding box center [342, 118] width 164 height 6
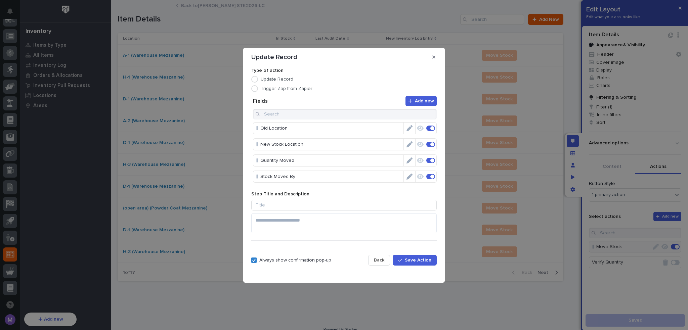
click at [406, 128] on icon "Edit" at bounding box center [409, 128] width 6 height 6
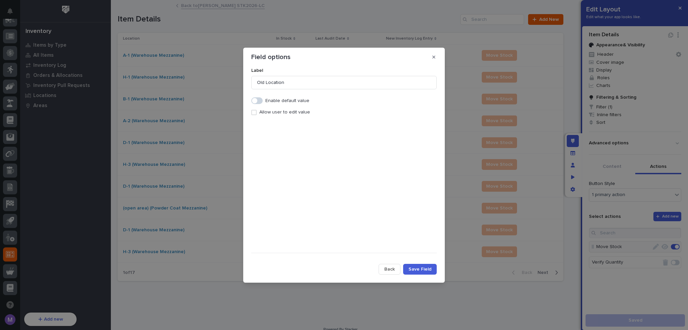
click at [255, 112] on span at bounding box center [253, 112] width 5 height 5
click at [255, 113] on icon at bounding box center [254, 112] width 4 height 3
click at [256, 111] on span at bounding box center [253, 112] width 5 height 5
click at [256, 114] on span at bounding box center [253, 112] width 5 height 5
click at [388, 266] on button "Back" at bounding box center [390, 269] width 22 height 11
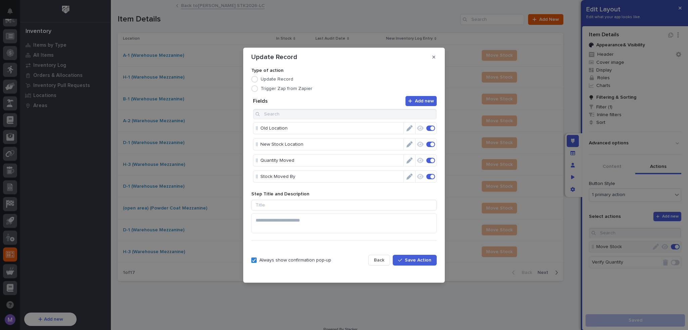
click at [430, 130] on span at bounding box center [432, 128] width 4 height 4
click at [429, 145] on span at bounding box center [430, 145] width 9 height 5
click at [406, 174] on icon "Edit" at bounding box center [409, 177] width 6 height 6
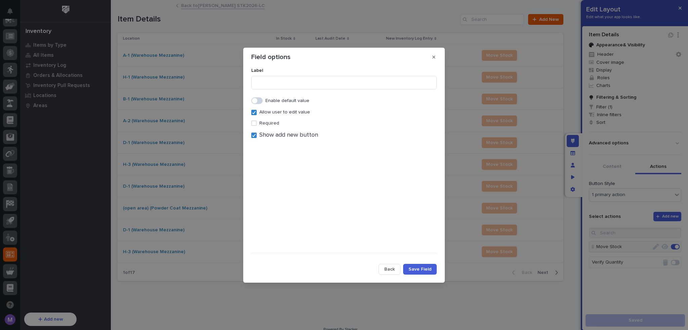
click at [394, 266] on button "Back" at bounding box center [390, 269] width 22 height 11
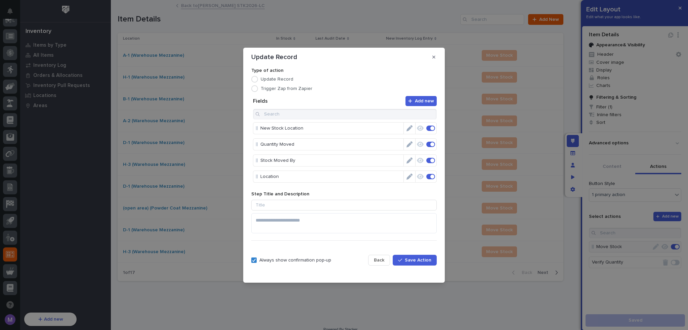
click at [380, 260] on span "Back" at bounding box center [379, 260] width 10 height 5
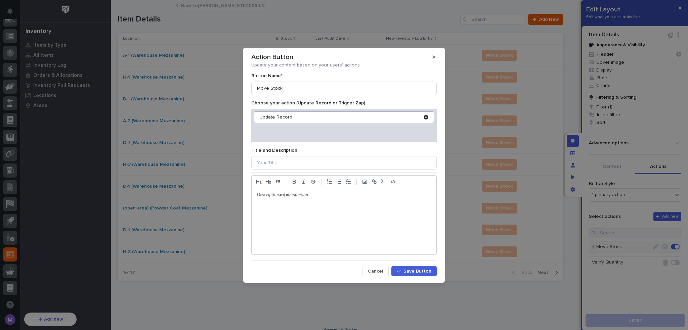
click at [380, 270] on span "Cancel" at bounding box center [375, 271] width 15 height 5
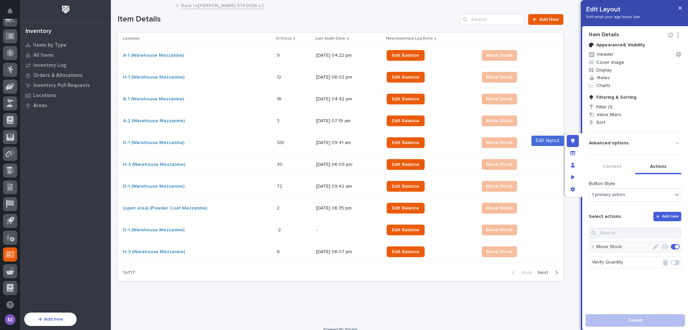
click at [569, 139] on div "Edit layout" at bounding box center [573, 141] width 12 height 12
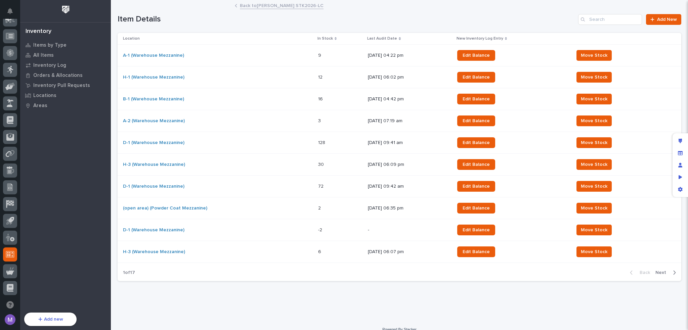
click at [284, 3] on link "Back to Starke STK2026-LC" at bounding box center [282, 5] width 84 height 8
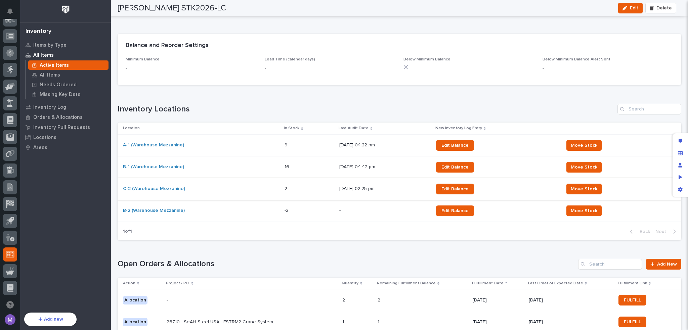
scroll to position [369, 0]
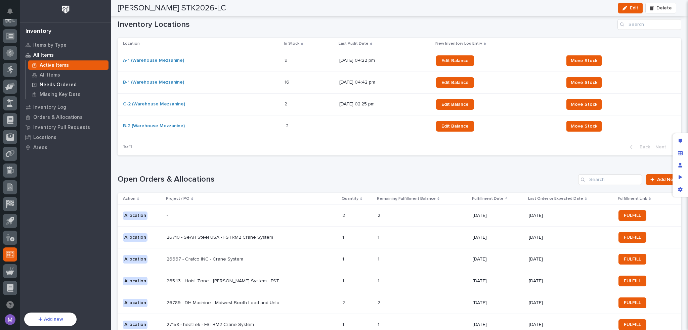
click at [56, 87] on p "Needs Ordered" at bounding box center [58, 85] width 37 height 6
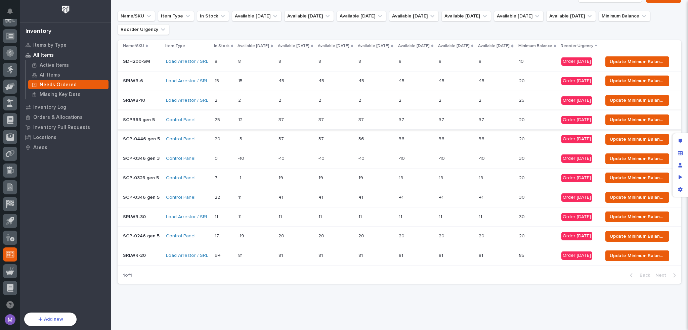
scroll to position [34, 0]
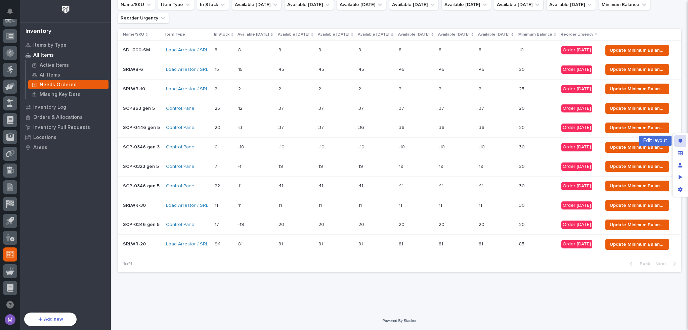
click at [679, 138] on div "Edit layout" at bounding box center [680, 141] width 12 height 12
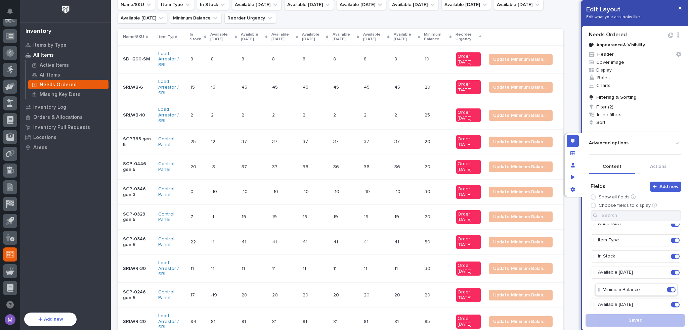
scroll to position [6, 0]
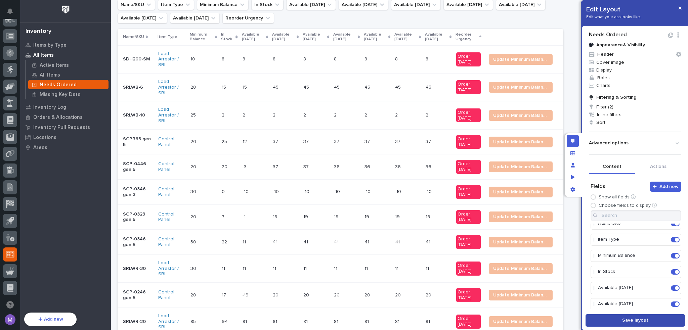
click at [608, 321] on button "Save layout" at bounding box center [634, 320] width 99 height 12
click at [573, 140] on icon "Edit layout" at bounding box center [573, 141] width 4 height 5
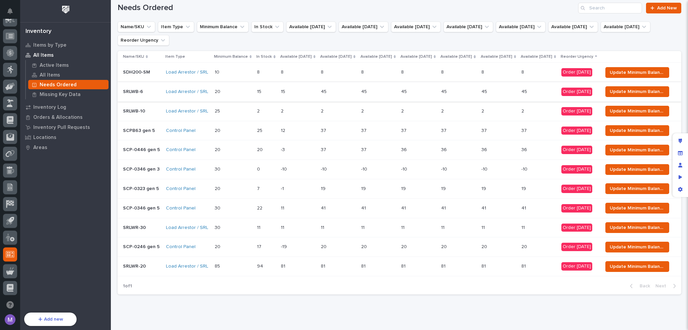
scroll to position [0, 0]
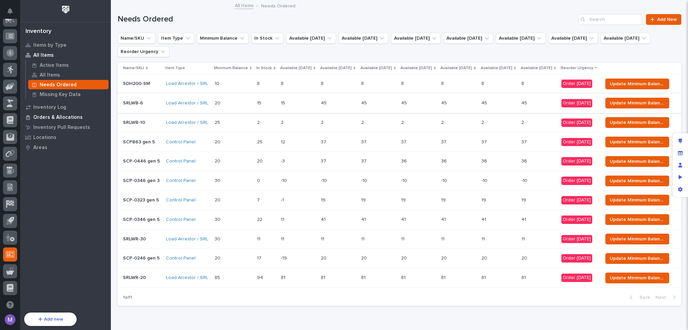
click at [57, 118] on p "Orders & Allocations" at bounding box center [57, 118] width 49 height 6
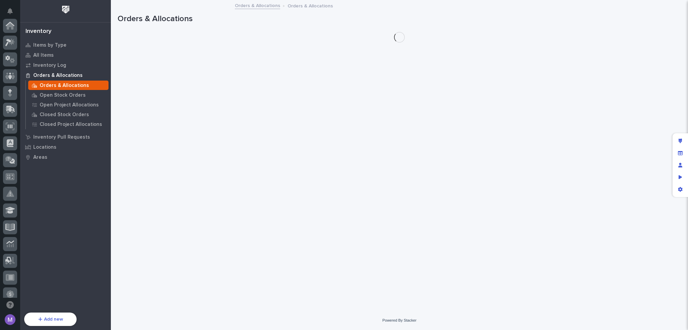
scroll to position [241, 0]
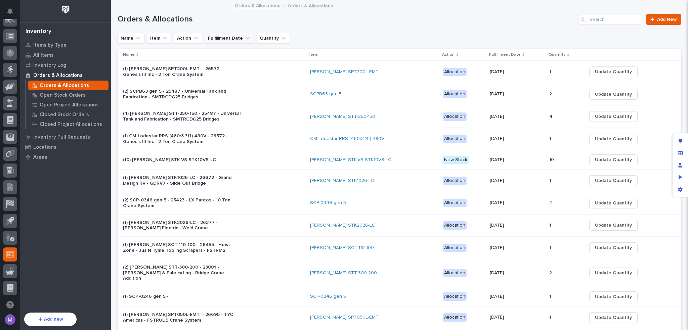
click at [236, 37] on button "Fulfillment Date" at bounding box center [229, 38] width 49 height 11
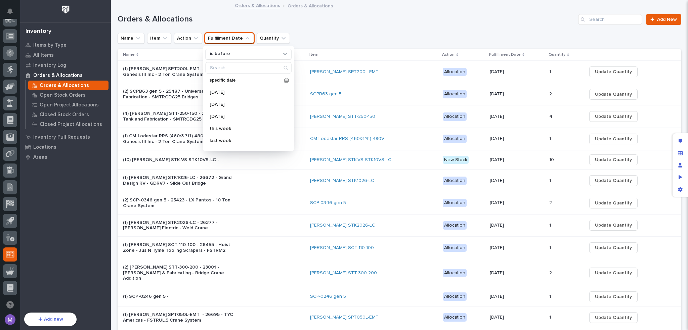
click at [326, 15] on h1 "Orders & Allocations" at bounding box center [347, 19] width 458 height 10
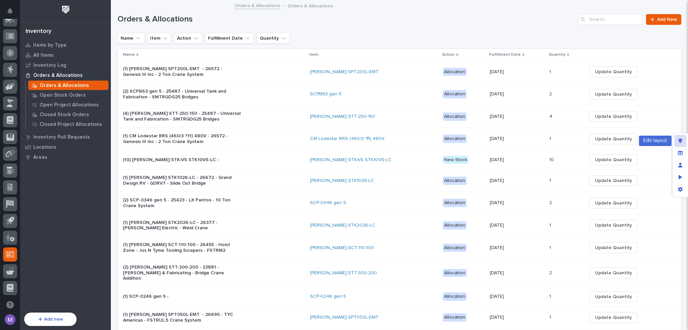
click at [681, 141] on icon "Edit layout" at bounding box center [680, 141] width 4 height 5
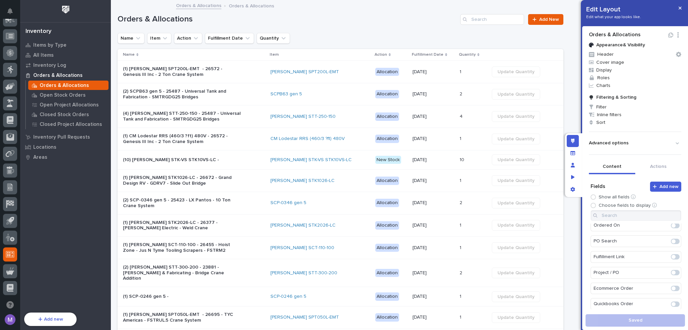
scroll to position [302, 0]
click at [642, 256] on p "Ordered On" at bounding box center [631, 259] width 76 height 11
click at [60, 94] on p "Open Stock Orders" at bounding box center [63, 95] width 46 height 6
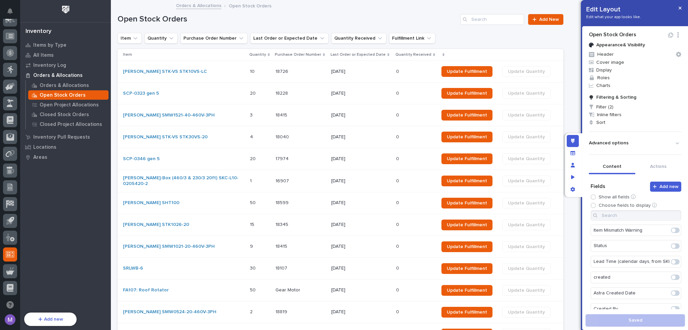
scroll to position [269, 0]
click at [671, 307] on span at bounding box center [673, 309] width 4 height 4
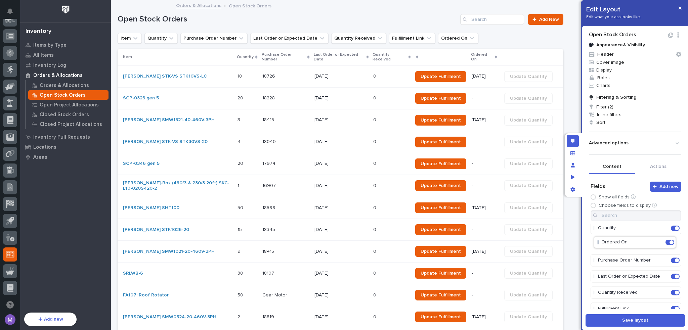
scroll to position [16, 0]
drag, startPoint x: 628, startPoint y: 260, endPoint x: 631, endPoint y: 249, distance: 11.5
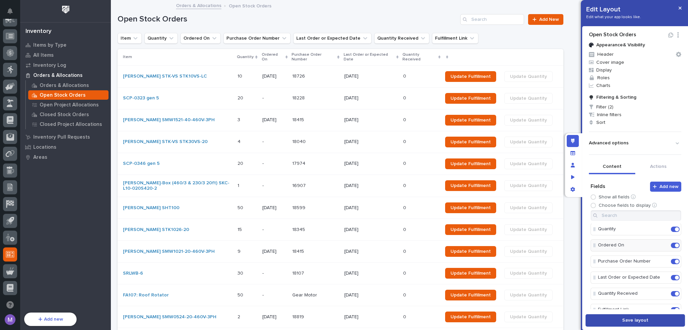
click at [617, 323] on button "Save layout" at bounding box center [634, 320] width 99 height 12
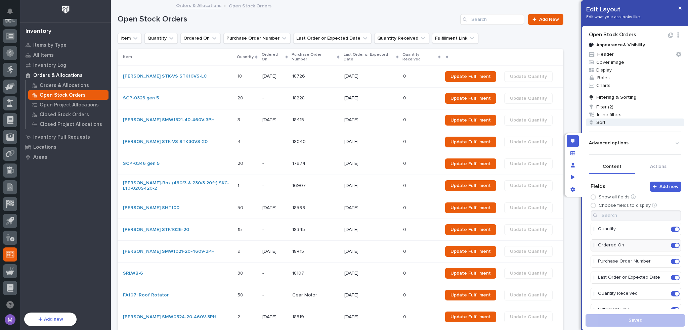
click at [614, 119] on span "Sort" at bounding box center [635, 123] width 98 height 8
click at [606, 142] on div "Select..." at bounding box center [594, 140] width 41 height 10
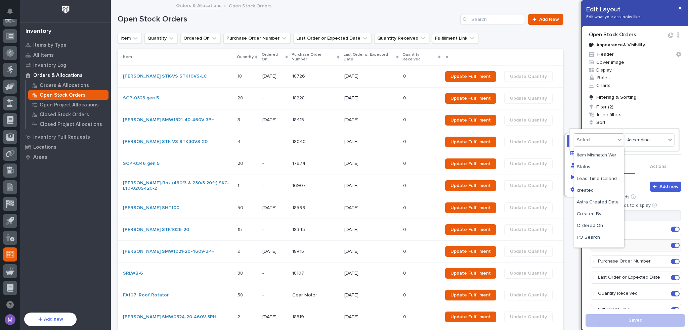
scroll to position [168, 0]
click at [598, 229] on div "Ordered On" at bounding box center [599, 232] width 50 height 12
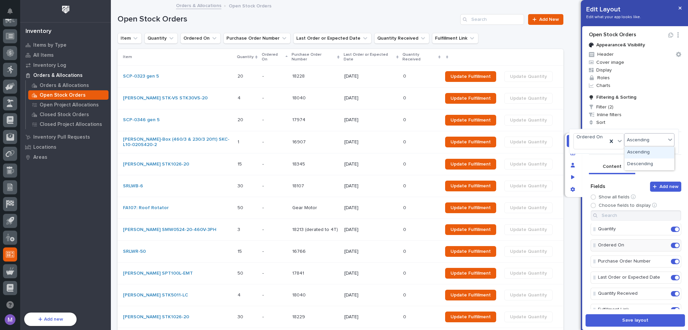
click at [596, 156] on div at bounding box center [344, 165] width 688 height 330
click at [607, 123] on span "Sort" at bounding box center [635, 123] width 98 height 8
click at [643, 164] on div "Descending" at bounding box center [649, 165] width 50 height 12
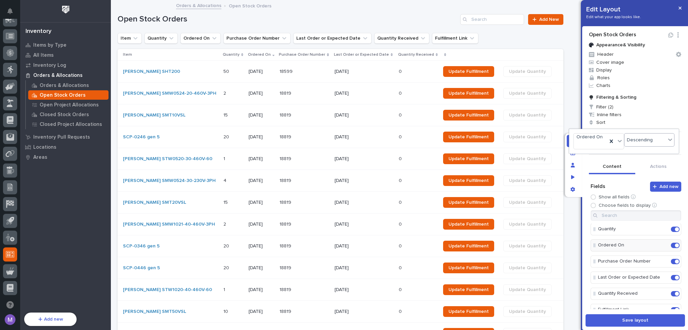
click at [583, 162] on div at bounding box center [344, 165] width 688 height 330
click at [610, 325] on button "Save layout" at bounding box center [634, 320] width 99 height 12
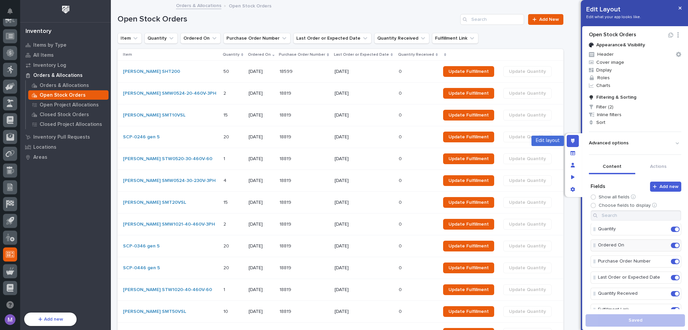
click at [573, 144] on div "Edit layout" at bounding box center [573, 141] width 12 height 12
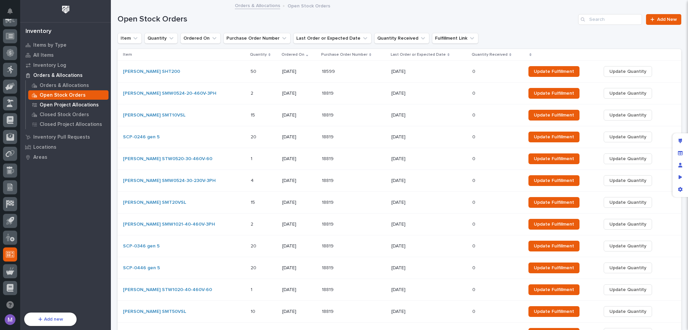
click at [77, 103] on p "Open Project Allocations" at bounding box center [69, 105] width 59 height 6
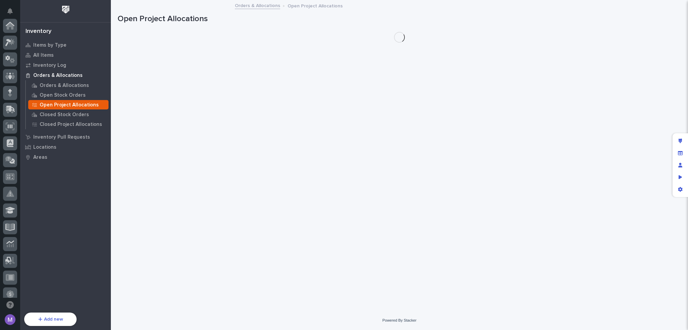
scroll to position [241, 0]
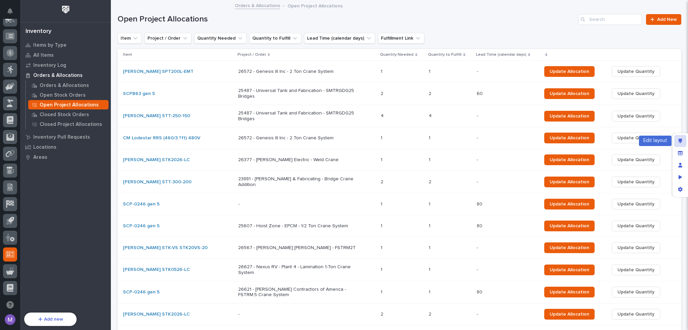
click at [677, 139] on div "Edit layout" at bounding box center [680, 141] width 12 height 12
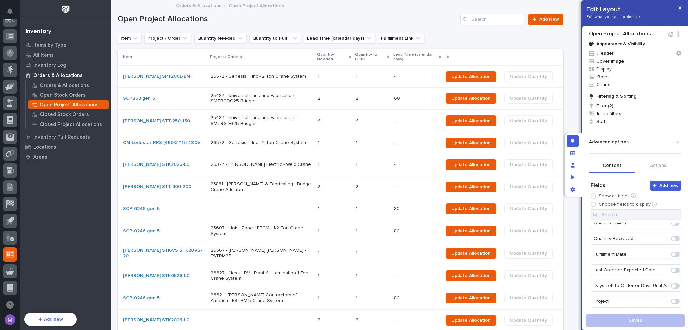
scroll to position [116, 0]
click at [671, 286] on span at bounding box center [673, 288] width 4 height 4
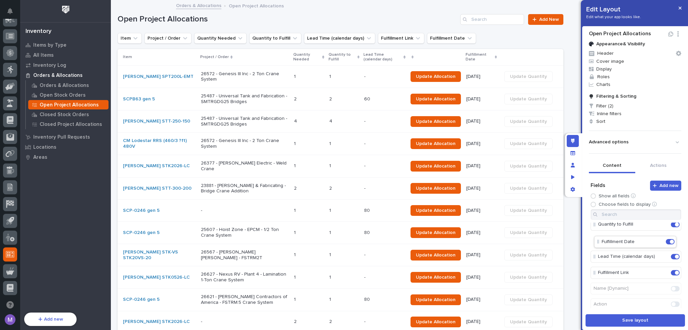
scroll to position [49, 0]
drag, startPoint x: 613, startPoint y: 294, endPoint x: 616, endPoint y: 243, distance: 50.5
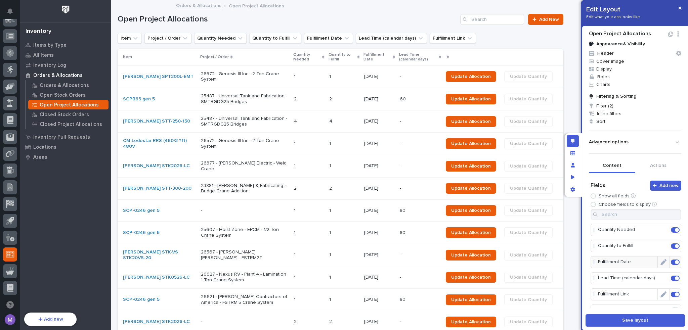
scroll to position [16, 0]
click at [660, 276] on icon "Edit" at bounding box center [663, 277] width 6 height 6
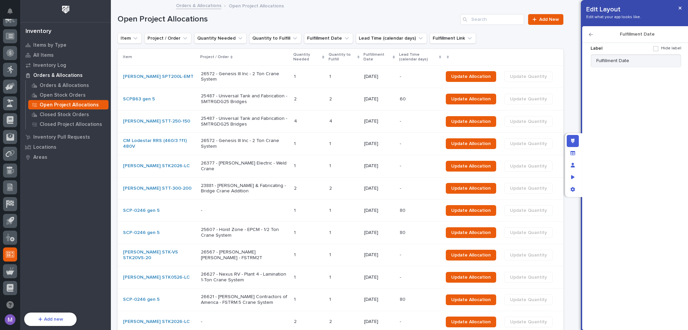
scroll to position [0, 0]
drag, startPoint x: 632, startPoint y: 58, endPoint x: 560, endPoint y: 61, distance: 72.3
click at [560, 61] on div "Edit Layout Edit what your app looks like. Fulfillment Date Label Hide label Fu…" at bounding box center [344, 165] width 688 height 330
type input "Needed By"
click at [569, 139] on div "Edit layout" at bounding box center [573, 141] width 12 height 12
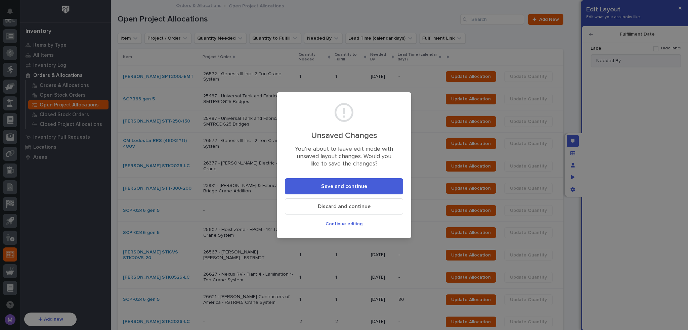
click at [358, 184] on span "Save and continue" at bounding box center [344, 186] width 46 height 5
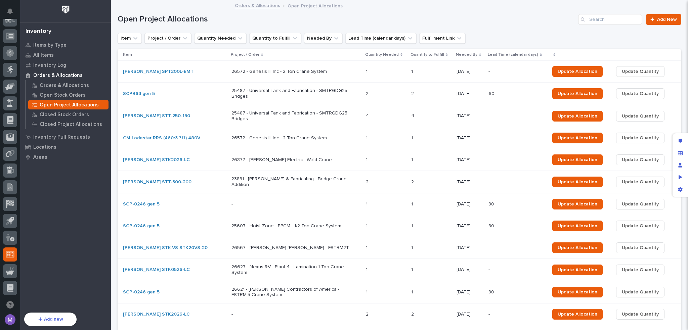
click at [516, 31] on div "Open Project Allocations Add New" at bounding box center [400, 17] width 564 height 32
click at [60, 96] on p "Open Stock Orders" at bounding box center [63, 95] width 46 height 6
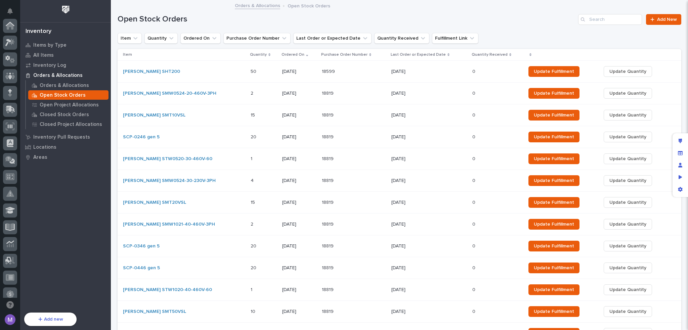
scroll to position [241, 0]
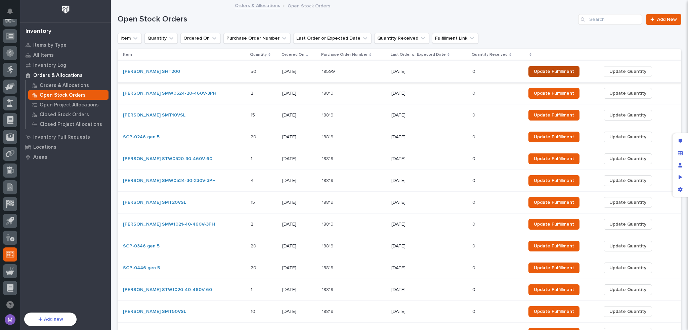
click at [541, 70] on span "Update Fulfillment" at bounding box center [554, 71] width 40 height 5
